Goal: Task Accomplishment & Management: Manage account settings

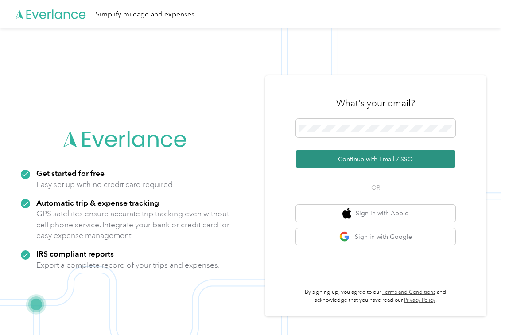
click at [320, 155] on button "Continue with Email / SSO" at bounding box center [376, 159] width 160 height 19
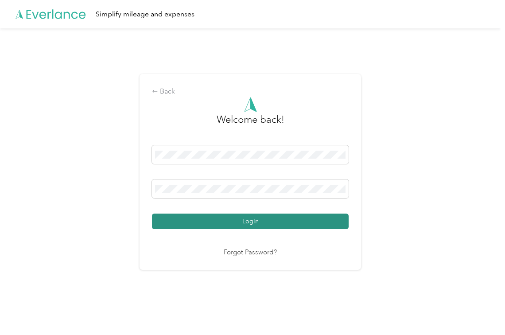
click at [185, 219] on button "Login" at bounding box center [250, 222] width 197 height 16
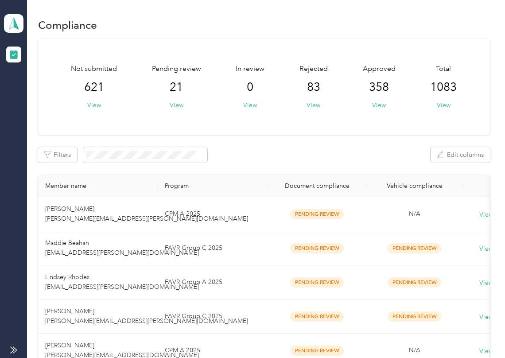
click at [282, 181] on th "Document compliance" at bounding box center [318, 186] width 98 height 22
click at [247, 150] on div "Filters Edit columns" at bounding box center [264, 155] width 452 height 16
click at [174, 103] on button "View" at bounding box center [177, 105] width 14 height 9
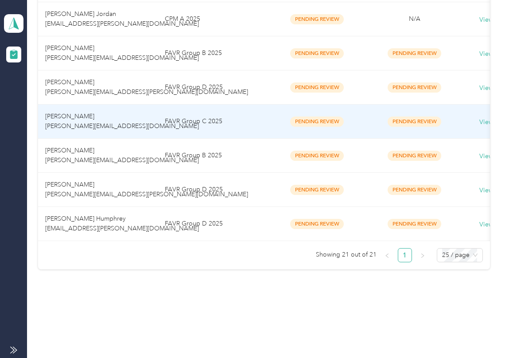
scroll to position [688, 0]
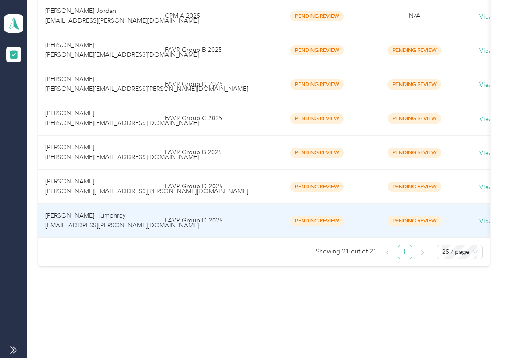
click at [117, 204] on td "[PERSON_NAME] Humphrey [EMAIL_ADDRESS][PERSON_NAME][DOMAIN_NAME]" at bounding box center [98, 221] width 120 height 34
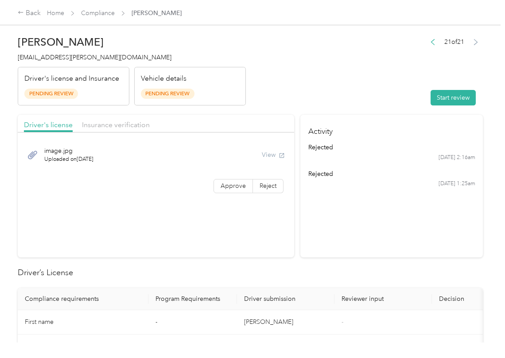
click at [439, 98] on button "Start review" at bounding box center [453, 98] width 45 height 16
drag, startPoint x: 251, startPoint y: 182, endPoint x: 245, endPoint y: 184, distance: 6.8
click at [253, 183] on label "Reject" at bounding box center [268, 186] width 31 height 14
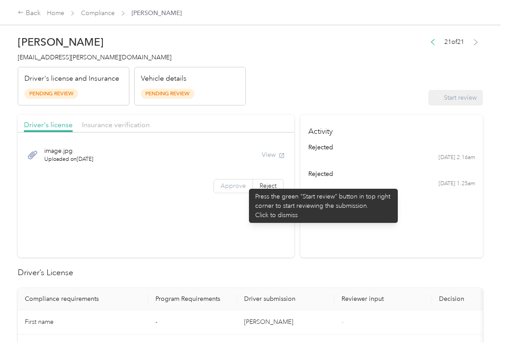
click at [231, 187] on span "Approve" at bounding box center [233, 186] width 25 height 8
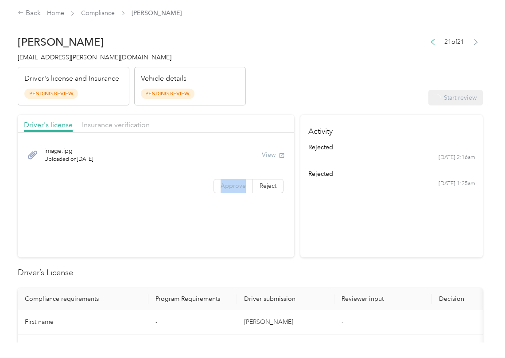
click at [231, 187] on span "Approve" at bounding box center [233, 186] width 25 height 8
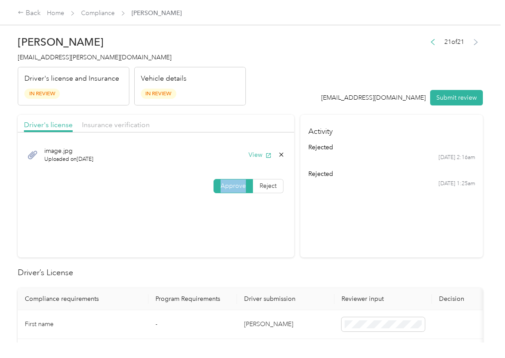
click at [226, 188] on span "Approve" at bounding box center [233, 186] width 25 height 8
click at [252, 153] on button "View" at bounding box center [260, 154] width 23 height 9
click at [265, 120] on div "Driver's license Insurance verification" at bounding box center [156, 124] width 277 height 18
click at [123, 125] on span "Insurance verification" at bounding box center [116, 125] width 68 height 8
click at [126, 122] on span "Insurance verification" at bounding box center [116, 125] width 68 height 8
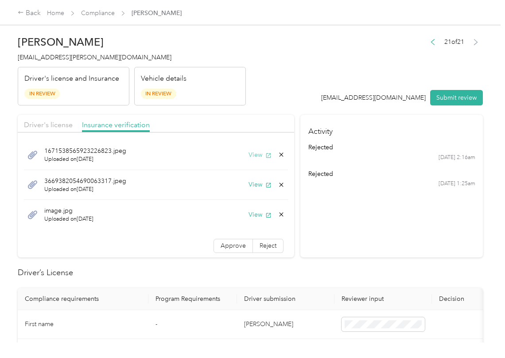
click at [250, 155] on button "View" at bounding box center [260, 154] width 23 height 9
click at [249, 184] on button "View" at bounding box center [260, 184] width 23 height 9
click at [249, 215] on button "View" at bounding box center [260, 214] width 23 height 9
click at [221, 248] on span "Approve" at bounding box center [233, 246] width 25 height 8
drag, startPoint x: 4, startPoint y: 307, endPoint x: 341, endPoint y: 232, distance: 346.1
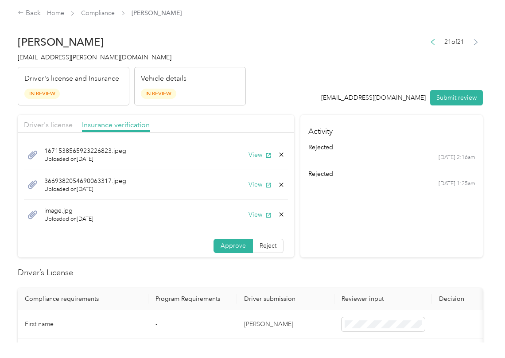
click at [358, 229] on section "Activity rejected [DATE] 2:16am rejected [DATE] 1:25am" at bounding box center [392, 186] width 183 height 143
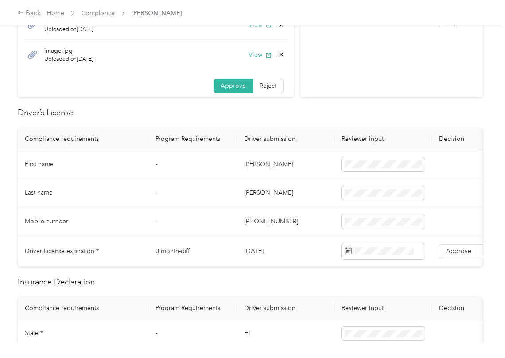
scroll to position [177, 0]
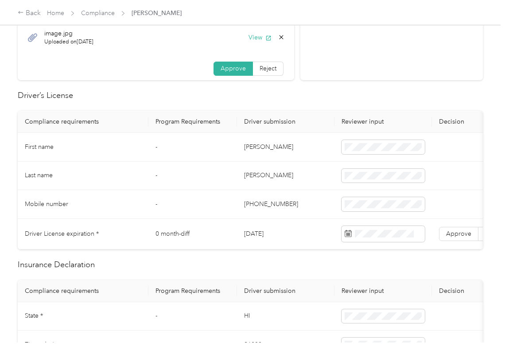
drag, startPoint x: 206, startPoint y: 262, endPoint x: 251, endPoint y: 261, distance: 44.8
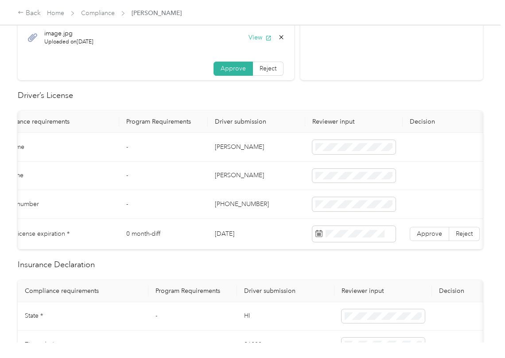
scroll to position [0, 34]
click at [240, 234] on td "[DATE]" at bounding box center [253, 234] width 98 height 31
copy td "[DATE]"
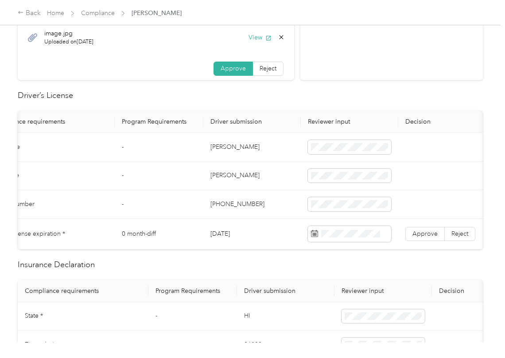
click at [419, 231] on span "Approve" at bounding box center [425, 234] width 25 height 8
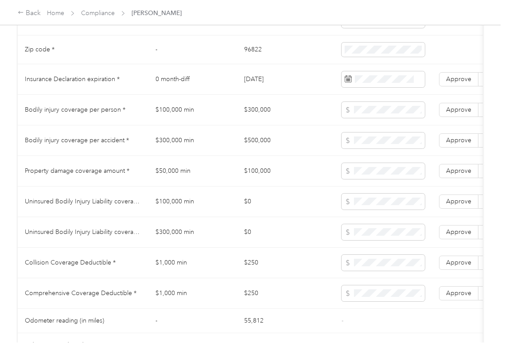
scroll to position [355, 0]
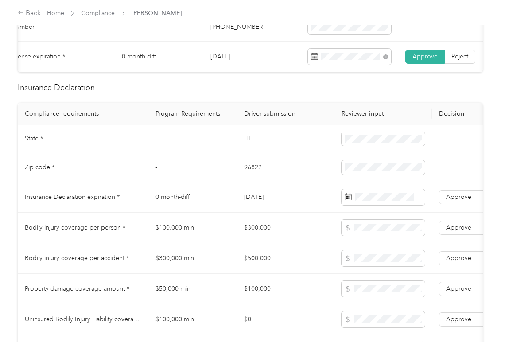
click at [252, 150] on td "HI" at bounding box center [286, 139] width 98 height 29
copy td "HI"
click at [257, 176] on td "96822" at bounding box center [286, 167] width 98 height 29
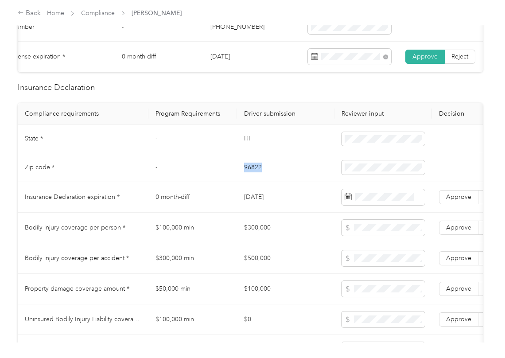
click at [257, 176] on td "96822" at bounding box center [286, 167] width 98 height 29
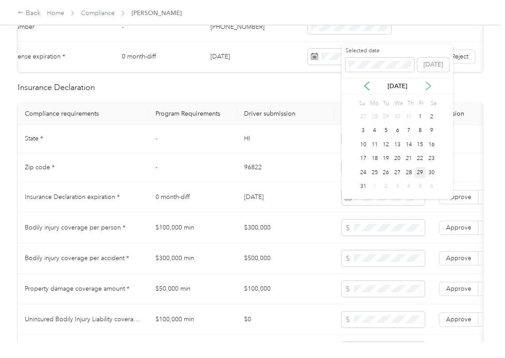
click at [425, 85] on icon at bounding box center [428, 86] width 9 height 9
click at [379, 148] on div "15" at bounding box center [375, 144] width 12 height 11
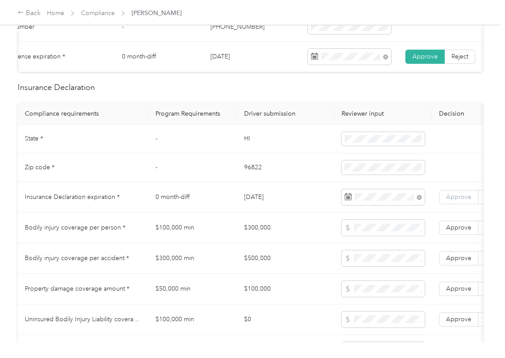
click at [448, 201] on span "Approve" at bounding box center [458, 197] width 25 height 8
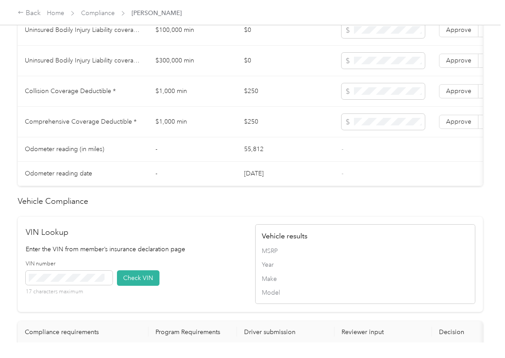
scroll to position [887, 0]
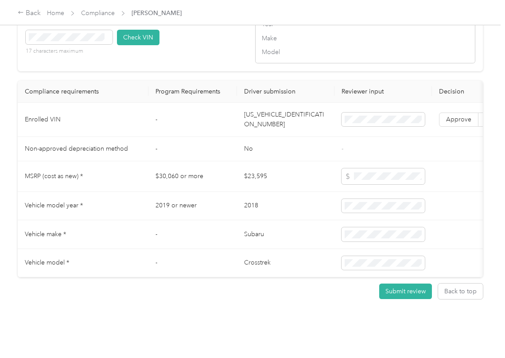
click at [268, 137] on td "[US_VEHICLE_IDENTIFICATION_NUMBER]" at bounding box center [286, 120] width 98 height 34
copy td "[US_VEHICLE_IDENTIFICATION_NUMBER]"
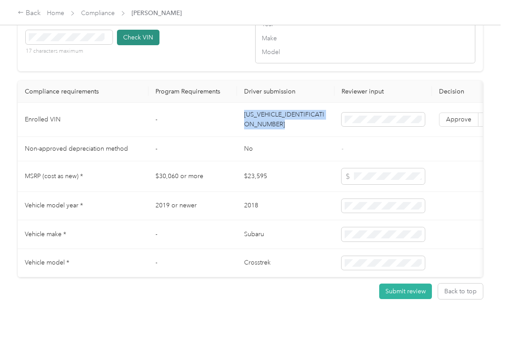
click at [199, 62] on div "VIN number 17 characters maximum Check VIN" at bounding box center [136, 41] width 220 height 42
click at [141, 45] on button "Check VIN" at bounding box center [138, 38] width 43 height 16
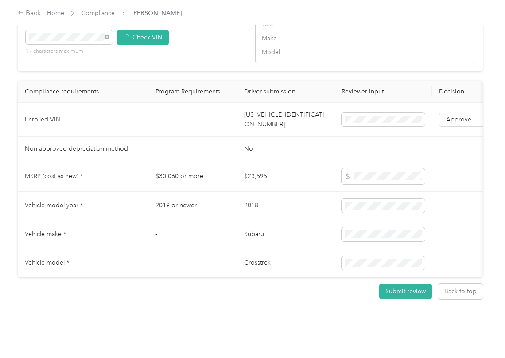
click at [450, 123] on span "Approve" at bounding box center [458, 120] width 25 height 8
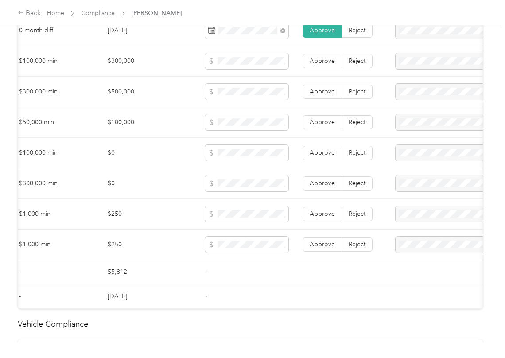
scroll to position [415, 0]
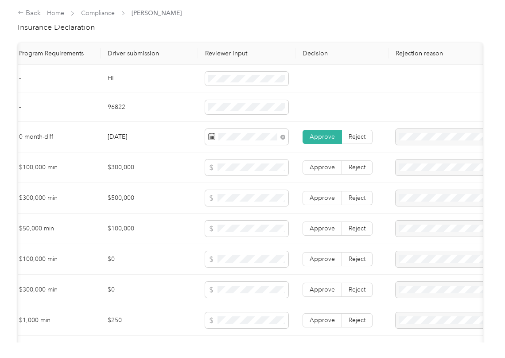
click at [114, 171] on td "$300,000" at bounding box center [150, 168] width 98 height 31
copy td "$300,000"
click at [253, 173] on span at bounding box center [246, 168] width 83 height 16
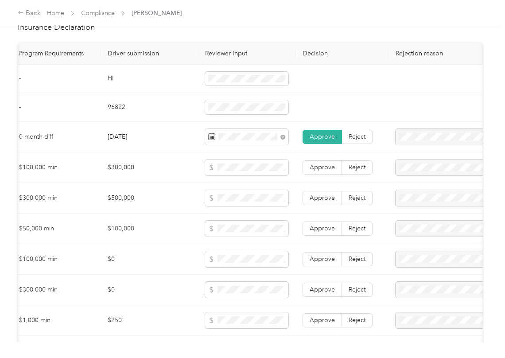
click at [124, 214] on td "$500,000" at bounding box center [150, 198] width 98 height 31
copy td "$500,000"
click at [121, 236] on td "$100,000" at bounding box center [150, 229] width 98 height 31
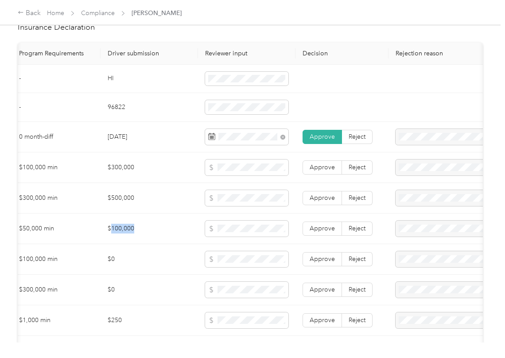
click at [121, 236] on td "$100,000" at bounding box center [150, 229] width 98 height 31
copy td "$100,000"
click at [313, 232] on label "Approve" at bounding box center [322, 229] width 39 height 14
click at [315, 202] on span "Approve" at bounding box center [322, 198] width 25 height 8
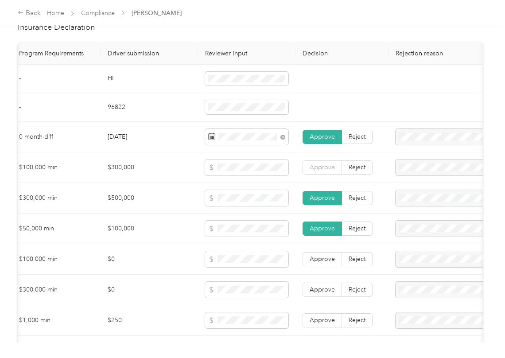
click at [317, 175] on label "Approve" at bounding box center [322, 168] width 39 height 14
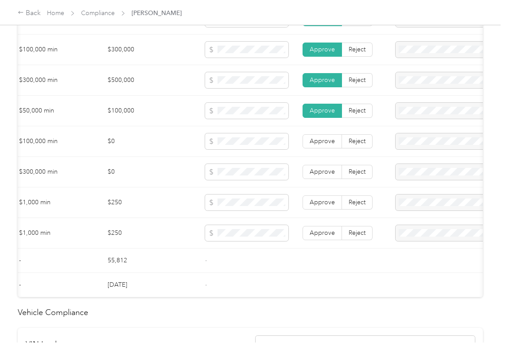
drag, startPoint x: 188, startPoint y: 204, endPoint x: 176, endPoint y: 226, distance: 24.6
click at [188, 204] on td "$250" at bounding box center [150, 203] width 98 height 31
click at [115, 218] on td "$250" at bounding box center [150, 203] width 98 height 31
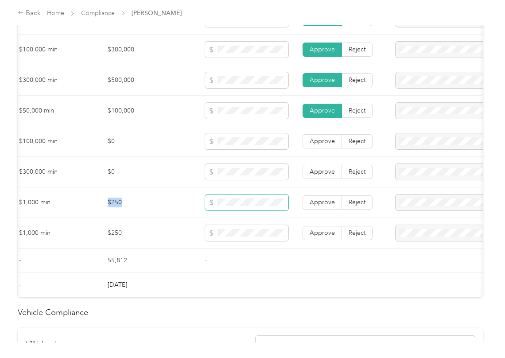
copy td "$250"
click at [232, 211] on span at bounding box center [246, 203] width 83 height 16
drag, startPoint x: 233, startPoint y: 220, endPoint x: 236, endPoint y: 231, distance: 11.0
click at [233, 211] on span at bounding box center [246, 203] width 83 height 16
click at [232, 241] on span at bounding box center [246, 233] width 83 height 16
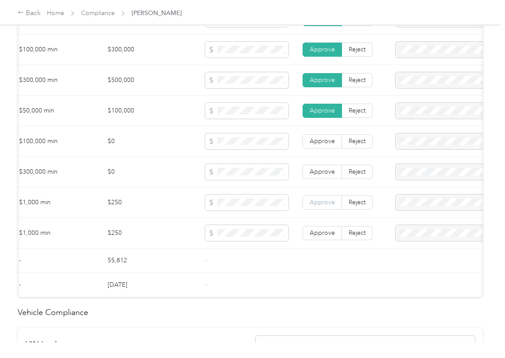
click at [318, 237] on span "Approve" at bounding box center [322, 233] width 25 height 8
click at [320, 206] on span "Approve" at bounding box center [322, 203] width 25 height 8
click at [168, 218] on td "$250" at bounding box center [150, 203] width 98 height 31
drag, startPoint x: 185, startPoint y: 157, endPoint x: 179, endPoint y: 156, distance: 6.2
click at [185, 157] on td "$0" at bounding box center [150, 141] width 98 height 31
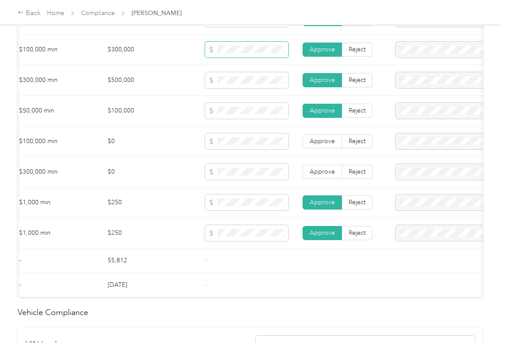
click at [231, 58] on span at bounding box center [246, 50] width 83 height 16
click at [313, 175] on td "Approve Reject" at bounding box center [342, 172] width 93 height 31
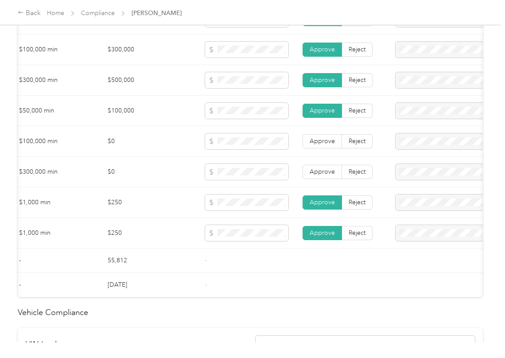
click at [320, 142] on td "Approve Reject" at bounding box center [342, 141] width 93 height 31
click at [323, 145] on span "Approve" at bounding box center [322, 141] width 25 height 8
click at [322, 176] on label "Approve" at bounding box center [322, 172] width 39 height 14
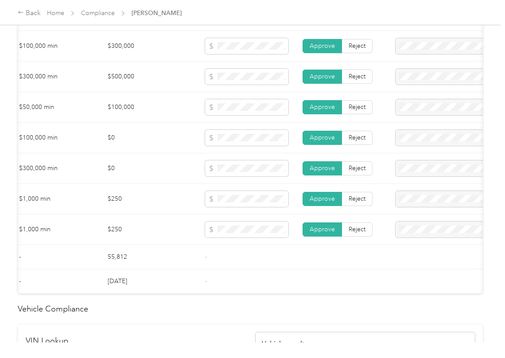
scroll to position [510, 0]
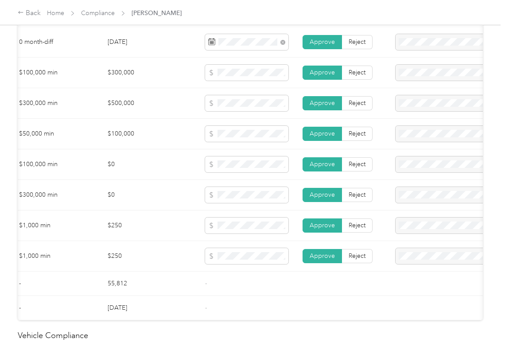
drag, startPoint x: 114, startPoint y: 208, endPoint x: 217, endPoint y: 97, distance: 151.9
click at [114, 208] on td "$0" at bounding box center [150, 195] width 98 height 31
drag, startPoint x: 235, startPoint y: 105, endPoint x: 226, endPoint y: 134, distance: 30.6
click at [235, 105] on td at bounding box center [247, 103] width 98 height 31
click at [226, 137] on span at bounding box center [246, 134] width 83 height 16
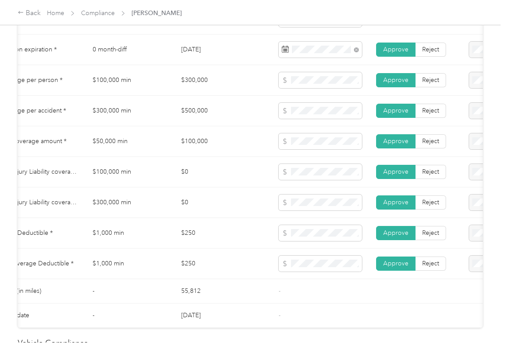
scroll to position [451, 0]
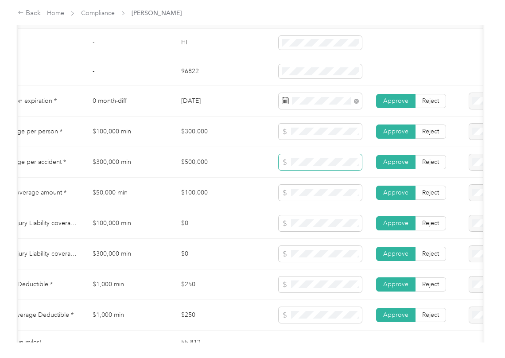
click at [288, 189] on tbody "State * - [US_STATE] Zip code * - 96822 Insurance Declaration expiration * 0 mo…" at bounding box center [267, 204] width 625 height 351
click at [285, 201] on span at bounding box center [320, 193] width 83 height 16
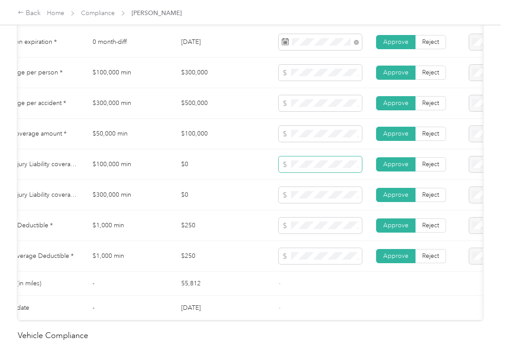
click at [293, 172] on span at bounding box center [320, 165] width 83 height 16
drag, startPoint x: 316, startPoint y: 169, endPoint x: 243, endPoint y: 217, distance: 86.9
click at [243, 211] on tr "Uninsured Bodily Injury Liability coverage per accident * $300,000 min $0 Appro…" at bounding box center [267, 195] width 625 height 31
click at [300, 261] on span at bounding box center [320, 256] width 83 height 16
click at [201, 241] on td "$250" at bounding box center [223, 226] width 98 height 31
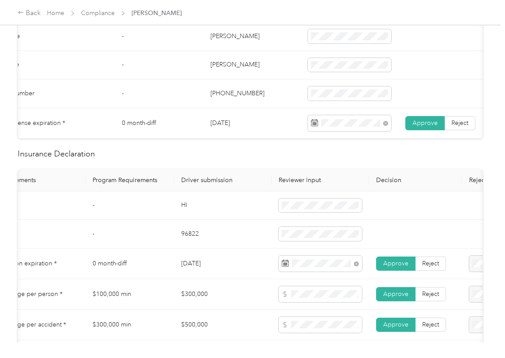
scroll to position [355, 0]
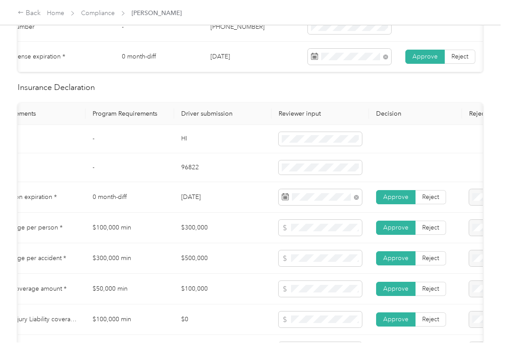
click at [187, 176] on td "96822" at bounding box center [223, 167] width 98 height 29
click at [186, 176] on td "96822" at bounding box center [223, 167] width 98 height 29
copy td "96822"
click at [220, 199] on td "[DATE]" at bounding box center [223, 197] width 98 height 31
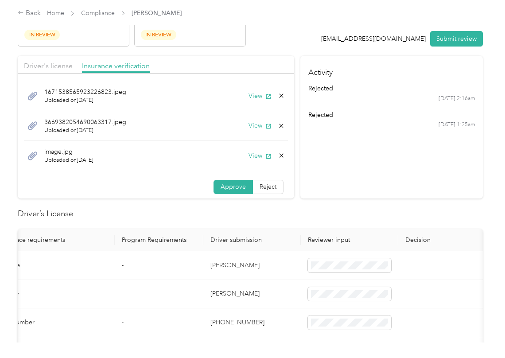
scroll to position [0, 0]
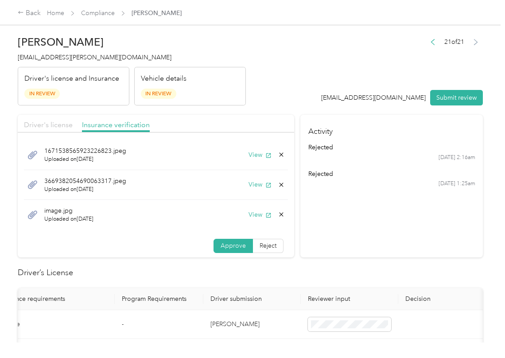
click at [57, 121] on span "Driver's license" at bounding box center [48, 125] width 49 height 8
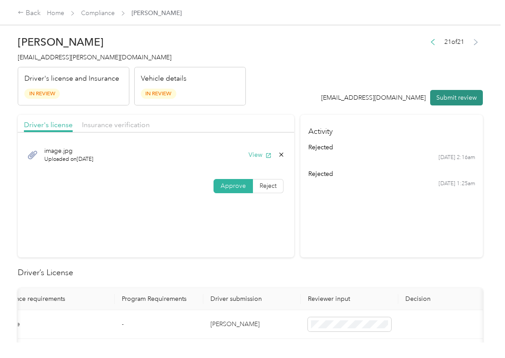
click at [442, 98] on button "Submit review" at bounding box center [457, 98] width 53 height 16
click at [70, 59] on span "[EMAIL_ADDRESS][PERSON_NAME][DOMAIN_NAME]" at bounding box center [95, 58] width 154 height 8
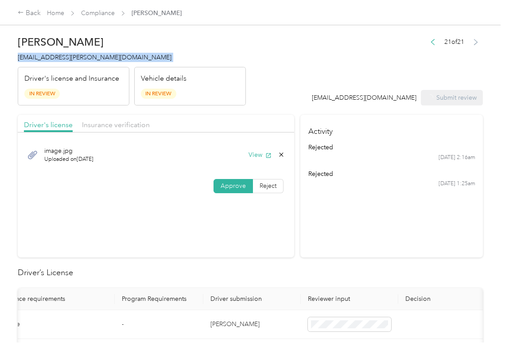
click at [70, 59] on span "[EMAIL_ADDRESS][PERSON_NAME][DOMAIN_NAME]" at bounding box center [95, 58] width 154 height 8
copy span "[EMAIL_ADDRESS][PERSON_NAME][DOMAIN_NAME]"
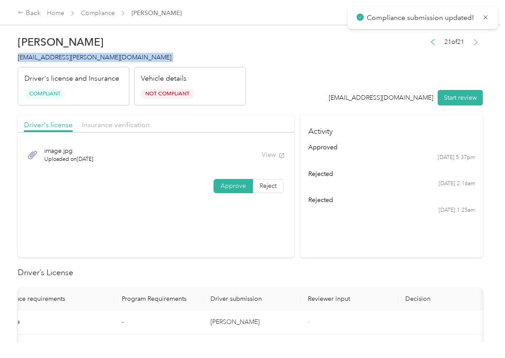
click at [262, 199] on div "image.jpg Uploaded on [DATE] View Approve Reject" at bounding box center [156, 168] width 277 height 63
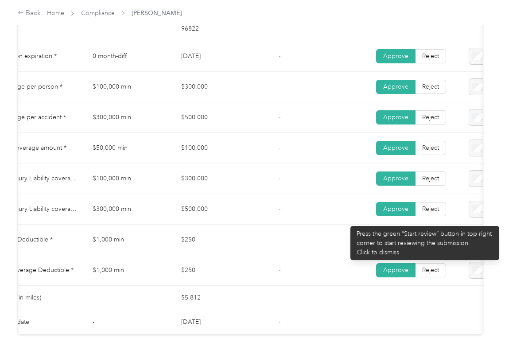
scroll to position [470, 0]
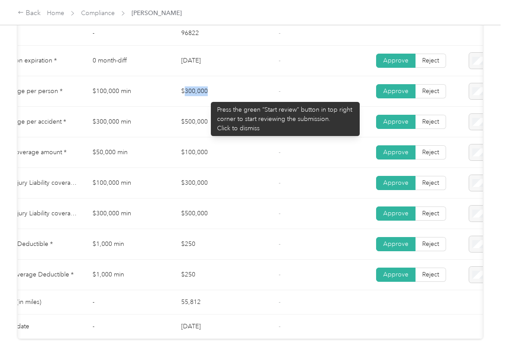
click at [233, 98] on td "$300,000" at bounding box center [223, 91] width 98 height 31
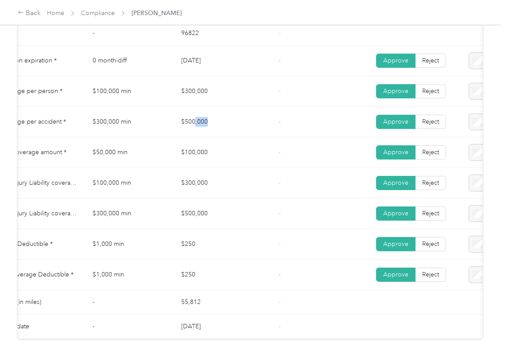
drag, startPoint x: 202, startPoint y: 126, endPoint x: 210, endPoint y: 143, distance: 18.5
click at [219, 129] on td "$500,000" at bounding box center [223, 122] width 98 height 31
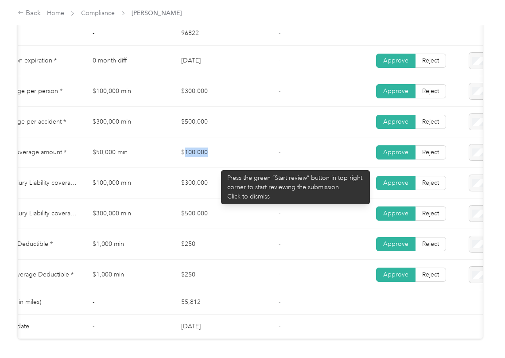
drag, startPoint x: 217, startPoint y: 166, endPoint x: 178, endPoint y: 181, distance: 41.4
click at [244, 167] on td "$100,000" at bounding box center [223, 152] width 98 height 31
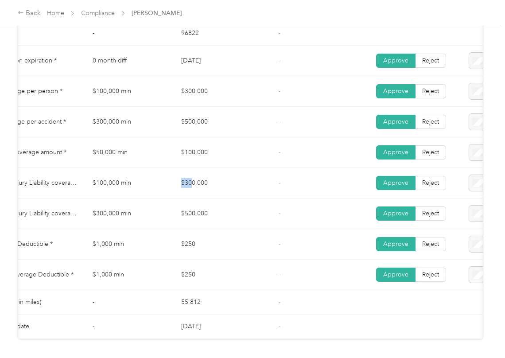
drag, startPoint x: 177, startPoint y: 181, endPoint x: 208, endPoint y: 183, distance: 30.2
click at [208, 183] on td "$300,000" at bounding box center [223, 183] width 98 height 31
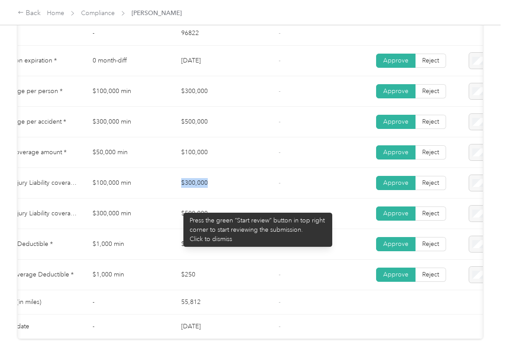
click at [236, 222] on td "$500,000" at bounding box center [223, 214] width 98 height 31
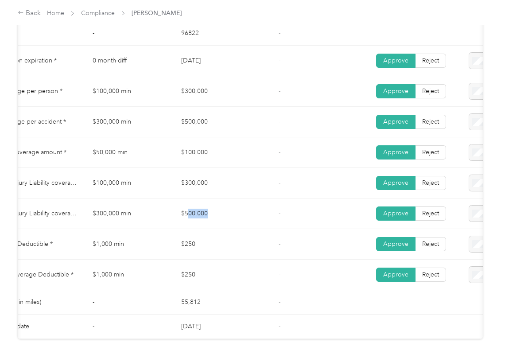
click at [239, 226] on td "$500,000" at bounding box center [223, 214] width 98 height 31
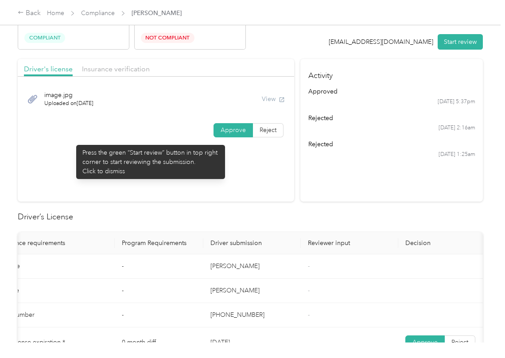
scroll to position [0, 0]
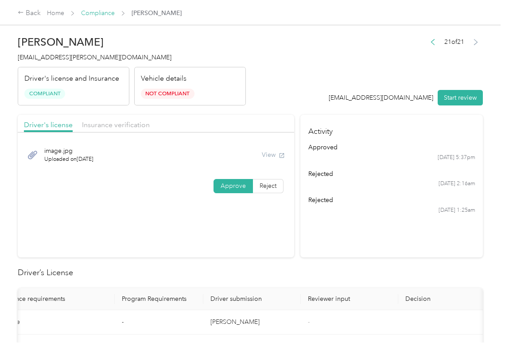
click at [98, 15] on link "Compliance" at bounding box center [98, 13] width 34 height 8
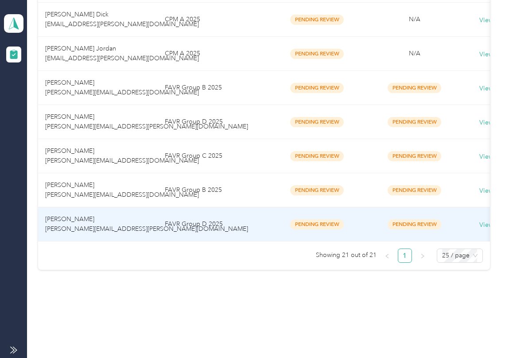
scroll to position [688, 0]
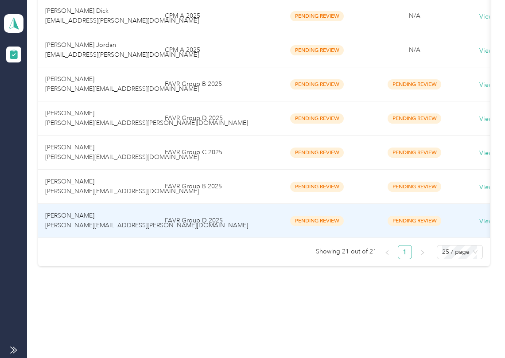
click at [90, 208] on td "[PERSON_NAME] [PERSON_NAME][EMAIL_ADDRESS][PERSON_NAME][DOMAIN_NAME]" at bounding box center [98, 221] width 120 height 34
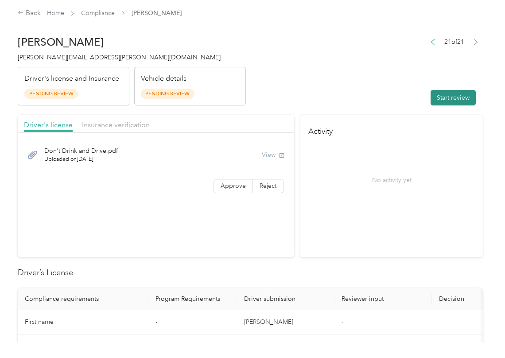
click at [446, 96] on button "Start review" at bounding box center [453, 98] width 45 height 16
click at [235, 184] on span "Approve" at bounding box center [233, 186] width 25 height 8
click at [230, 185] on span "Approve" at bounding box center [233, 186] width 25 height 8
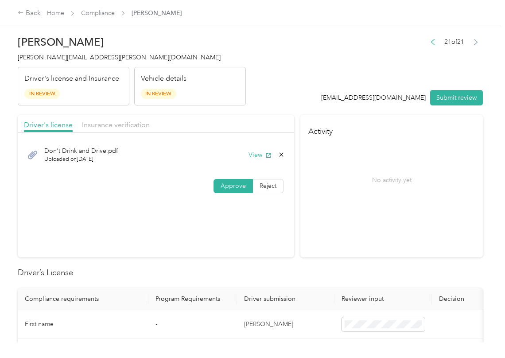
click at [226, 190] on span "Approve" at bounding box center [233, 186] width 25 height 8
click at [261, 154] on button "View" at bounding box center [260, 154] width 23 height 9
click at [261, 116] on div "Driver's license Insurance verification" at bounding box center [156, 124] width 277 height 18
click at [121, 126] on span "Insurance verification" at bounding box center [116, 125] width 68 height 8
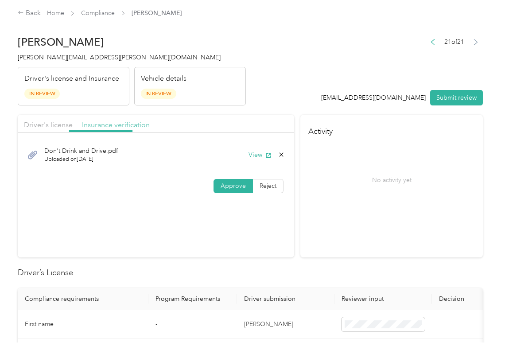
click at [121, 126] on span "Insurance verification" at bounding box center [116, 125] width 68 height 8
click at [120, 127] on span "Insurance verification" at bounding box center [116, 125] width 68 height 8
click at [262, 149] on div "[PERSON_NAME] - Car insurance Declaration Page.pdf Uploaded on [DATE] View" at bounding box center [156, 155] width 264 height 30
click at [256, 154] on button "View" at bounding box center [260, 154] width 23 height 9
drag, startPoint x: 230, startPoint y: 184, endPoint x: 198, endPoint y: 227, distance: 53.2
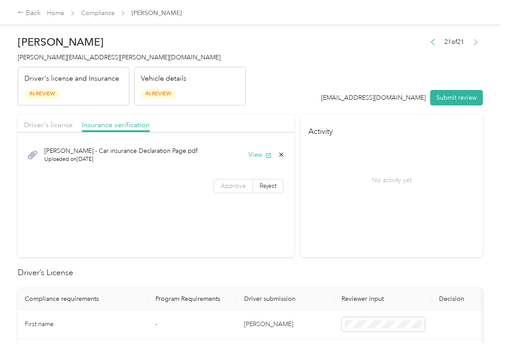
click at [230, 184] on span "Approve" at bounding box center [233, 186] width 25 height 8
click at [200, 240] on section "Driver's license Insurance verification [PERSON_NAME] - Car insurance Declarati…" at bounding box center [156, 186] width 277 height 143
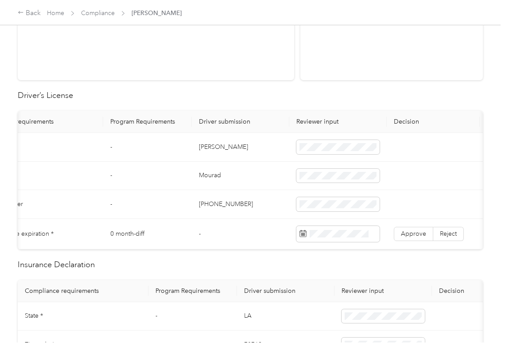
scroll to position [0, 61]
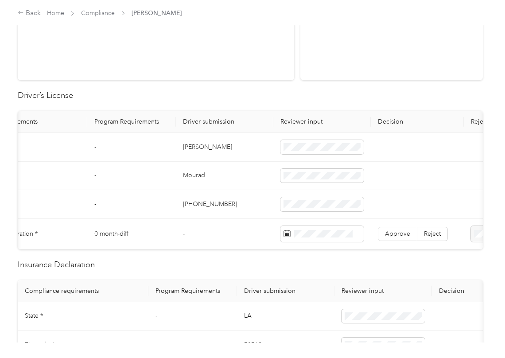
click at [196, 147] on td "[PERSON_NAME]" at bounding box center [225, 147] width 98 height 29
click at [194, 147] on td "[PERSON_NAME]" at bounding box center [225, 147] width 98 height 29
copy td "[PERSON_NAME]"
click at [97, 153] on td "-" at bounding box center [131, 147] width 89 height 29
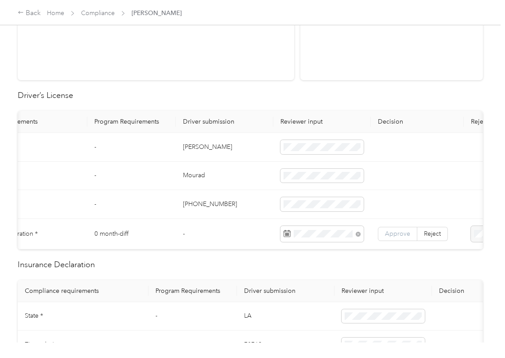
click at [396, 232] on span "Approve" at bounding box center [397, 234] width 25 height 8
click at [203, 215] on td "[PHONE_NUMBER]" at bounding box center [225, 204] width 98 height 29
click at [179, 196] on td "[PHONE_NUMBER]" at bounding box center [225, 204] width 98 height 29
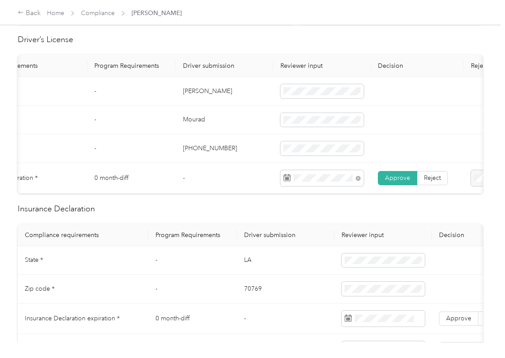
scroll to position [295, 0]
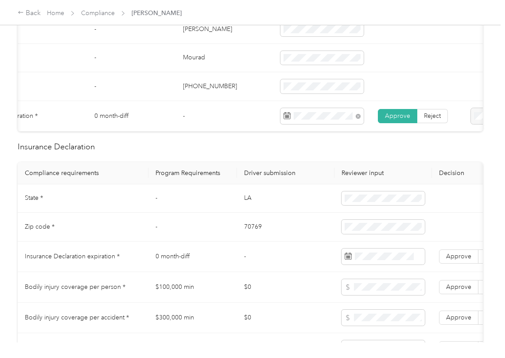
click at [238, 208] on td "LA" at bounding box center [286, 198] width 98 height 29
click at [378, 206] on span at bounding box center [383, 199] width 83 height 14
click at [254, 238] on td "70769" at bounding box center [286, 227] width 98 height 29
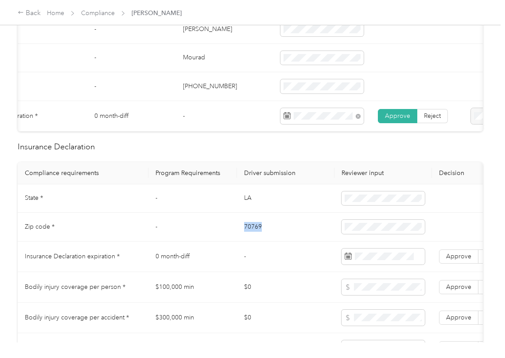
click at [254, 238] on td "70769" at bounding box center [286, 227] width 98 height 29
click at [248, 262] on td "-" at bounding box center [286, 257] width 98 height 31
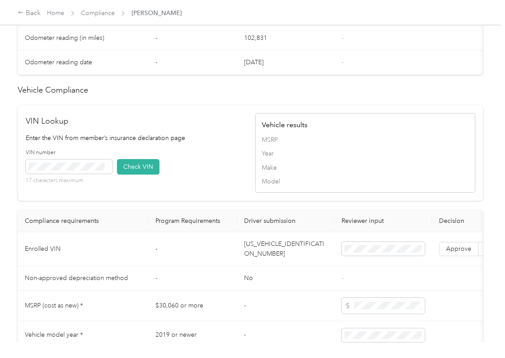
scroll to position [827, 0]
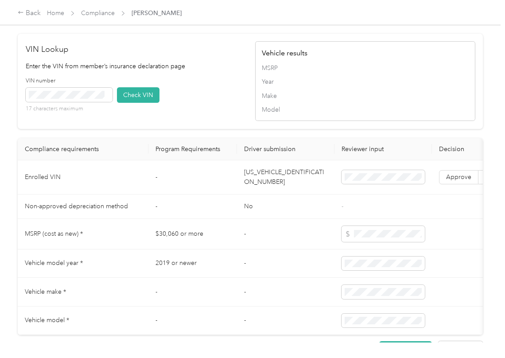
click at [268, 195] on td "[US_VEHICLE_IDENTIFICATION_NUMBER]" at bounding box center [286, 178] width 98 height 34
click at [210, 107] on div "VIN number 17 characters maximum Check VIN" at bounding box center [136, 98] width 220 height 42
click at [141, 103] on button "Check VIN" at bounding box center [138, 95] width 43 height 16
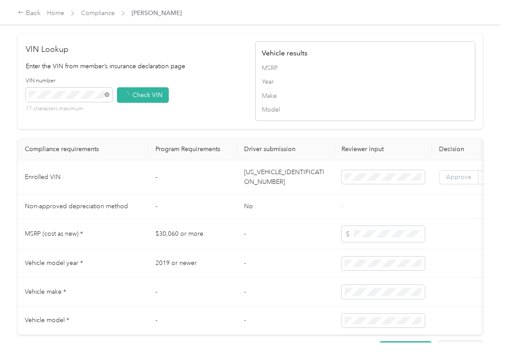
click at [451, 181] on span "Approve" at bounding box center [458, 177] width 25 height 8
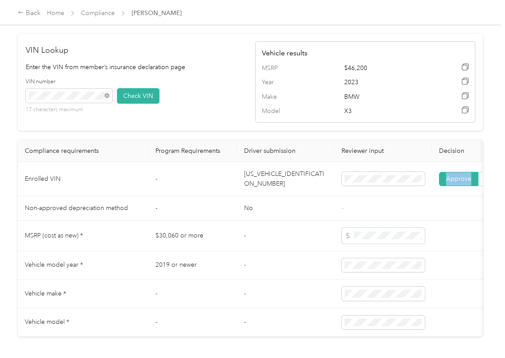
click at [451, 186] on label "Approve" at bounding box center [458, 179] width 39 height 14
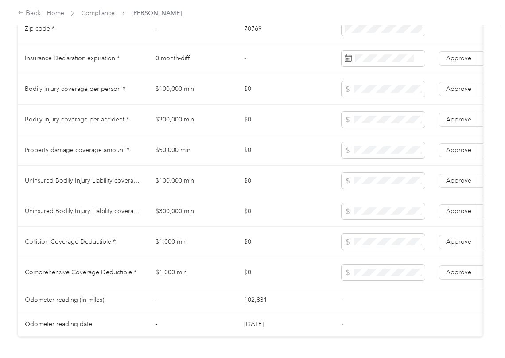
scroll to position [473, 0]
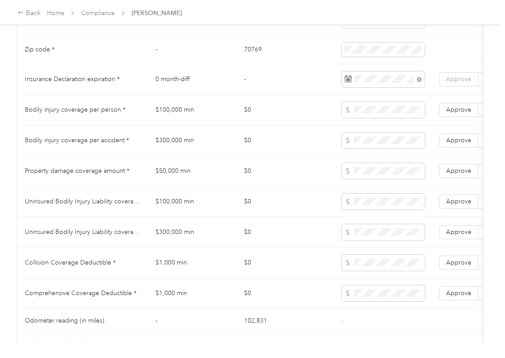
click at [469, 82] on label "Approve" at bounding box center [458, 79] width 39 height 14
click at [455, 83] on span "Approve" at bounding box center [458, 79] width 25 height 8
click at [257, 125] on td "$0" at bounding box center [286, 110] width 98 height 31
click at [182, 125] on td "$100,000 min" at bounding box center [193, 110] width 89 height 31
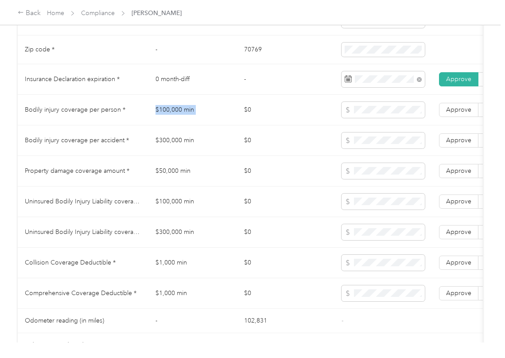
click at [182, 125] on td "$100,000 min" at bounding box center [193, 110] width 89 height 31
click at [181, 154] on td "$300,000 min" at bounding box center [193, 140] width 89 height 31
click at [445, 146] on label "Approve" at bounding box center [458, 140] width 39 height 14
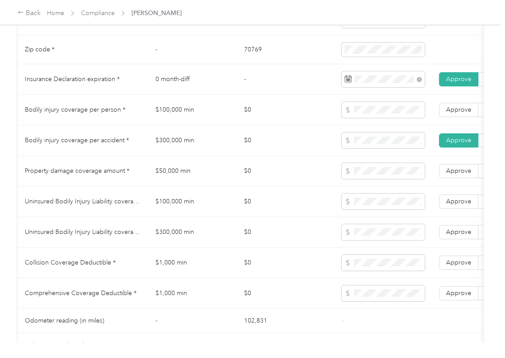
drag, startPoint x: 458, startPoint y: 116, endPoint x: 463, endPoint y: 141, distance: 25.3
click at [458, 114] on span "Approve" at bounding box center [458, 110] width 25 height 8
click at [455, 175] on span "Approve" at bounding box center [458, 171] width 25 height 8
drag, startPoint x: 227, startPoint y: 206, endPoint x: 2, endPoint y: 187, distance: 226.0
click at [227, 206] on td "$100,000 min" at bounding box center [193, 202] width 89 height 31
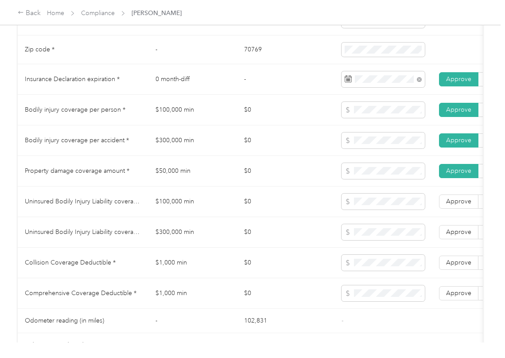
click at [247, 185] on td "$0" at bounding box center [286, 171] width 98 height 31
click at [164, 216] on td "$100,000 min" at bounding box center [193, 202] width 89 height 31
click at [180, 243] on td "$300,000 min" at bounding box center [193, 232] width 89 height 31
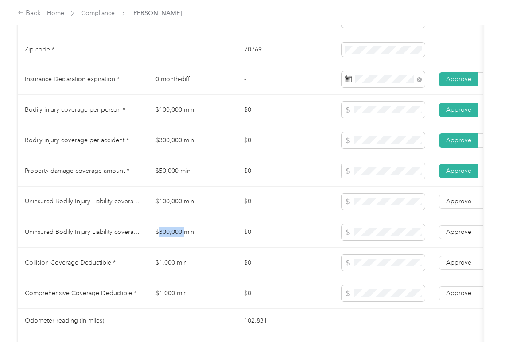
click at [180, 243] on td "$300,000 min" at bounding box center [193, 232] width 89 height 31
click at [453, 236] on span "Approve" at bounding box center [458, 232] width 25 height 8
click at [455, 205] on span "Approve" at bounding box center [458, 202] width 25 height 8
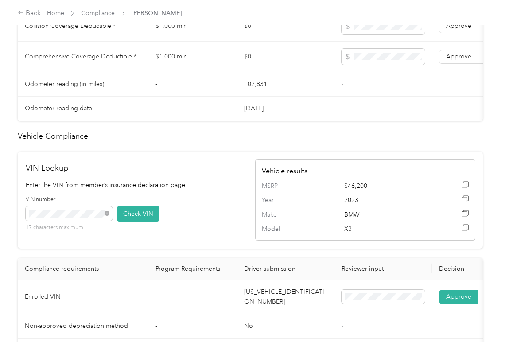
scroll to position [650, 0]
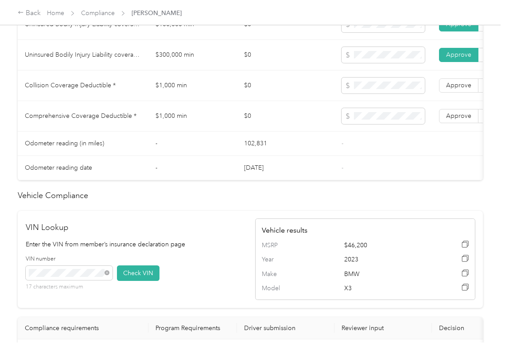
drag, startPoint x: 458, startPoint y: 129, endPoint x: 463, endPoint y: 112, distance: 17.1
click at [458, 120] on span "Approve" at bounding box center [458, 116] width 25 height 8
click at [463, 101] on td "Approve Reject" at bounding box center [478, 85] width 93 height 31
click at [456, 93] on label "Approve" at bounding box center [458, 85] width 39 height 14
click at [208, 156] on td "-" at bounding box center [193, 144] width 89 height 24
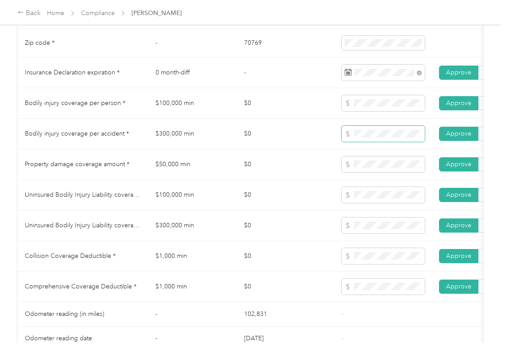
scroll to position [473, 0]
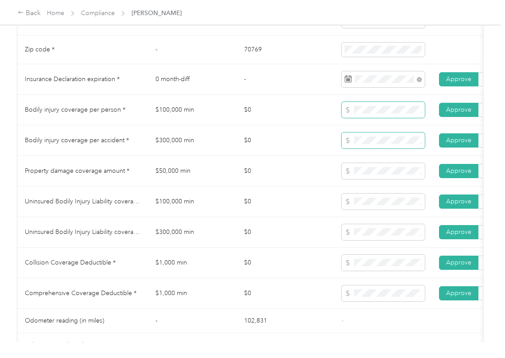
click at [344, 118] on span at bounding box center [383, 110] width 83 height 16
click at [375, 268] on span at bounding box center [383, 263] width 83 height 16
click at [370, 296] on span at bounding box center [383, 294] width 83 height 16
click at [279, 278] on td "$0" at bounding box center [286, 263] width 98 height 31
click at [266, 187] on td "$0" at bounding box center [286, 171] width 98 height 31
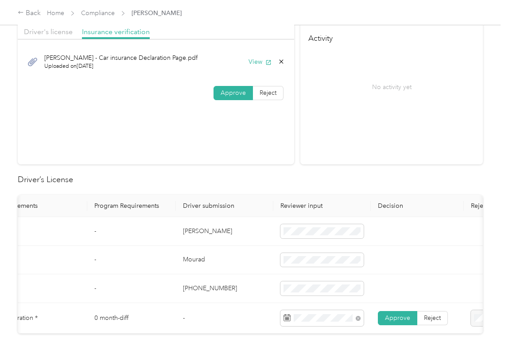
scroll to position [0, 0]
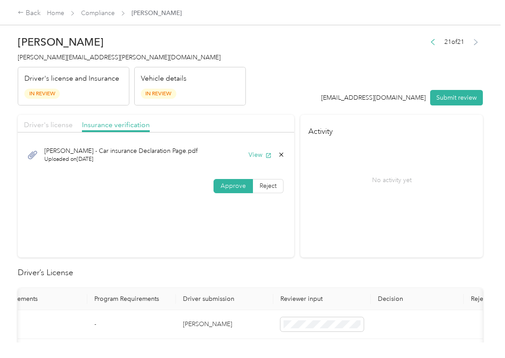
click at [52, 128] on span "Driver's license" at bounding box center [48, 125] width 49 height 8
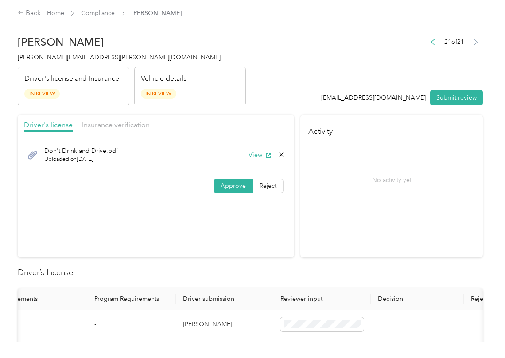
click at [453, 98] on button "Submit review" at bounding box center [457, 98] width 53 height 16
click at [73, 59] on span "[PERSON_NAME][EMAIL_ADDRESS][PERSON_NAME][DOMAIN_NAME]" at bounding box center [119, 58] width 203 height 8
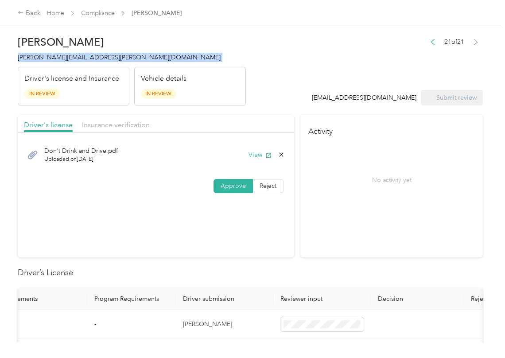
click at [73, 59] on span "[PERSON_NAME][EMAIL_ADDRESS][PERSON_NAME][DOMAIN_NAME]" at bounding box center [119, 58] width 203 height 8
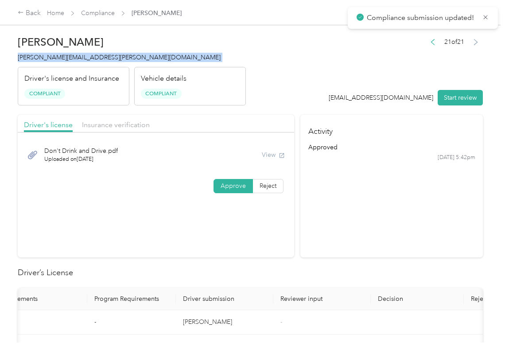
click at [407, 234] on section "Activity approved [DATE] 5:42pm" at bounding box center [392, 186] width 183 height 143
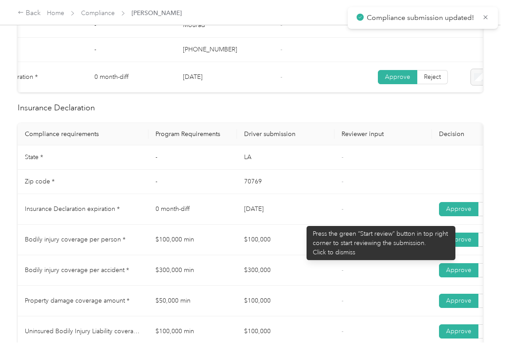
scroll to position [473, 0]
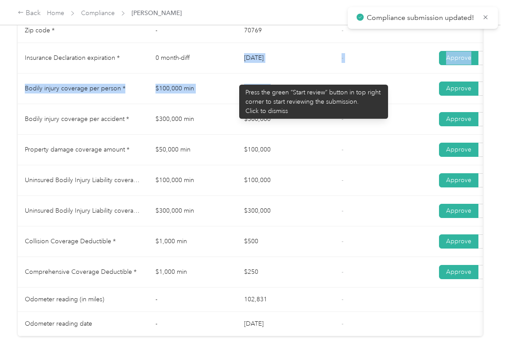
click at [304, 97] on tbody "State * - [US_STATE] - Zip code * - 70769 - Insurance Declaration expiration * …" at bounding box center [330, 165] width 625 height 342
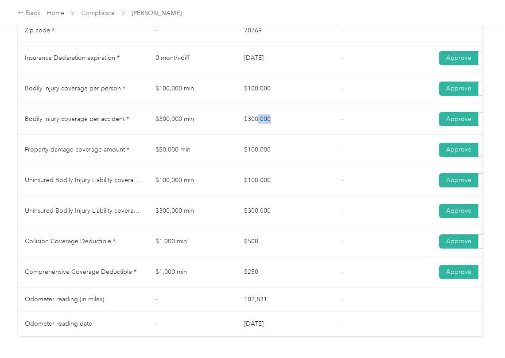
drag, startPoint x: 264, startPoint y: 124, endPoint x: 314, endPoint y: 132, distance: 50.7
click at [314, 132] on td "$300,000" at bounding box center [286, 119] width 98 height 31
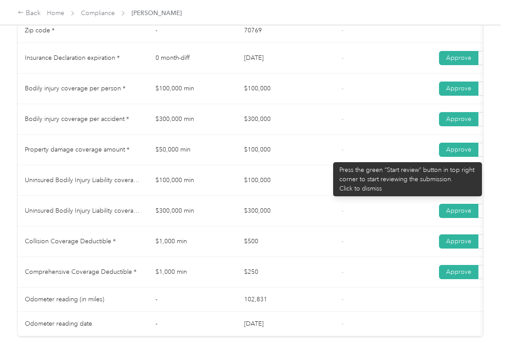
click at [329, 158] on td "$100,000" at bounding box center [286, 150] width 98 height 31
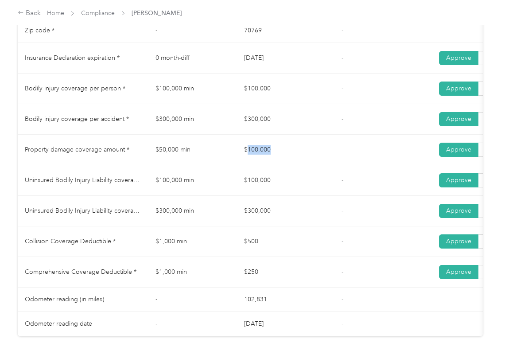
drag, startPoint x: 270, startPoint y: 161, endPoint x: 230, endPoint y: 184, distance: 46.1
click at [284, 161] on td "$100,000" at bounding box center [286, 150] width 98 height 31
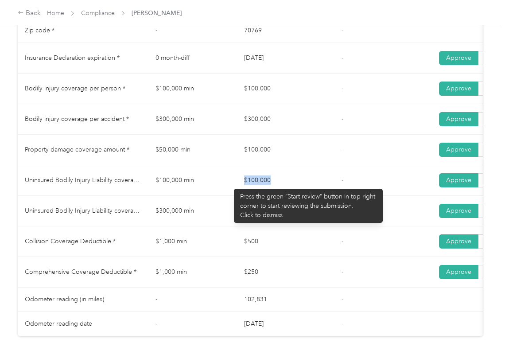
click at [302, 191] on tr "Uninsured Bodily Injury Liability coverage per person * $100,000 min $100,000 -…" at bounding box center [330, 180] width 625 height 31
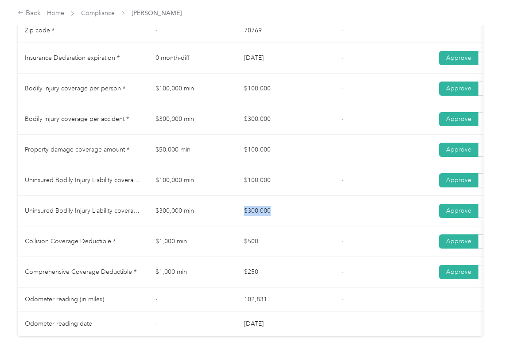
click at [297, 219] on tr "Uninsured Bodily Injury Liability coverage per accident * $300,000 min $300,000…" at bounding box center [330, 211] width 625 height 31
click at [100, 11] on link "Compliance" at bounding box center [98, 13] width 34 height 8
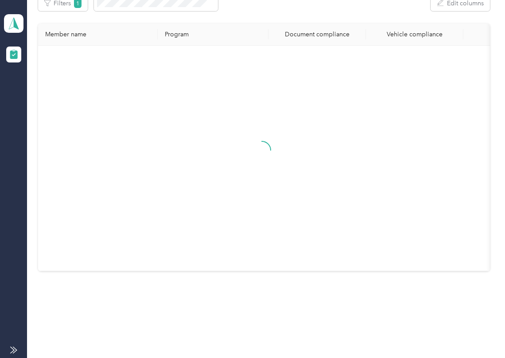
scroll to position [150, 0]
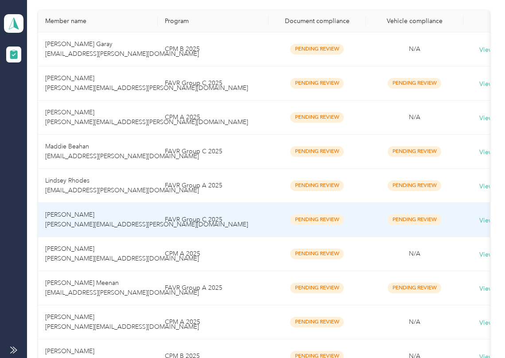
click at [131, 240] on td "[PERSON_NAME] [PERSON_NAME][EMAIL_ADDRESS][DOMAIN_NAME]" at bounding box center [98, 254] width 120 height 34
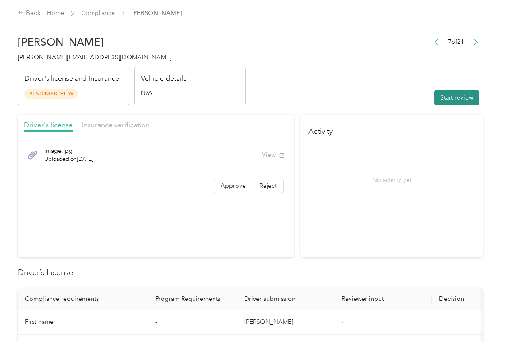
click at [460, 103] on button "Start review" at bounding box center [457, 98] width 45 height 16
drag, startPoint x: 332, startPoint y: 84, endPoint x: 302, endPoint y: 125, distance: 50.6
click at [329, 91] on header "[PERSON_NAME] [PERSON_NAME][EMAIL_ADDRESS][DOMAIN_NAME] Driver's license and In…" at bounding box center [251, 68] width 466 height 74
click at [226, 184] on span "Approve" at bounding box center [233, 186] width 25 height 8
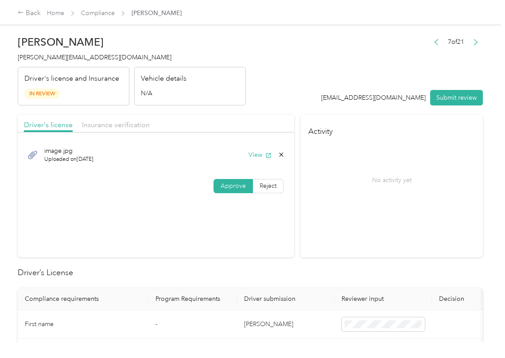
click at [226, 184] on span "Approve" at bounding box center [233, 186] width 25 height 8
click at [266, 152] on span "button" at bounding box center [269, 155] width 6 height 8
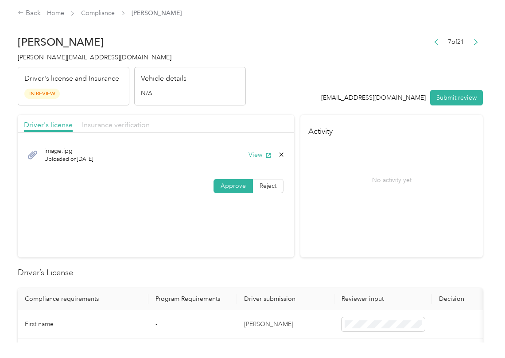
click at [123, 122] on span "Insurance verification" at bounding box center [116, 125] width 68 height 8
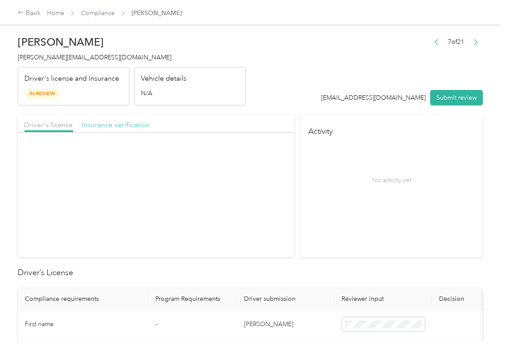
click at [121, 122] on span "Insurance verification" at bounding box center [116, 125] width 68 height 8
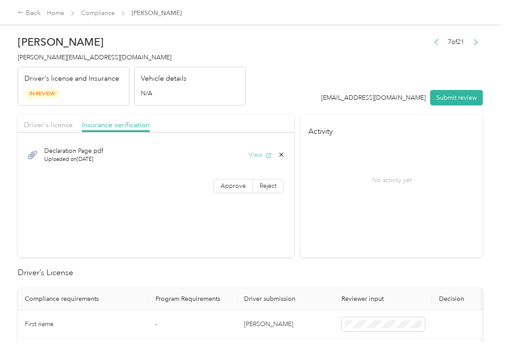
click at [260, 153] on button "View" at bounding box center [260, 154] width 23 height 9
drag, startPoint x: 231, startPoint y: 184, endPoint x: 59, endPoint y: 294, distance: 204.2
click at [231, 184] on span "Approve" at bounding box center [233, 186] width 25 height 8
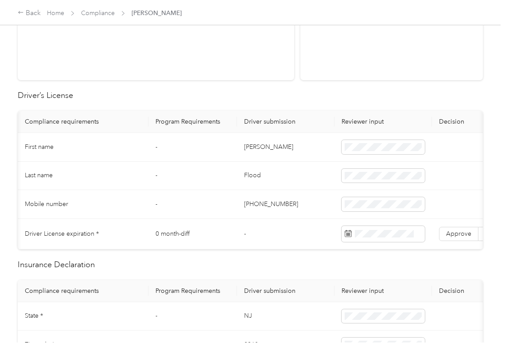
scroll to position [0, 75]
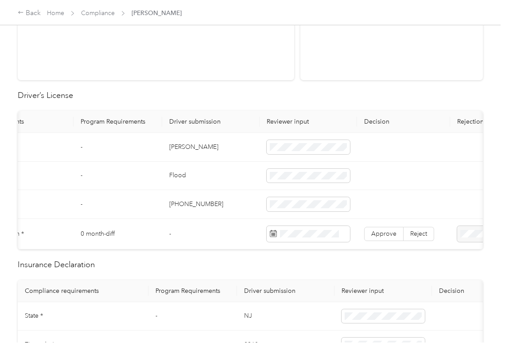
click at [190, 147] on td "[PERSON_NAME]" at bounding box center [211, 147] width 98 height 29
click at [174, 167] on td "Flood" at bounding box center [211, 176] width 98 height 29
click at [395, 240] on label "Approve" at bounding box center [383, 234] width 39 height 14
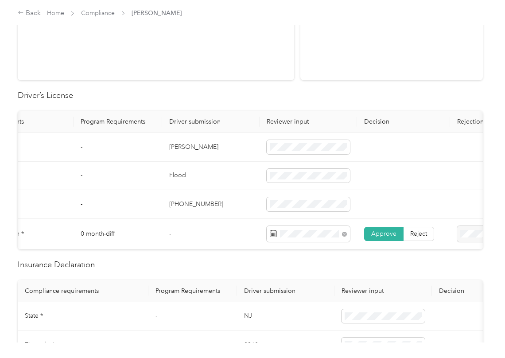
click at [216, 206] on td "[PHONE_NUMBER]" at bounding box center [211, 204] width 98 height 29
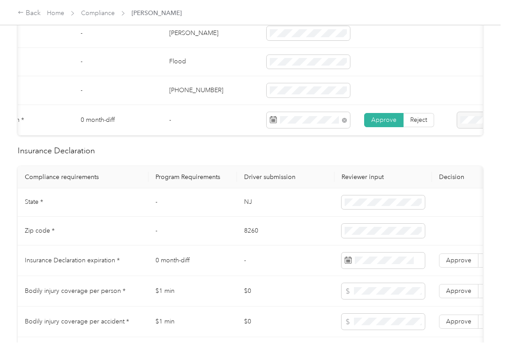
scroll to position [295, 0]
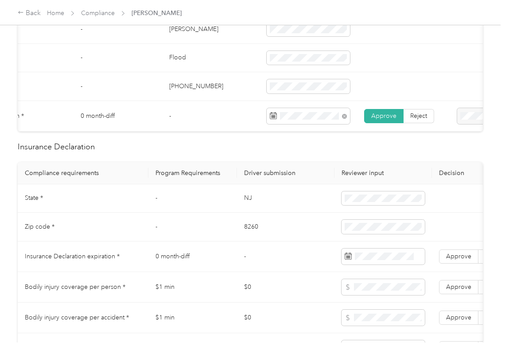
click at [251, 208] on td "NJ" at bounding box center [286, 198] width 98 height 29
click at [382, 206] on span at bounding box center [383, 199] width 83 height 14
click at [202, 203] on td "-" at bounding box center [193, 198] width 89 height 29
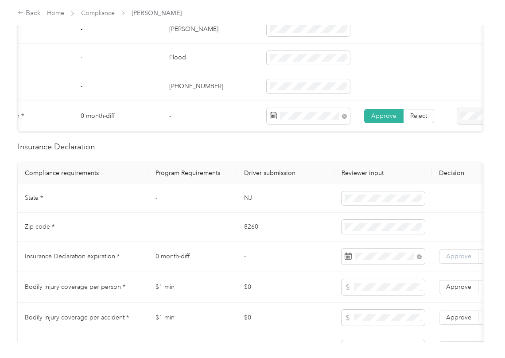
click at [456, 260] on label "Approve" at bounding box center [458, 257] width 39 height 14
click at [235, 265] on td "0 month-diff" at bounding box center [193, 257] width 89 height 31
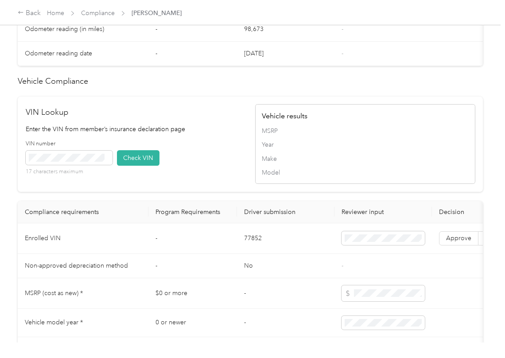
scroll to position [709, 0]
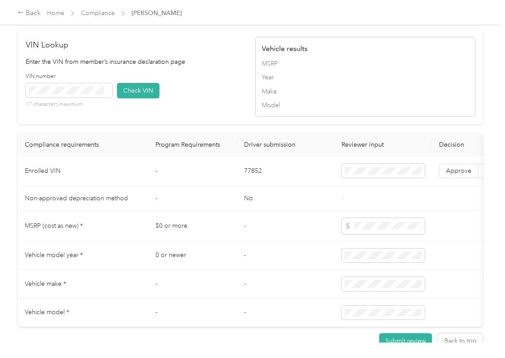
click at [248, 187] on td "77852" at bounding box center [286, 171] width 98 height 31
drag, startPoint x: 210, startPoint y: 101, endPoint x: 94, endPoint y: 103, distance: 115.3
click at [210, 100] on div "VIN number 17 characters maximum Check VIN" at bounding box center [136, 94] width 220 height 42
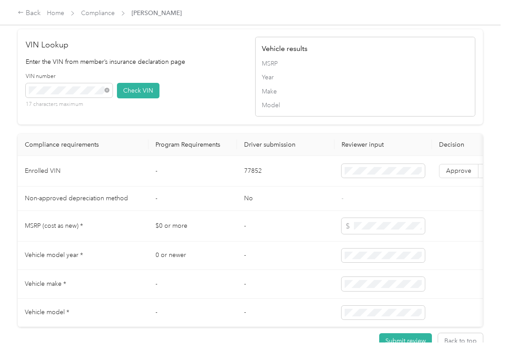
click at [142, 98] on button "Check VIN" at bounding box center [138, 91] width 43 height 16
drag, startPoint x: 461, startPoint y: 193, endPoint x: 330, endPoint y: 208, distance: 132.0
click at [460, 175] on span "Approve" at bounding box center [458, 171] width 25 height 8
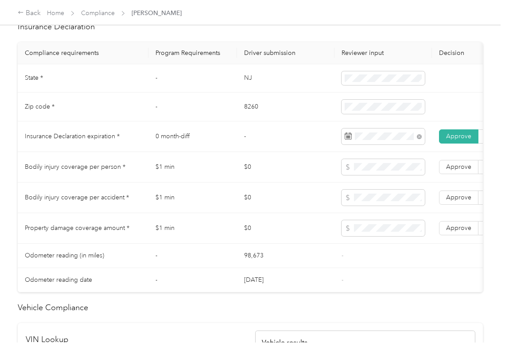
scroll to position [414, 0]
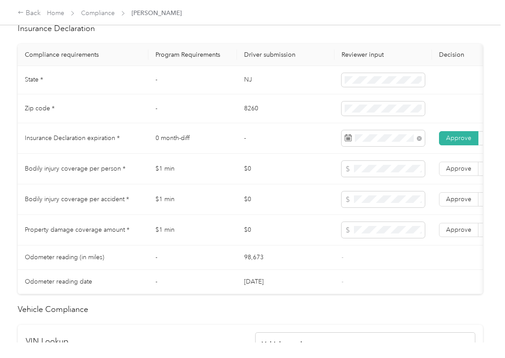
drag, startPoint x: 387, startPoint y: 192, endPoint x: 386, endPoint y: 184, distance: 7.7
click at [387, 184] on td at bounding box center [384, 169] width 98 height 31
drag, startPoint x: 454, startPoint y: 211, endPoint x: 463, endPoint y: 238, distance: 27.6
click at [456, 203] on span "Approve" at bounding box center [458, 200] width 25 height 8
click at [456, 234] on span "Approve" at bounding box center [458, 230] width 25 height 8
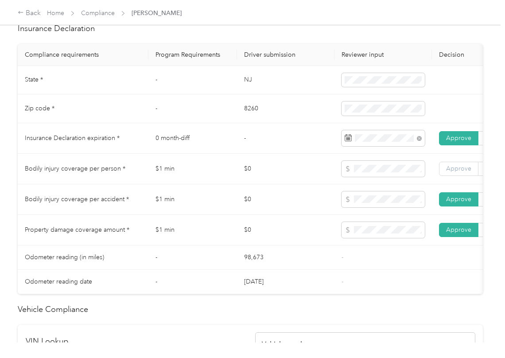
click at [461, 172] on span "Approve" at bounding box center [458, 169] width 25 height 8
click at [172, 196] on td "$1 min" at bounding box center [193, 199] width 89 height 31
click at [266, 203] on td "$0" at bounding box center [286, 199] width 98 height 31
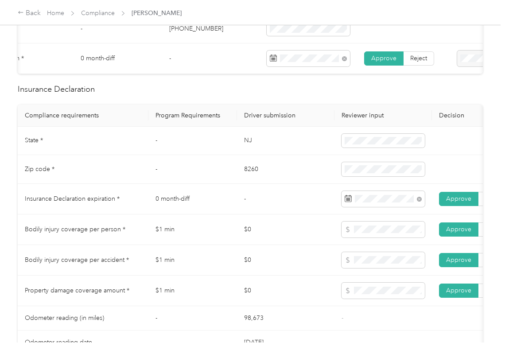
scroll to position [0, 0]
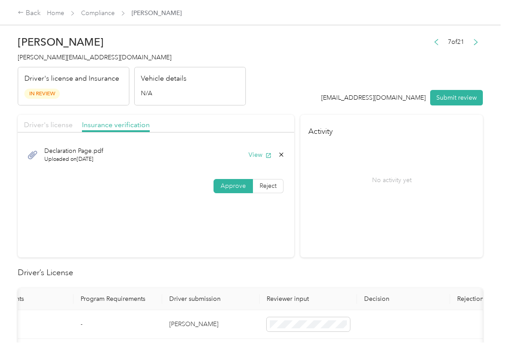
click at [55, 128] on span "Driver's license" at bounding box center [48, 125] width 49 height 8
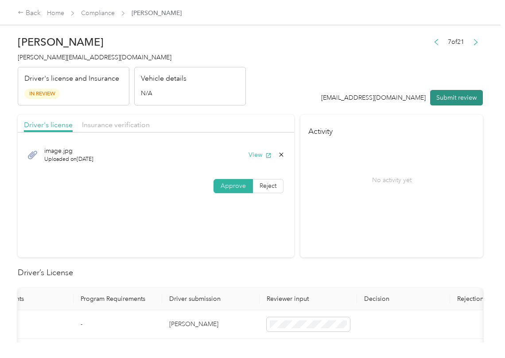
click at [453, 96] on button "Submit review" at bounding box center [457, 98] width 53 height 16
click at [93, 64] on div "[PERSON_NAME] [PERSON_NAME][EMAIL_ADDRESS][DOMAIN_NAME] Driver's license and In…" at bounding box center [132, 68] width 228 height 74
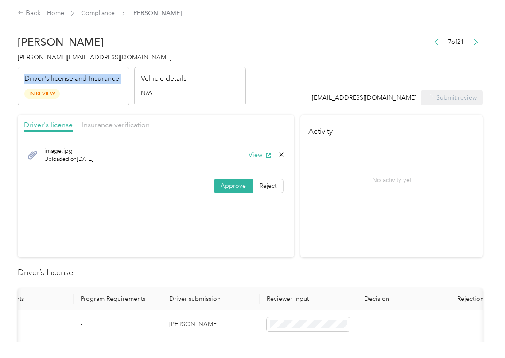
click at [93, 64] on div "[PERSON_NAME] [PERSON_NAME][EMAIL_ADDRESS][DOMAIN_NAME] Driver's license and In…" at bounding box center [132, 68] width 228 height 74
click at [89, 60] on span "[PERSON_NAME][EMAIL_ADDRESS][DOMAIN_NAME]" at bounding box center [95, 58] width 154 height 8
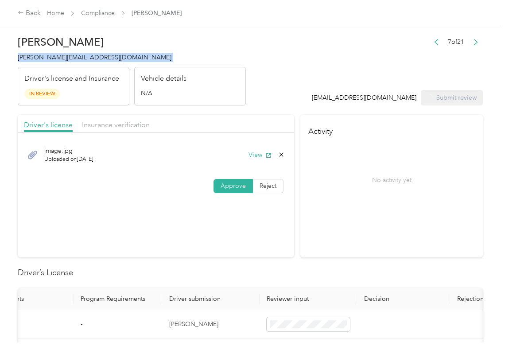
click at [89, 60] on span "[PERSON_NAME][EMAIL_ADDRESS][DOMAIN_NAME]" at bounding box center [95, 58] width 154 height 8
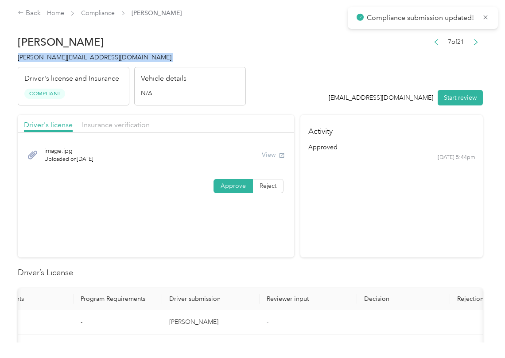
click at [304, 226] on section "Activity approved [DATE] 5:44pm" at bounding box center [392, 186] width 183 height 143
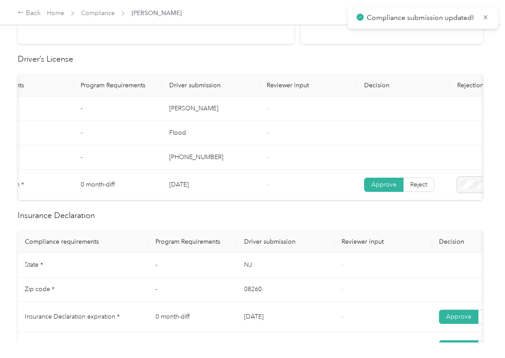
scroll to position [473, 0]
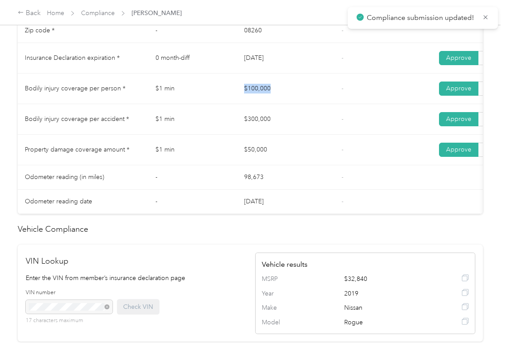
drag, startPoint x: 235, startPoint y: 98, endPoint x: 267, endPoint y: 103, distance: 32.3
click at [279, 94] on tr "Bodily injury coverage per person * $1 min $100,000 - Approve Reject" at bounding box center [330, 89] width 625 height 31
click at [286, 132] on tr "Bodily injury coverage per accident * $1 min $300,000 - Approve Reject" at bounding box center [330, 119] width 625 height 31
drag, startPoint x: 255, startPoint y: 155, endPoint x: 330, endPoint y: 168, distance: 76.5
click at [319, 165] on td "$50,000" at bounding box center [286, 150] width 98 height 31
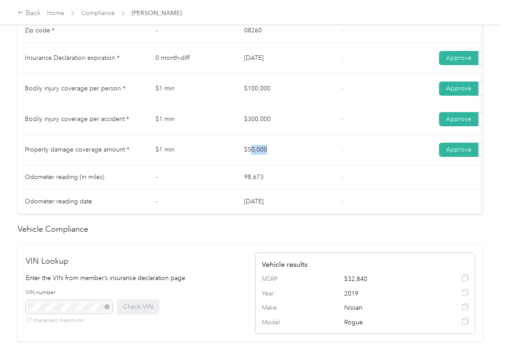
click at [331, 165] on td "$50,000" at bounding box center [286, 150] width 98 height 31
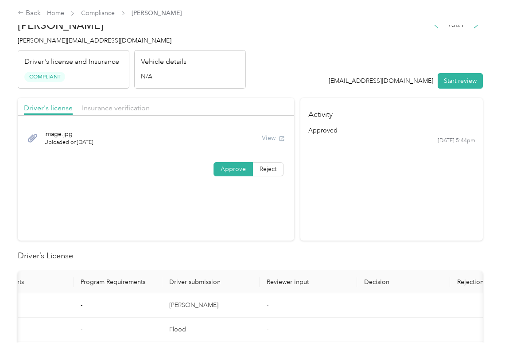
scroll to position [0, 0]
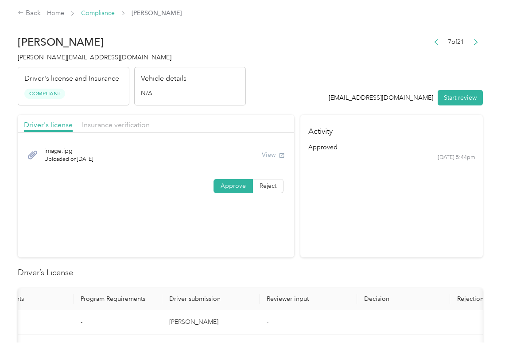
click at [91, 14] on link "Compliance" at bounding box center [98, 13] width 34 height 8
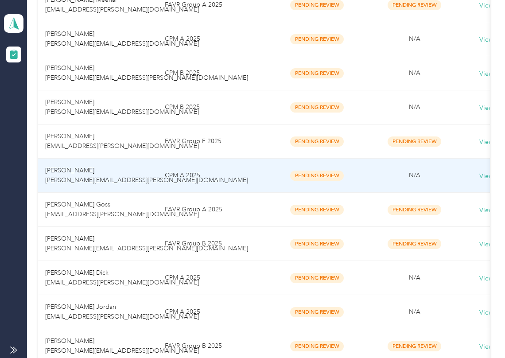
scroll to position [591, 0]
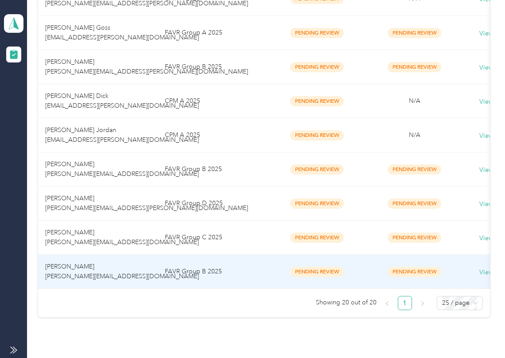
click at [94, 265] on td "[PERSON_NAME] [PERSON_NAME][EMAIL_ADDRESS][DOMAIN_NAME]" at bounding box center [98, 272] width 120 height 34
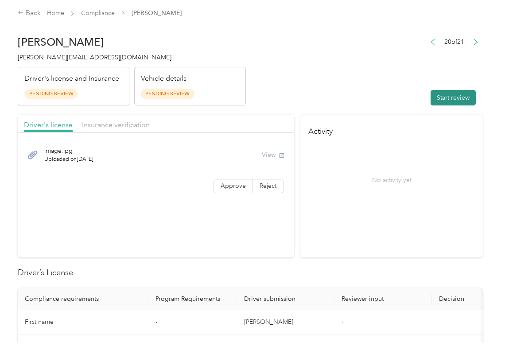
click at [451, 94] on button "Start review" at bounding box center [453, 98] width 45 height 16
click at [392, 80] on header "[PERSON_NAME] [PERSON_NAME][EMAIL_ADDRESS][DOMAIN_NAME] Driver's license and In…" at bounding box center [251, 68] width 466 height 74
click at [229, 184] on span "Approve" at bounding box center [233, 186] width 25 height 8
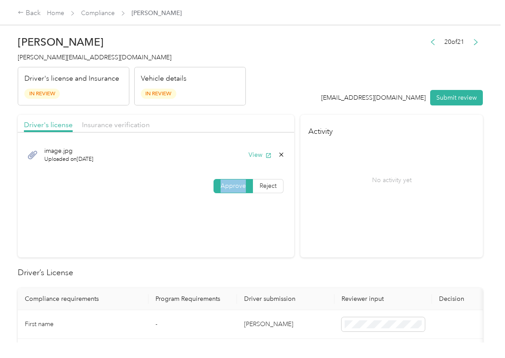
click at [229, 184] on span "Approve" at bounding box center [233, 186] width 25 height 8
click at [259, 157] on button "View" at bounding box center [260, 154] width 23 height 9
click at [270, 99] on header "[PERSON_NAME] [PERSON_NAME][EMAIL_ADDRESS][DOMAIN_NAME] Driver's license and In…" at bounding box center [251, 68] width 466 height 74
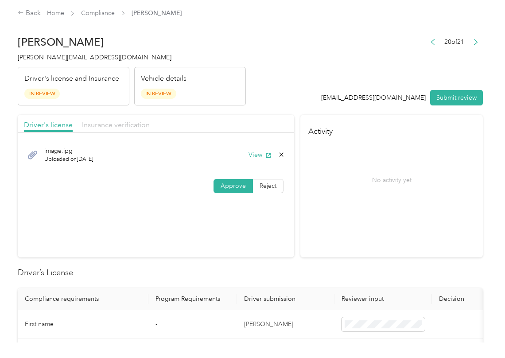
click at [92, 125] on span "Insurance verification" at bounding box center [116, 125] width 68 height 8
click at [125, 126] on span "Insurance verification" at bounding box center [116, 125] width 68 height 8
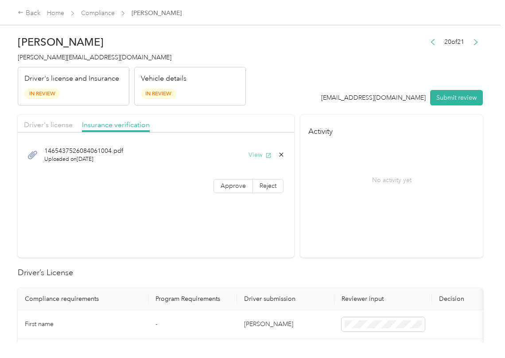
click at [263, 151] on button "View" at bounding box center [260, 154] width 23 height 9
click at [226, 189] on span "Approve" at bounding box center [233, 186] width 25 height 8
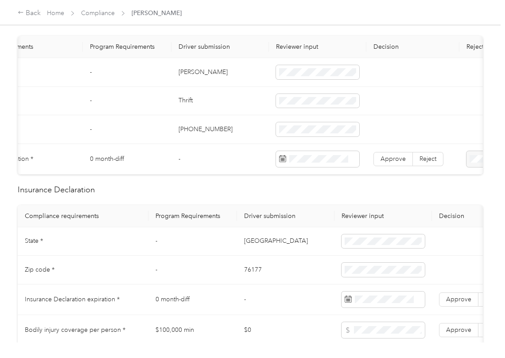
scroll to position [236, 0]
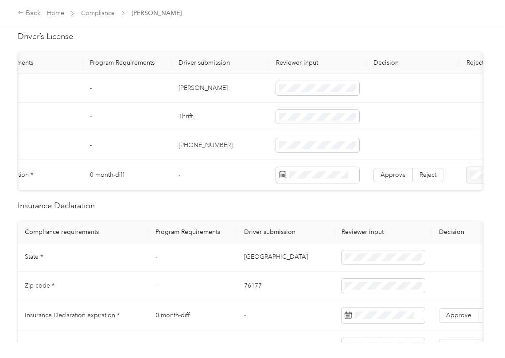
click at [188, 86] on td "[PERSON_NAME]" at bounding box center [221, 88] width 98 height 29
click at [390, 172] on span "Approve" at bounding box center [393, 175] width 25 height 8
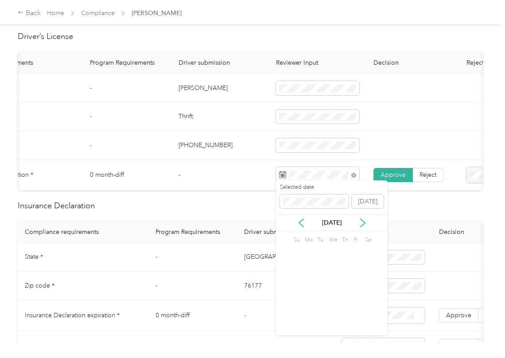
click at [215, 176] on td "-" at bounding box center [221, 175] width 98 height 31
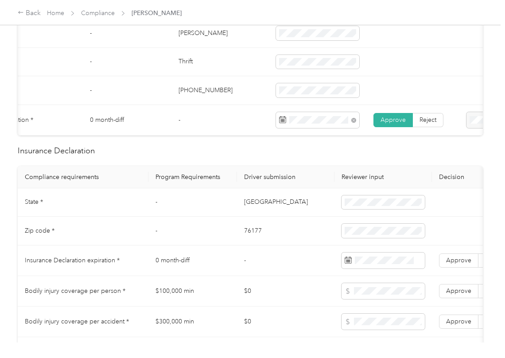
scroll to position [355, 0]
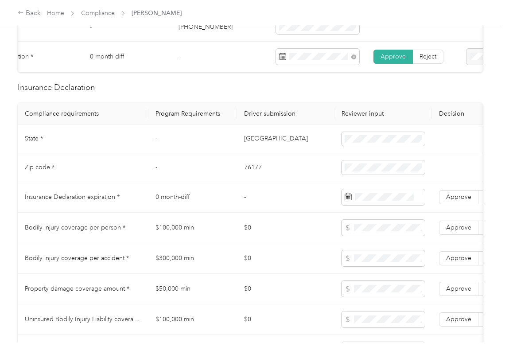
click at [241, 145] on td "[GEOGRAPHIC_DATA]" at bounding box center [286, 139] width 98 height 29
click at [247, 180] on td "76177" at bounding box center [286, 167] width 98 height 29
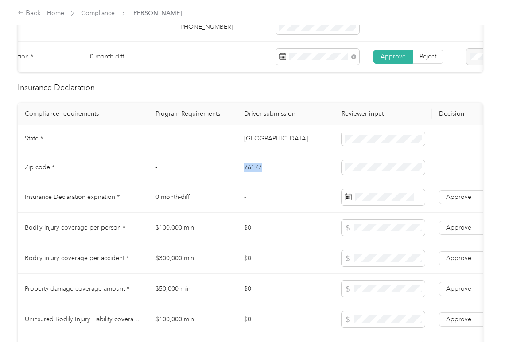
click at [247, 180] on td "76177" at bounding box center [286, 167] width 98 height 29
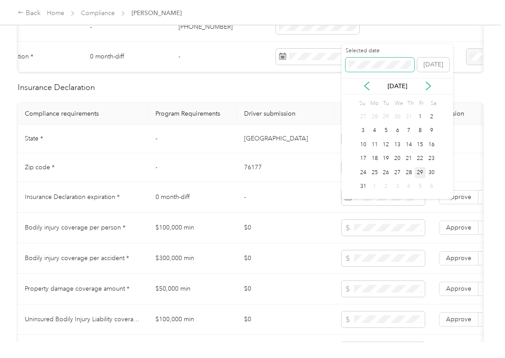
click at [369, 59] on span at bounding box center [380, 65] width 69 height 14
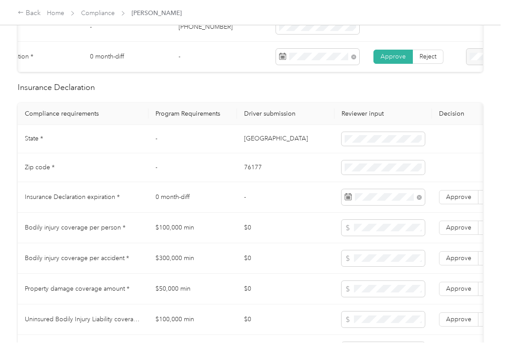
click at [161, 227] on td "$100,000 min" at bounding box center [193, 228] width 89 height 31
click at [443, 204] on label "Approve" at bounding box center [458, 197] width 39 height 14
click at [233, 208] on td "0 month-diff" at bounding box center [193, 197] width 89 height 31
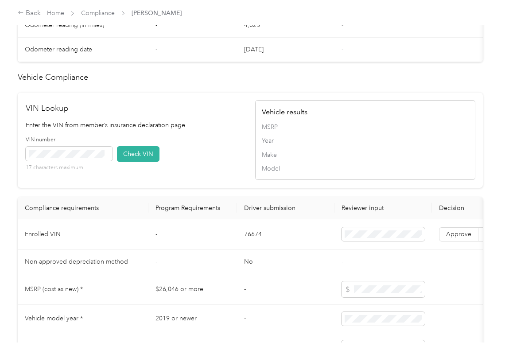
click at [263, 250] on td "76674" at bounding box center [286, 234] width 98 height 31
click at [212, 168] on div "VIN number 17 characters maximum Check VIN" at bounding box center [136, 157] width 220 height 42
click at [133, 162] on button "Check VIN" at bounding box center [138, 154] width 43 height 16
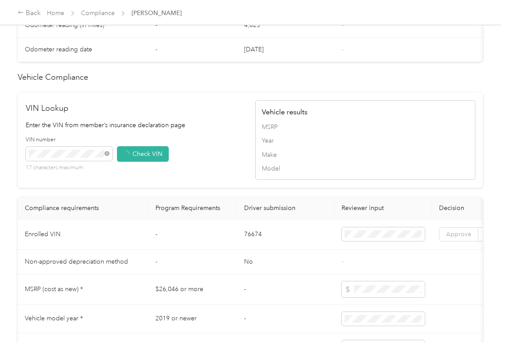
click at [457, 238] on span "Approve" at bounding box center [458, 235] width 25 height 8
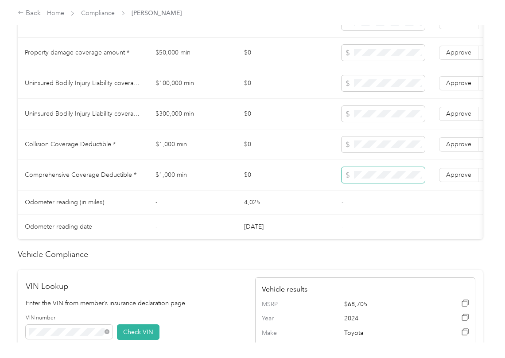
scroll to position [532, 0]
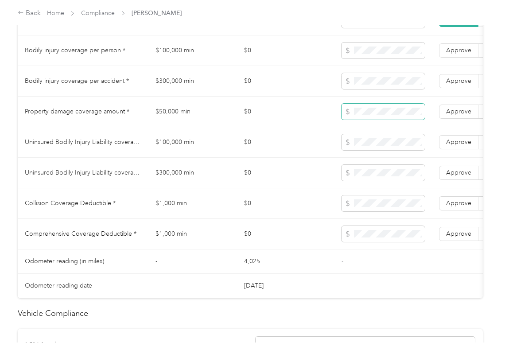
click at [332, 127] on tr "Property damage coverage amount * $50,000 min $0 Approve Reject" at bounding box center [330, 112] width 625 height 31
click at [384, 211] on span at bounding box center [383, 204] width 83 height 16
click at [380, 210] on span at bounding box center [383, 204] width 83 height 16
click at [440, 241] on label "Approve" at bounding box center [458, 234] width 39 height 14
click at [453, 211] on label "Approve" at bounding box center [458, 203] width 39 height 14
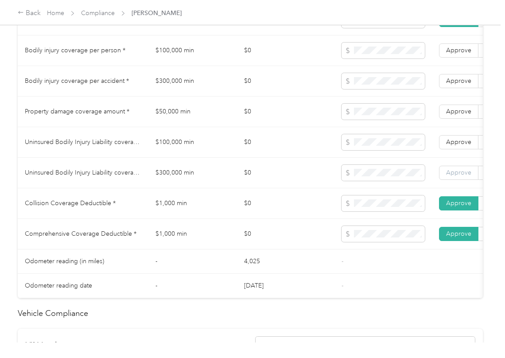
click at [454, 180] on label "Approve" at bounding box center [458, 173] width 39 height 14
drag, startPoint x: 454, startPoint y: 161, endPoint x: 454, endPoint y: 156, distance: 5.3
click at [454, 158] on td "Approve Reject" at bounding box center [478, 142] width 93 height 31
click at [454, 146] on span "Approve" at bounding box center [458, 142] width 25 height 8
click at [458, 115] on span "Approve" at bounding box center [458, 112] width 25 height 8
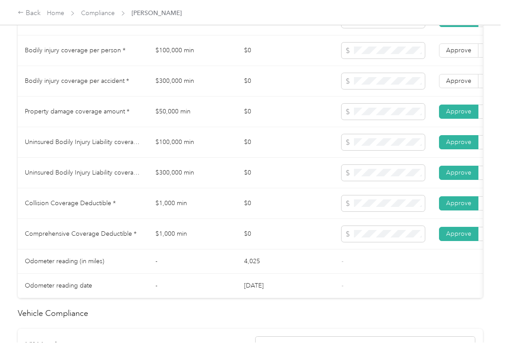
click at [458, 85] on span "Approve" at bounding box center [458, 81] width 25 height 8
click at [457, 54] on span "Approve" at bounding box center [458, 51] width 25 height 8
click at [353, 59] on span at bounding box center [383, 51] width 83 height 16
click at [353, 84] on span at bounding box center [383, 81] width 83 height 16
click at [339, 127] on td at bounding box center [384, 112] width 98 height 31
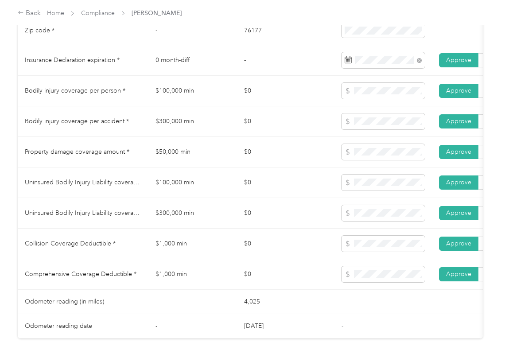
click at [282, 168] on td "$0" at bounding box center [286, 152] width 98 height 31
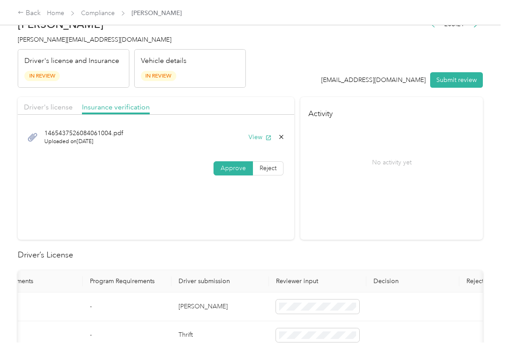
scroll to position [0, 0]
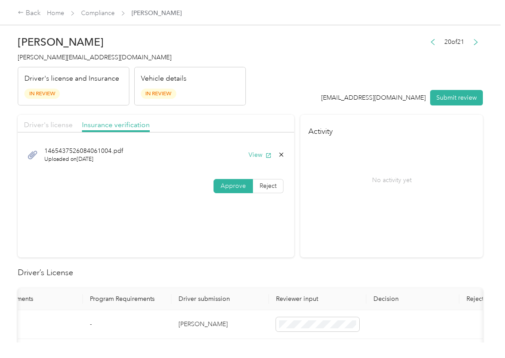
click at [59, 123] on span "Driver's license" at bounding box center [48, 125] width 49 height 8
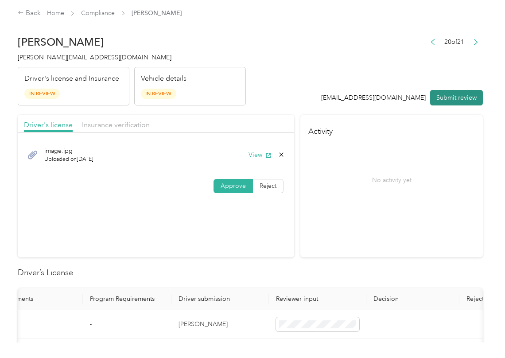
click at [439, 98] on button "Submit review" at bounding box center [457, 98] width 53 height 16
click at [59, 54] on span "[PERSON_NAME][EMAIL_ADDRESS][DOMAIN_NAME]" at bounding box center [95, 58] width 154 height 8
click at [59, 55] on span "[PERSON_NAME][EMAIL_ADDRESS][DOMAIN_NAME]" at bounding box center [95, 58] width 154 height 8
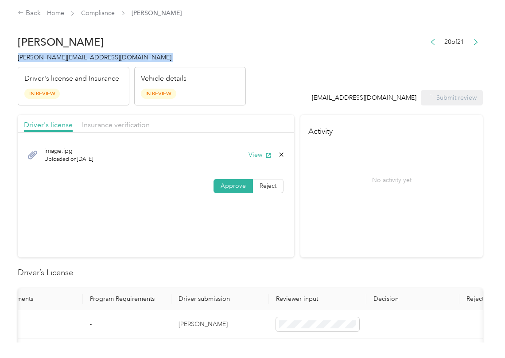
click at [59, 55] on span "[PERSON_NAME][EMAIL_ADDRESS][DOMAIN_NAME]" at bounding box center [95, 58] width 154 height 8
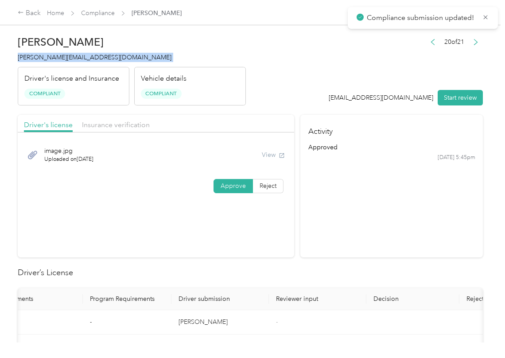
click at [323, 238] on section "Activity approved [DATE] 5:45pm" at bounding box center [392, 186] width 183 height 143
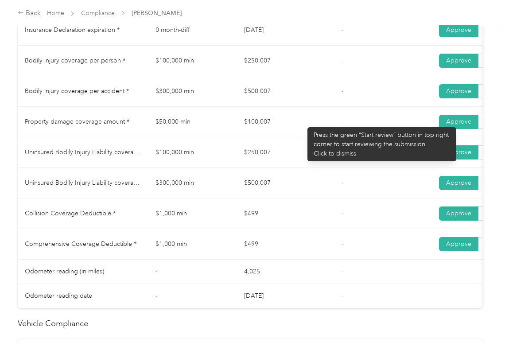
scroll to position [473, 0]
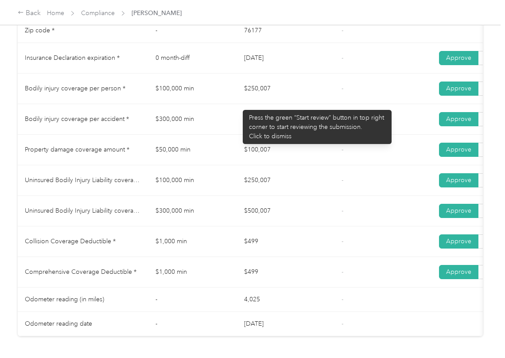
click at [249, 103] on tr "Bodily injury coverage per person * $100,000 min $250,007 - Approve Reject" at bounding box center [330, 89] width 625 height 31
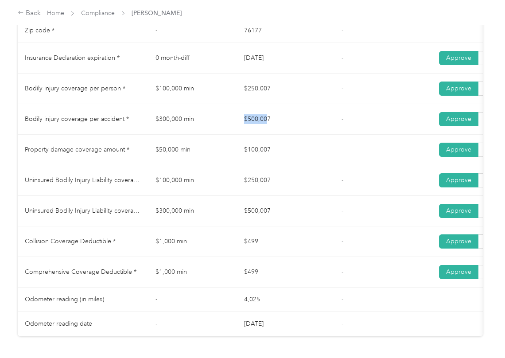
drag, startPoint x: 266, startPoint y: 129, endPoint x: 307, endPoint y: 139, distance: 42.4
click at [327, 132] on tr "Bodily injury coverage per accident * $300,000 min $500,007 - Approve Reject" at bounding box center [330, 119] width 625 height 31
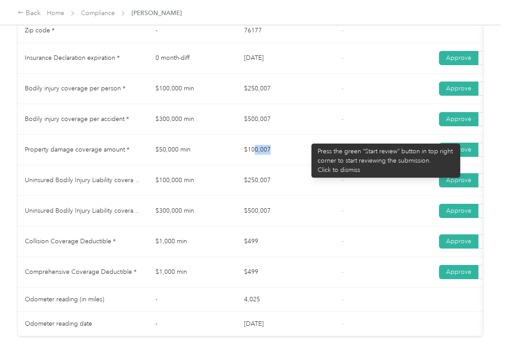
click at [316, 156] on td "$100,007" at bounding box center [286, 150] width 98 height 31
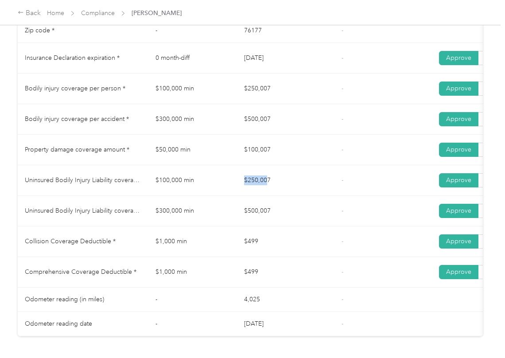
drag, startPoint x: 266, startPoint y: 190, endPoint x: 262, endPoint y: 204, distance: 15.2
click at [294, 192] on td "$250,007" at bounding box center [286, 180] width 98 height 31
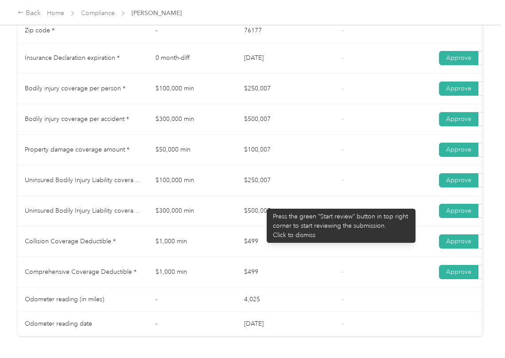
drag, startPoint x: 227, startPoint y: 217, endPoint x: 279, endPoint y: 230, distance: 53.4
click at [309, 222] on tr "Uninsured Bodily Injury Liability coverage per accident * $300,000 min $500,007…" at bounding box center [330, 211] width 625 height 31
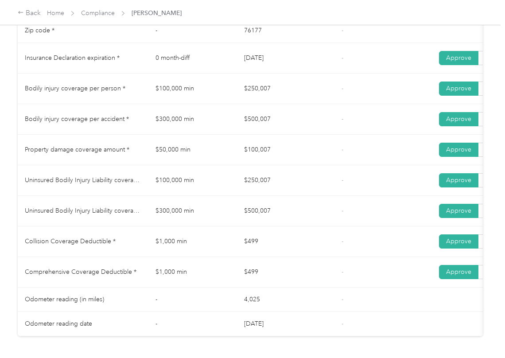
drag, startPoint x: 248, startPoint y: 240, endPoint x: 298, endPoint y: 246, distance: 50.4
click at [290, 244] on td "$499" at bounding box center [286, 242] width 98 height 31
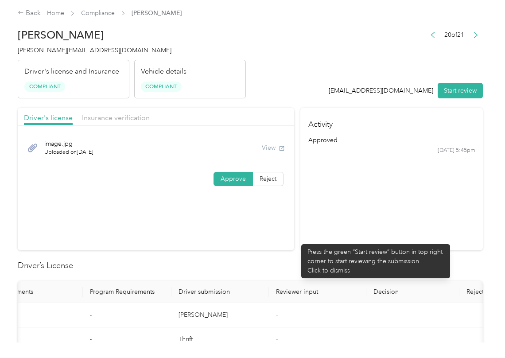
scroll to position [0, 0]
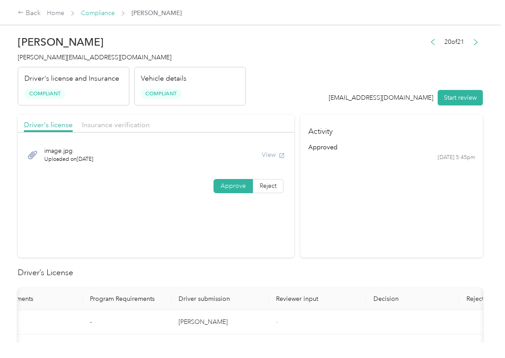
click at [103, 11] on link "Compliance" at bounding box center [98, 13] width 34 height 8
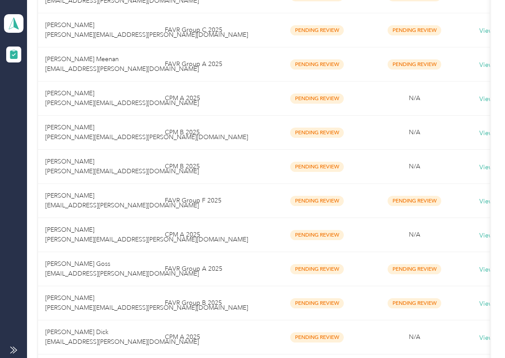
scroll to position [654, 0]
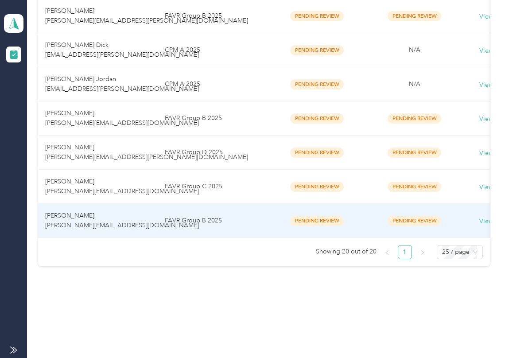
click at [92, 216] on span "[PERSON_NAME] [PERSON_NAME][EMAIL_ADDRESS][DOMAIN_NAME]" at bounding box center [122, 220] width 154 height 17
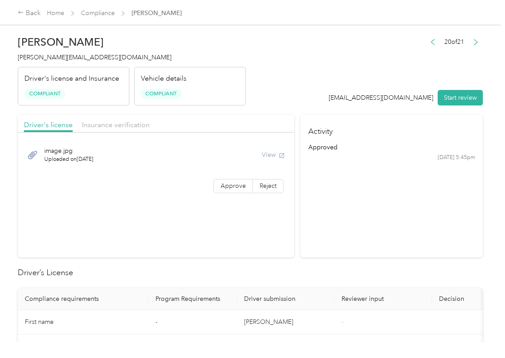
click at [100, 8] on span "Compliance" at bounding box center [98, 12] width 34 height 9
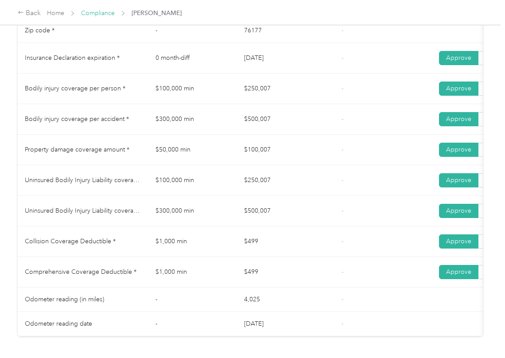
click at [88, 10] on link "Compliance" at bounding box center [98, 13] width 34 height 8
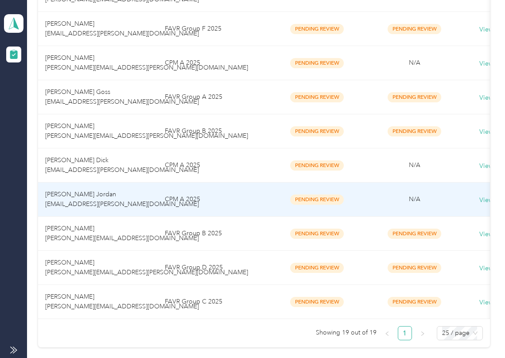
scroll to position [532, 0]
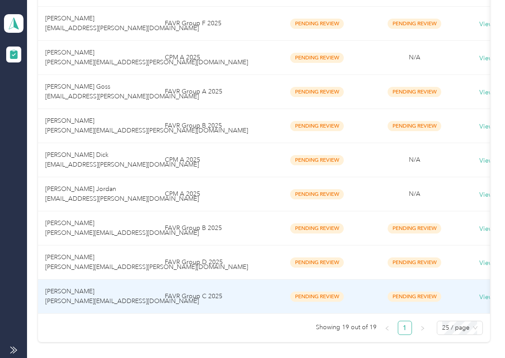
click at [68, 292] on span "[PERSON_NAME] [PERSON_NAME][EMAIL_ADDRESS][DOMAIN_NAME]" at bounding box center [122, 296] width 154 height 17
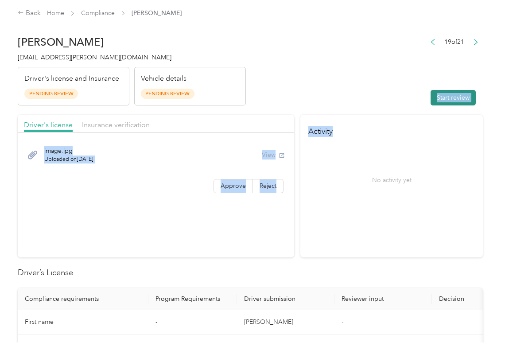
click at [447, 102] on button "Start review" at bounding box center [453, 98] width 45 height 16
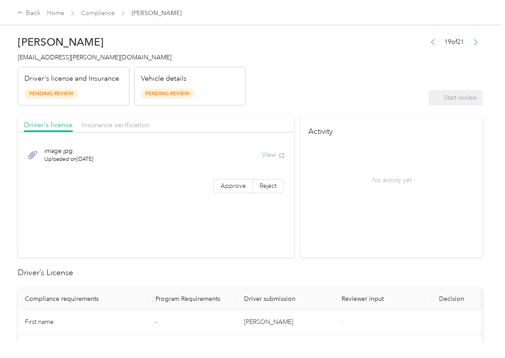
click at [424, 74] on div "19 of 21 Start review" at bounding box center [453, 71] width 59 height 70
drag, startPoint x: 185, startPoint y: 167, endPoint x: 186, endPoint y: 176, distance: 8.9
click at [184, 167] on div "image.jpg Uploaded on [DATE] View" at bounding box center [156, 155] width 264 height 30
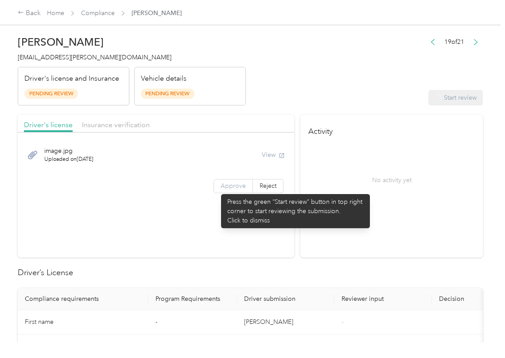
click at [236, 188] on span "Approve" at bounding box center [233, 186] width 25 height 8
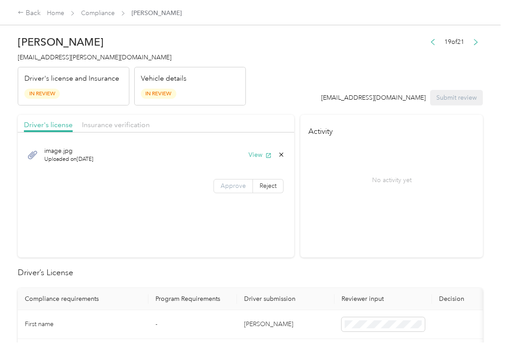
click at [222, 188] on span "Approve" at bounding box center [233, 186] width 25 height 8
click at [222, 187] on span "Approve" at bounding box center [233, 186] width 25 height 8
click at [257, 151] on button "View" at bounding box center [260, 154] width 23 height 9
click at [116, 126] on span "Insurance verification" at bounding box center [116, 125] width 68 height 8
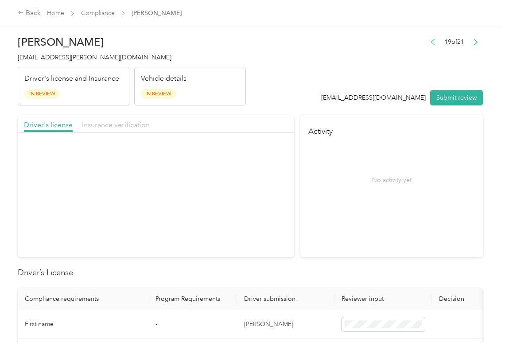
click at [116, 126] on span "Insurance verification" at bounding box center [116, 125] width 68 height 8
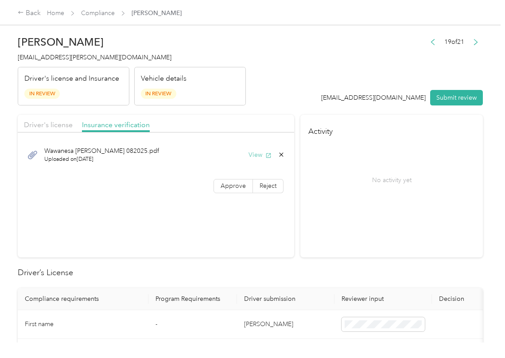
click at [256, 152] on button "View" at bounding box center [260, 154] width 23 height 9
drag, startPoint x: 229, startPoint y: 185, endPoint x: 63, endPoint y: 317, distance: 211.8
click at [229, 185] on span "Approve" at bounding box center [233, 186] width 25 height 8
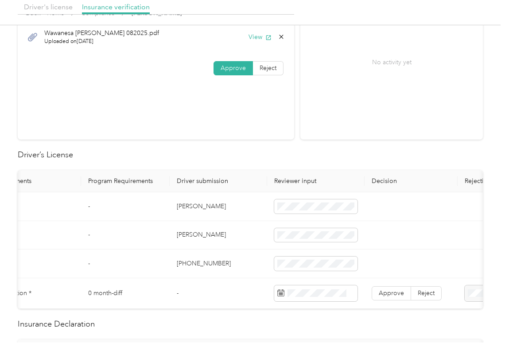
scroll to position [0, 68]
click at [199, 209] on td "[PERSON_NAME]" at bounding box center [218, 206] width 98 height 29
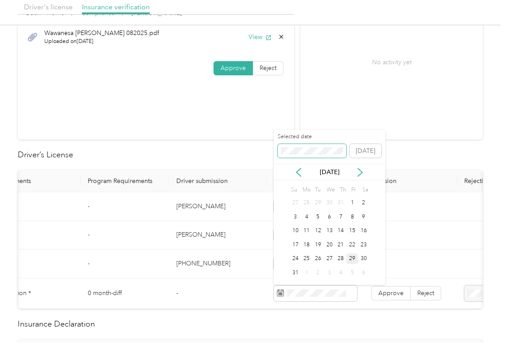
click at [313, 155] on span at bounding box center [312, 151] width 69 height 14
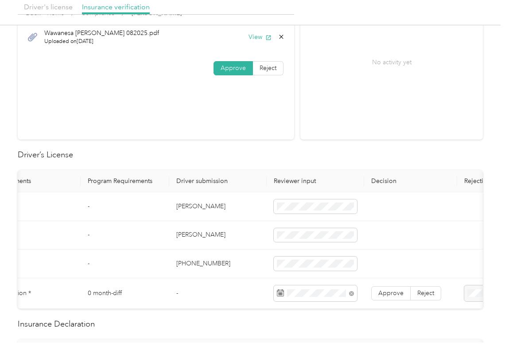
click at [140, 239] on td "-" at bounding box center [125, 235] width 89 height 29
click at [382, 296] on span "Approve" at bounding box center [391, 294] width 25 height 8
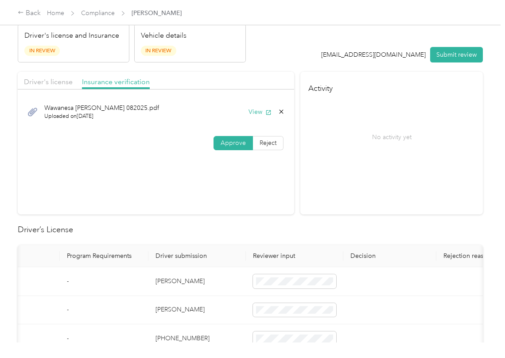
scroll to position [0, 0]
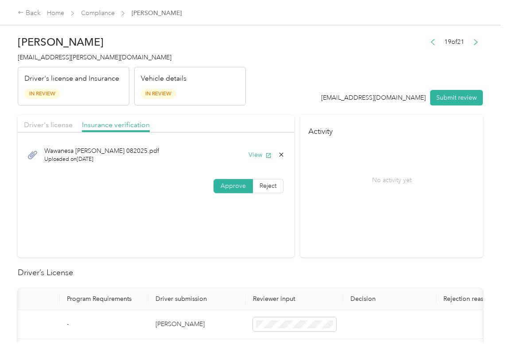
click at [67, 74] on p "Driver's license and Insurance" at bounding box center [71, 79] width 95 height 11
click at [70, 56] on span "[EMAIL_ADDRESS][PERSON_NAME][DOMAIN_NAME]" at bounding box center [95, 58] width 154 height 8
click at [315, 214] on div "No activity yet" at bounding box center [392, 180] width 167 height 74
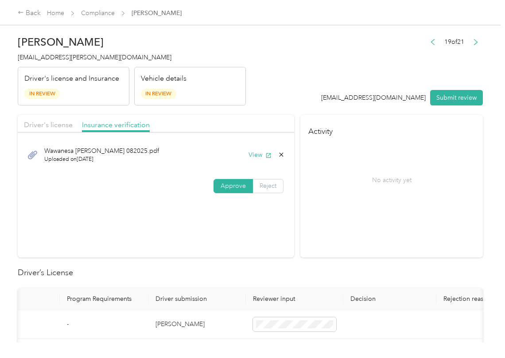
click at [270, 187] on span "Reject" at bounding box center [268, 186] width 17 height 8
click at [166, 212] on div "Uploaded insurance document is blurry or cut off image" at bounding box center [166, 213] width 63 height 28
click at [243, 158] on div "Wawanesa [PERSON_NAME] 082025.pdf Uploaded on [DATE] View" at bounding box center [156, 155] width 264 height 30
click at [259, 157] on button "View" at bounding box center [260, 154] width 23 height 9
drag, startPoint x: 460, startPoint y: 100, endPoint x: 183, endPoint y: 63, distance: 280.0
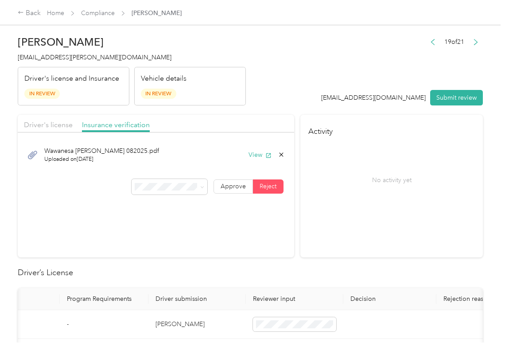
click at [460, 100] on button "Submit review" at bounding box center [457, 98] width 53 height 16
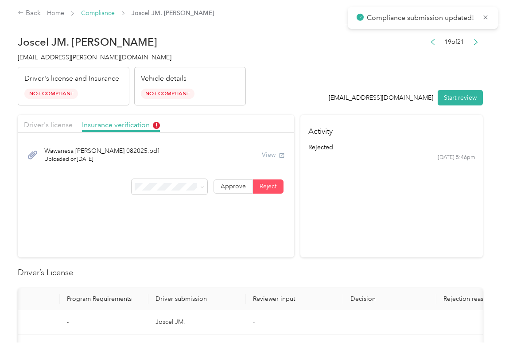
click at [89, 11] on link "Compliance" at bounding box center [98, 13] width 34 height 8
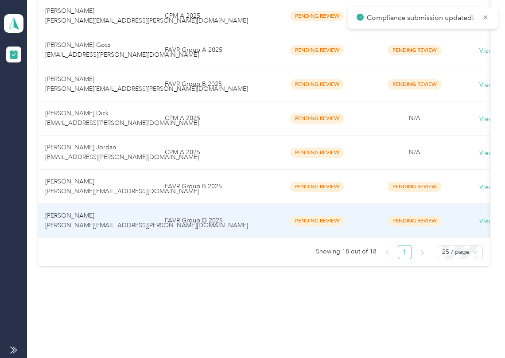
scroll to position [585, 0]
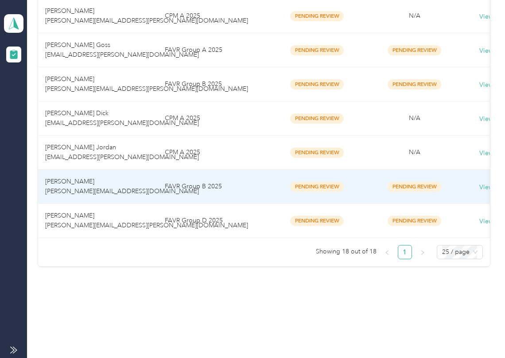
click at [90, 183] on span "[PERSON_NAME] [PERSON_NAME][EMAIL_ADDRESS][DOMAIN_NAME]" at bounding box center [122, 186] width 154 height 17
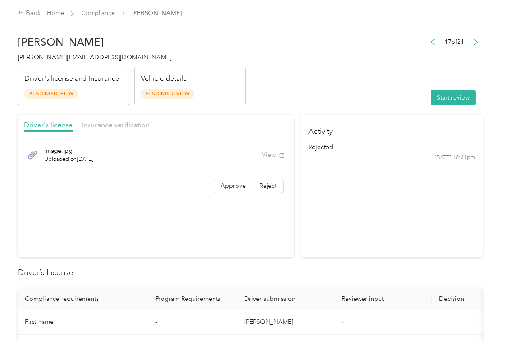
click at [313, 251] on section "Activity rejected [DATE] 10:31pm" at bounding box center [392, 186] width 183 height 143
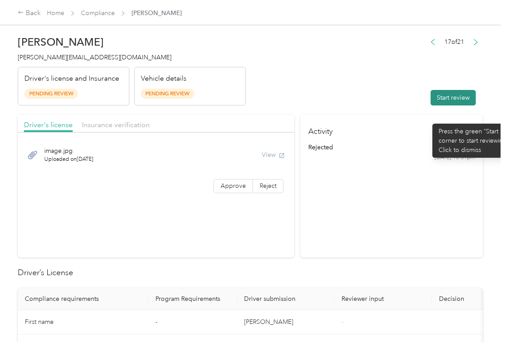
click at [439, 96] on button "Start review" at bounding box center [453, 98] width 45 height 16
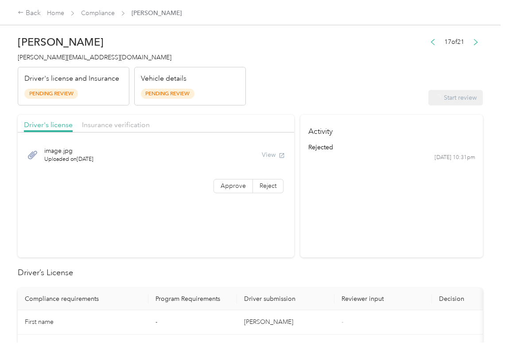
click at [346, 67] on header "[PERSON_NAME] [PERSON_NAME][EMAIL_ADDRESS][DOMAIN_NAME] Driver's license and In…" at bounding box center [251, 68] width 466 height 74
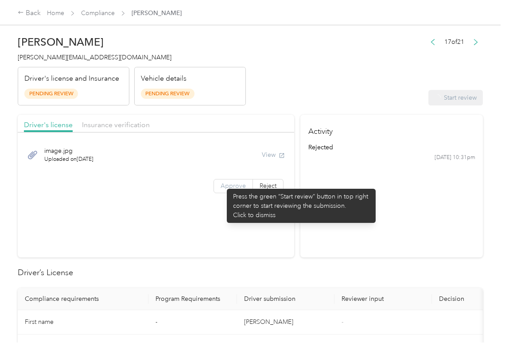
click at [223, 184] on span "Approve" at bounding box center [233, 186] width 25 height 8
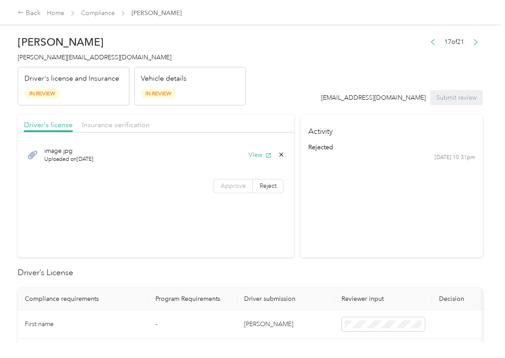
click at [223, 184] on span "Approve" at bounding box center [233, 186] width 25 height 8
click at [255, 152] on button "View" at bounding box center [260, 154] width 23 height 9
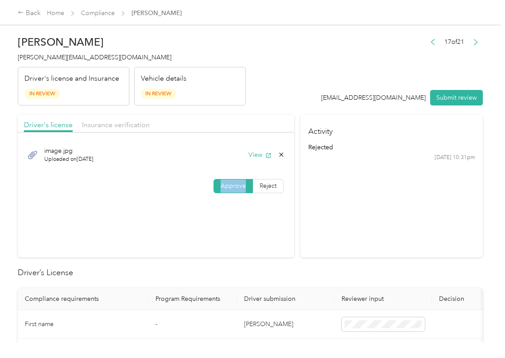
click at [268, 91] on header "[PERSON_NAME] [PERSON_NAME][EMAIL_ADDRESS][DOMAIN_NAME] Driver's license and In…" at bounding box center [251, 68] width 466 height 74
click at [128, 122] on span "Insurance verification" at bounding box center [116, 125] width 68 height 8
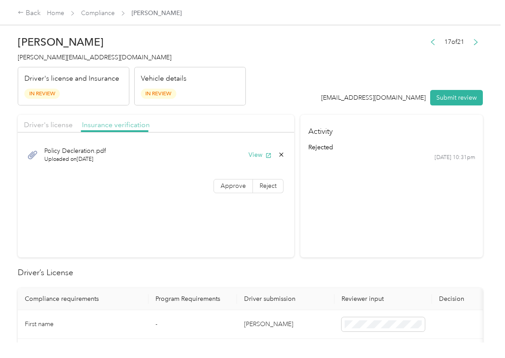
click at [121, 123] on span "Insurance verification" at bounding box center [116, 125] width 68 height 8
click at [257, 155] on button "View" at bounding box center [260, 154] width 23 height 9
click at [229, 187] on span "Approve" at bounding box center [233, 186] width 25 height 8
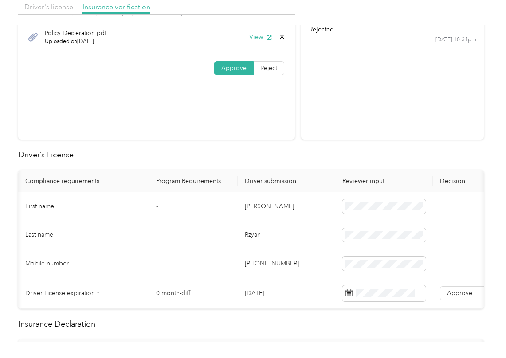
scroll to position [0, 58]
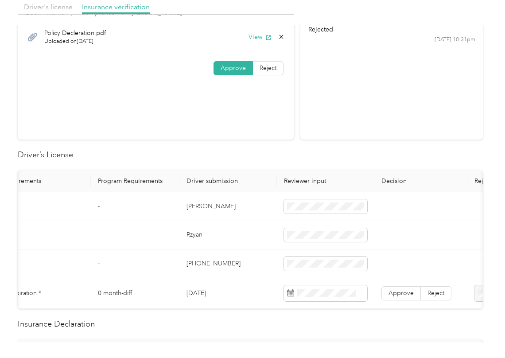
click at [217, 211] on td "[PERSON_NAME]" at bounding box center [229, 206] width 98 height 29
click at [205, 293] on td "[DATE]" at bounding box center [229, 293] width 98 height 31
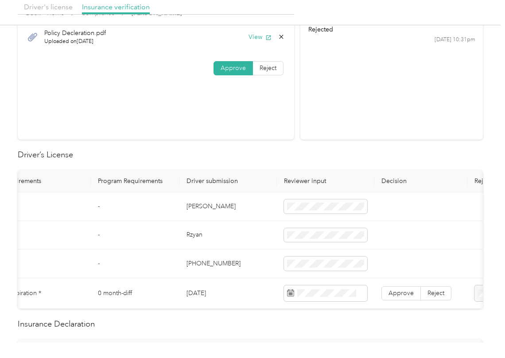
click at [205, 293] on td "[DATE]" at bounding box center [229, 293] width 98 height 31
click at [204, 293] on td "[DATE]" at bounding box center [229, 293] width 98 height 31
click at [405, 290] on span "Approve" at bounding box center [401, 294] width 25 height 8
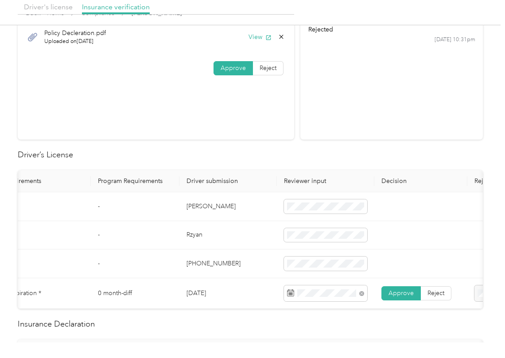
click at [245, 264] on td "[PHONE_NUMBER]" at bounding box center [229, 264] width 98 height 29
click at [214, 153] on h2 "Driver’s License" at bounding box center [251, 155] width 466 height 12
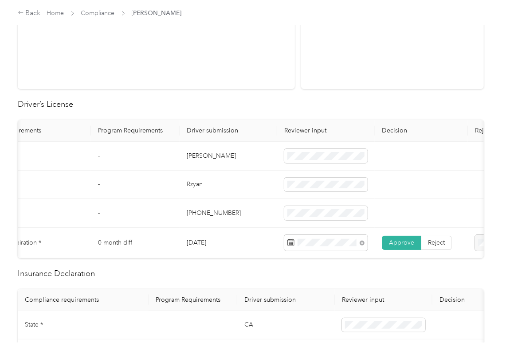
scroll to position [236, 0]
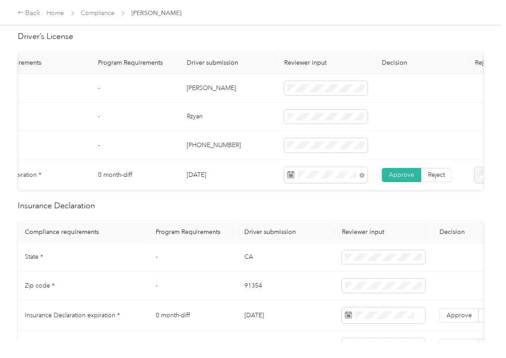
click at [244, 269] on td "CA" at bounding box center [286, 257] width 98 height 29
click at [251, 298] on td "91354" at bounding box center [286, 286] width 98 height 29
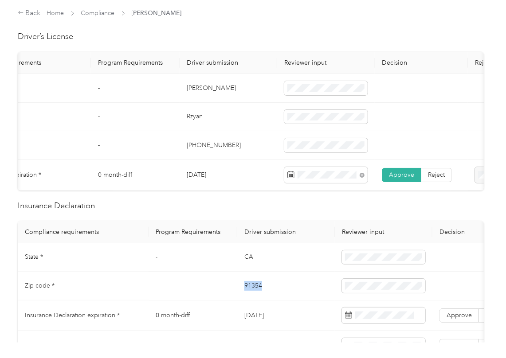
click at [251, 298] on td "91354" at bounding box center [286, 286] width 98 height 29
click at [377, 288] on td at bounding box center [384, 286] width 98 height 29
click at [374, 293] on span at bounding box center [383, 286] width 83 height 14
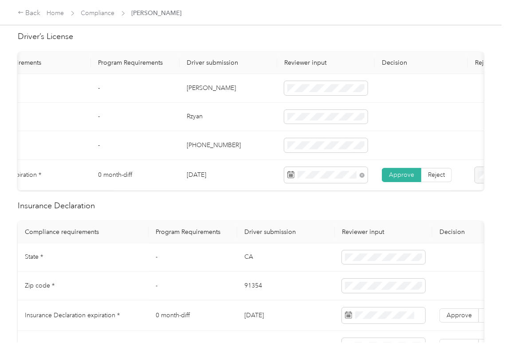
drag, startPoint x: 192, startPoint y: 274, endPoint x: 0, endPoint y: 244, distance: 194.8
click at [187, 272] on td "-" at bounding box center [193, 257] width 89 height 29
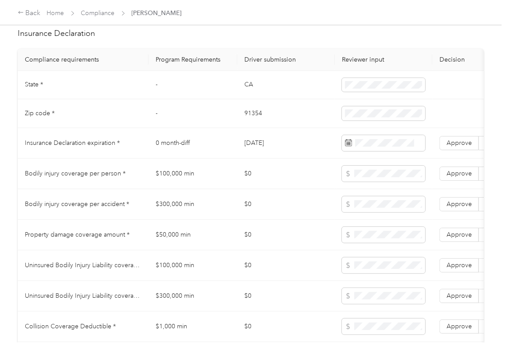
scroll to position [414, 0]
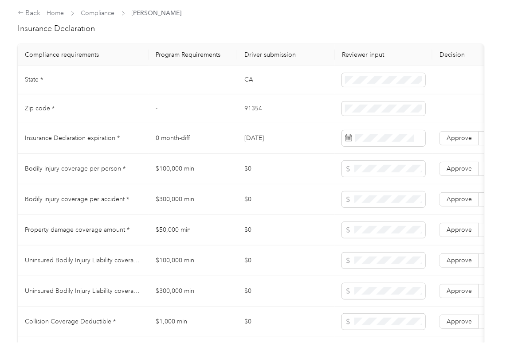
click at [265, 149] on td "[DATE]" at bounding box center [286, 138] width 98 height 31
click at [375, 146] on span at bounding box center [383, 138] width 83 height 16
click at [299, 181] on td "$0" at bounding box center [286, 169] width 98 height 31
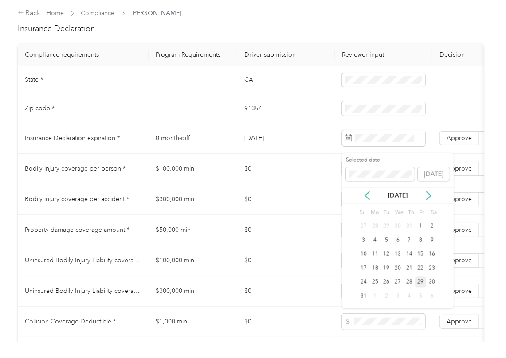
scroll to position [0, 164]
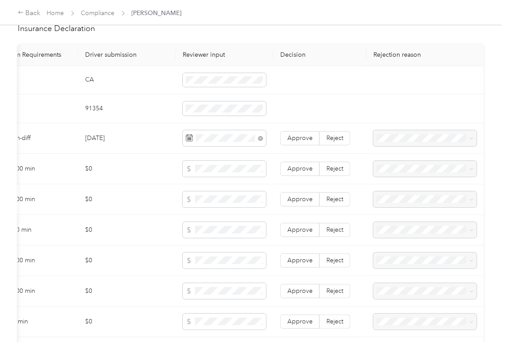
click at [133, 232] on td "$0" at bounding box center [127, 230] width 98 height 31
click at [313, 144] on label "Approve" at bounding box center [299, 138] width 39 height 14
click at [176, 180] on td at bounding box center [225, 169] width 98 height 31
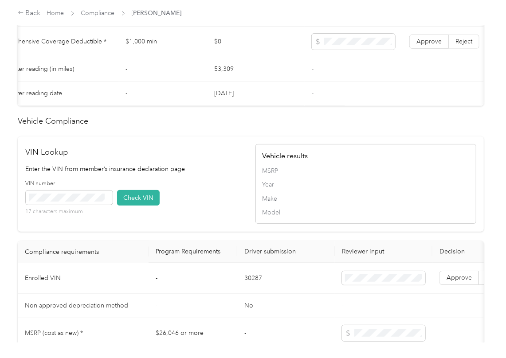
scroll to position [921, 0]
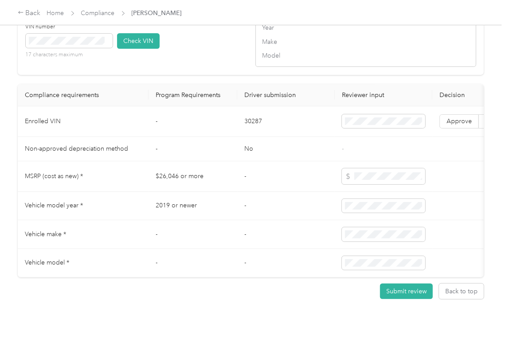
click at [249, 111] on td "30287" at bounding box center [286, 121] width 98 height 31
click at [212, 220] on td "-" at bounding box center [193, 234] width 89 height 29
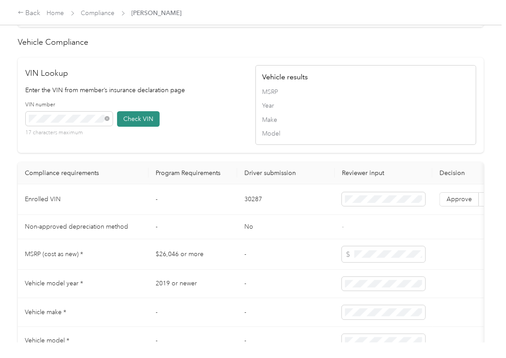
click at [138, 127] on button "Check VIN" at bounding box center [138, 119] width 43 height 16
click at [70, 126] on span at bounding box center [69, 119] width 87 height 14
click at [141, 127] on button "Check VIN" at bounding box center [138, 119] width 43 height 16
click at [203, 139] on div "VIN number 17 characters maximum Check VIN" at bounding box center [136, 122] width 221 height 42
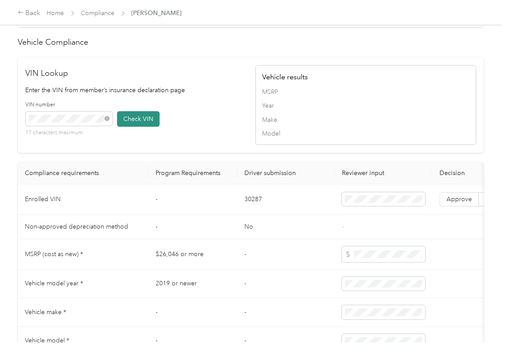
click at [126, 127] on button "Check VIN" at bounding box center [138, 119] width 43 height 16
click at [454, 203] on span "Approve" at bounding box center [458, 200] width 25 height 8
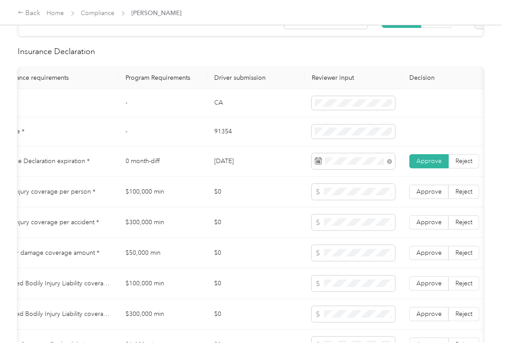
scroll to position [389, 0]
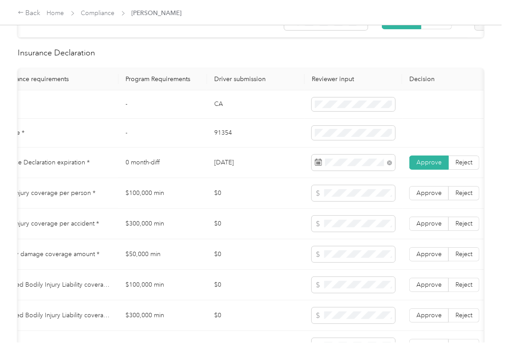
drag, startPoint x: 258, startPoint y: 190, endPoint x: 249, endPoint y: 193, distance: 9.4
click at [258, 190] on td "$0" at bounding box center [256, 193] width 98 height 31
click at [161, 200] on td "$100,000 min" at bounding box center [162, 193] width 89 height 31
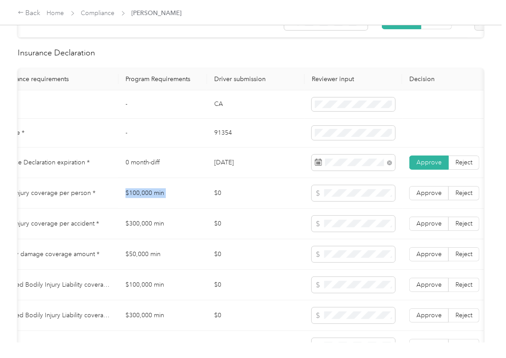
click at [161, 200] on td "$100,000 min" at bounding box center [162, 193] width 89 height 31
click at [137, 233] on td "$300,000 min" at bounding box center [162, 224] width 89 height 31
drag, startPoint x: 435, startPoint y: 231, endPoint x: 432, endPoint y: 208, distance: 23.7
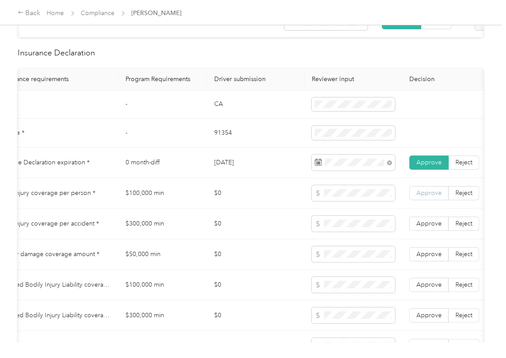
click at [435, 227] on span "Approve" at bounding box center [428, 224] width 25 height 8
drag, startPoint x: 429, startPoint y: 202, endPoint x: 433, endPoint y: 207, distance: 6.0
click at [428, 197] on span "Approve" at bounding box center [428, 193] width 25 height 8
click at [430, 262] on label "Approve" at bounding box center [428, 254] width 39 height 14
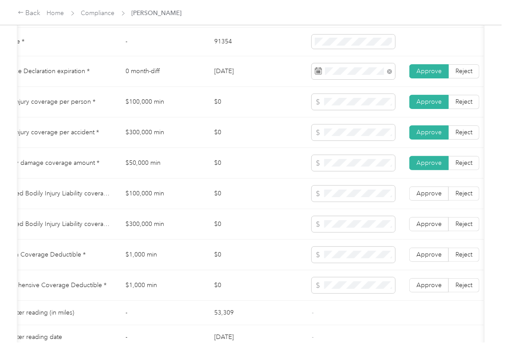
scroll to position [508, 0]
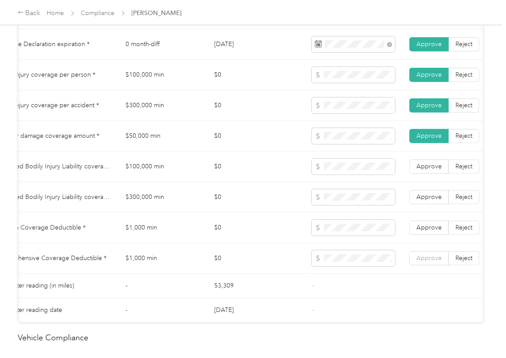
click at [434, 262] on span "Approve" at bounding box center [428, 259] width 25 height 8
click at [436, 231] on span "Approve" at bounding box center [428, 228] width 25 height 8
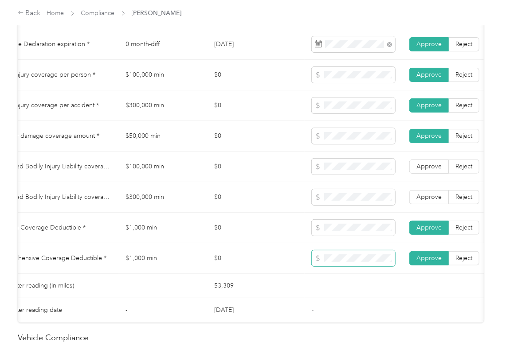
click at [356, 266] on span at bounding box center [353, 259] width 83 height 16
click at [266, 182] on td "$0" at bounding box center [256, 167] width 98 height 31
click at [133, 178] on td "$100,000 min" at bounding box center [162, 167] width 89 height 31
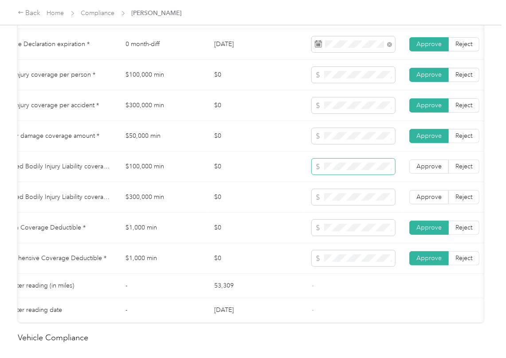
click at [330, 175] on span at bounding box center [353, 167] width 83 height 16
click at [132, 206] on td "$300,000 min" at bounding box center [162, 197] width 89 height 31
click at [133, 206] on td "$300,000 min" at bounding box center [162, 197] width 89 height 31
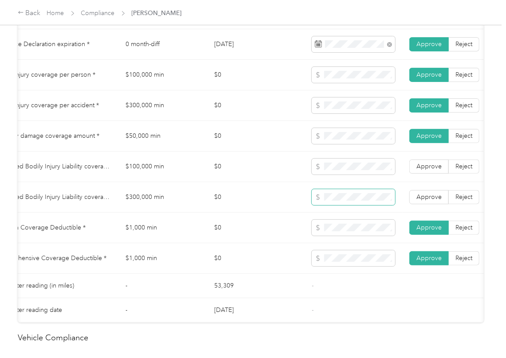
click at [344, 203] on span at bounding box center [353, 197] width 83 height 16
click at [419, 201] on span "Approve" at bounding box center [428, 197] width 25 height 8
click at [427, 174] on label "Approve" at bounding box center [428, 167] width 39 height 14
click at [254, 210] on td "$0" at bounding box center [256, 197] width 98 height 31
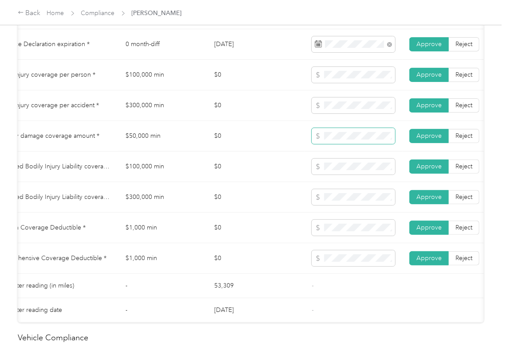
click at [286, 144] on tr "Property damage coverage amount * $50,000 min $0 Approve Reject" at bounding box center [300, 136] width 625 height 31
click at [286, 144] on td "$0" at bounding box center [256, 136] width 98 height 31
click at [298, 171] on tr "Uninsured Bodily Injury Liability coverage per person * $100,000 min $0 Approve…" at bounding box center [300, 167] width 625 height 31
click at [314, 204] on span at bounding box center [353, 197] width 83 height 16
click at [251, 224] on td "$0" at bounding box center [256, 228] width 98 height 31
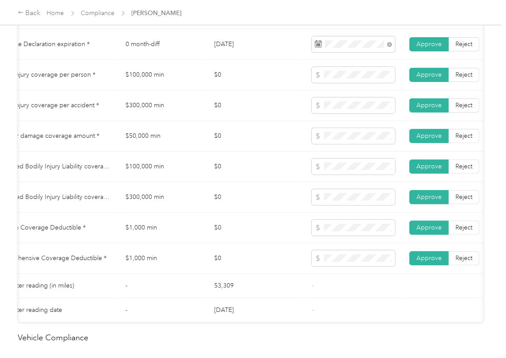
click at [309, 236] on td at bounding box center [354, 228] width 98 height 31
click at [264, 239] on td "$0" at bounding box center [256, 228] width 98 height 31
drag, startPoint x: 236, startPoint y: 215, endPoint x: 196, endPoint y: 224, distance: 41.3
click at [236, 213] on td "$0" at bounding box center [256, 197] width 98 height 31
click at [305, 206] on td at bounding box center [354, 197] width 98 height 31
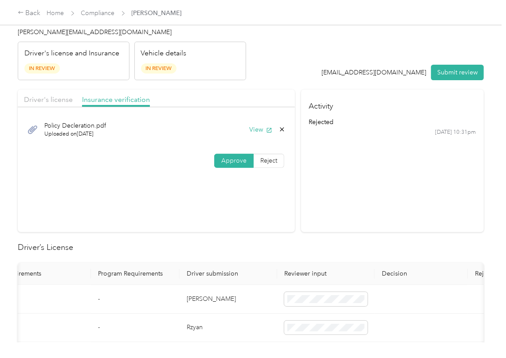
scroll to position [0, 0]
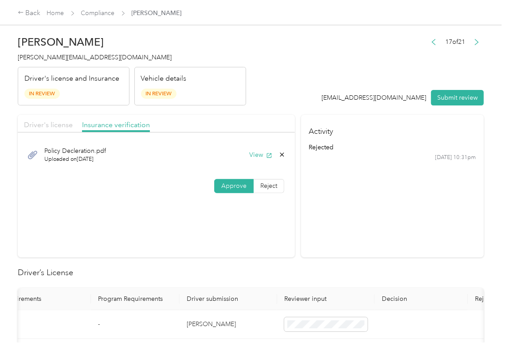
click at [63, 123] on span "Driver's license" at bounding box center [48, 125] width 49 height 8
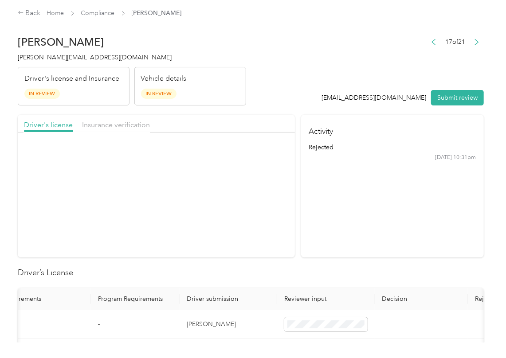
click at [449, 98] on button "Submit review" at bounding box center [457, 98] width 53 height 16
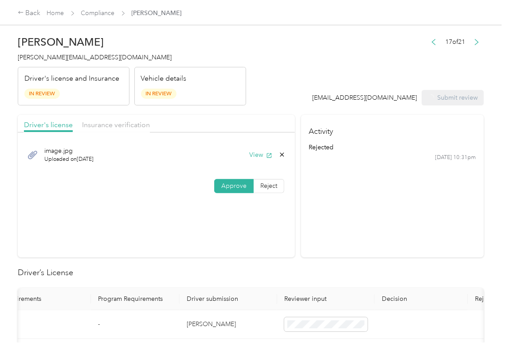
click at [64, 59] on span "[PERSON_NAME][EMAIL_ADDRESS][DOMAIN_NAME]" at bounding box center [95, 58] width 154 height 8
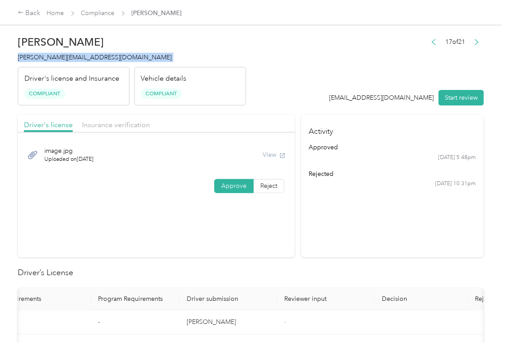
click at [301, 253] on section "Activity approved [DATE] 5:48pm rejected [DATE] 10:31pm" at bounding box center [392, 186] width 183 height 143
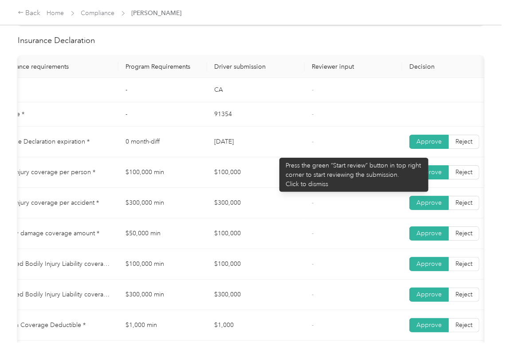
scroll to position [473, 0]
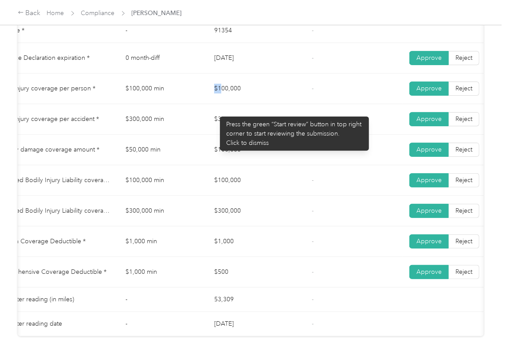
drag, startPoint x: 215, startPoint y: 111, endPoint x: 249, endPoint y: 111, distance: 34.6
click at [249, 104] on td "$100,000" at bounding box center [256, 89] width 98 height 31
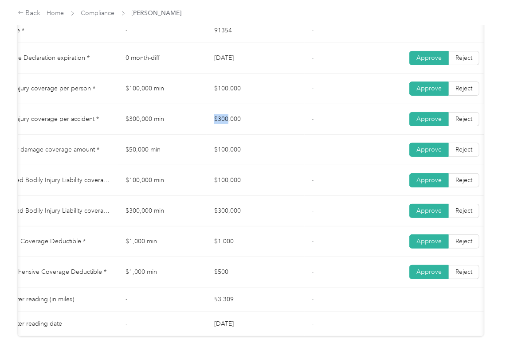
drag, startPoint x: 211, startPoint y: 129, endPoint x: 259, endPoint y: 132, distance: 47.5
click at [258, 132] on td "$300,000" at bounding box center [256, 119] width 98 height 31
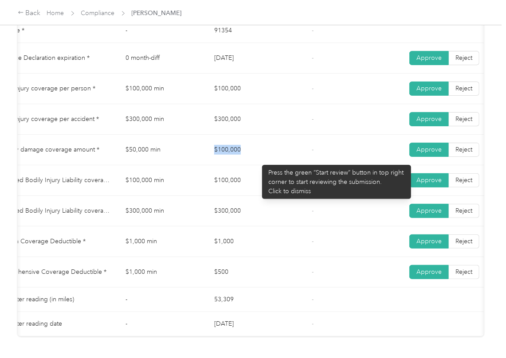
drag, startPoint x: 241, startPoint y: 161, endPoint x: 236, endPoint y: 174, distance: 14.2
click at [258, 162] on tr "Property damage coverage amount * $50,000 min $100,000 - Approve Reject" at bounding box center [300, 150] width 625 height 31
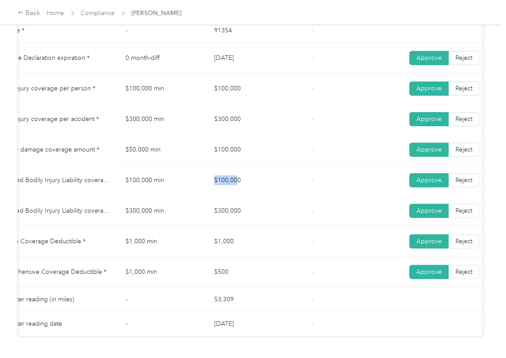
drag, startPoint x: 203, startPoint y: 188, endPoint x: 235, endPoint y: 197, distance: 33.6
click at [235, 196] on tr "Uninsured Bodily Injury Liability coverage per person * $100,000 min $100,000 -…" at bounding box center [300, 180] width 625 height 31
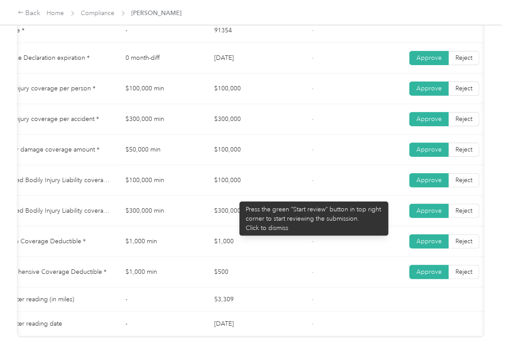
drag, startPoint x: 215, startPoint y: 213, endPoint x: 247, endPoint y: 219, distance: 32.4
click at [242, 217] on td "$300,000" at bounding box center [256, 211] width 98 height 31
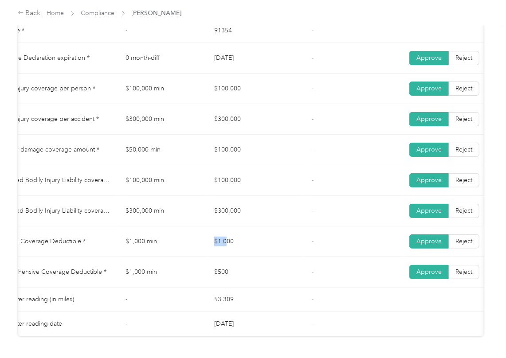
drag, startPoint x: 205, startPoint y: 247, endPoint x: 230, endPoint y: 261, distance: 28.6
click at [243, 248] on tr "Collision Coverage Deductible * $1,000 min $1,000 - Approve Reject" at bounding box center [300, 242] width 625 height 31
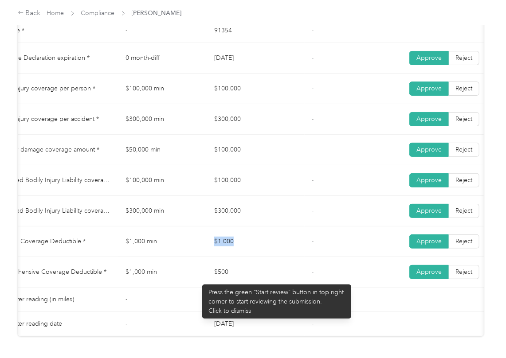
click at [245, 284] on tr "Comprehensive Coverage Deductible * $1,000 min $500 - Approve Reject" at bounding box center [300, 272] width 625 height 31
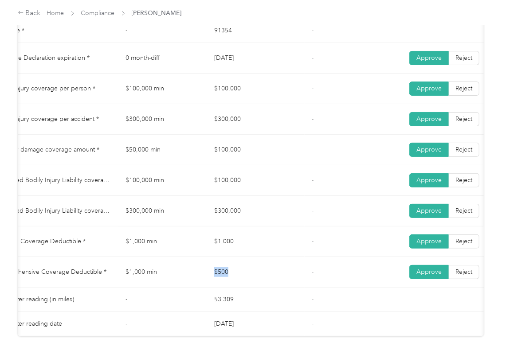
scroll to position [532, 0]
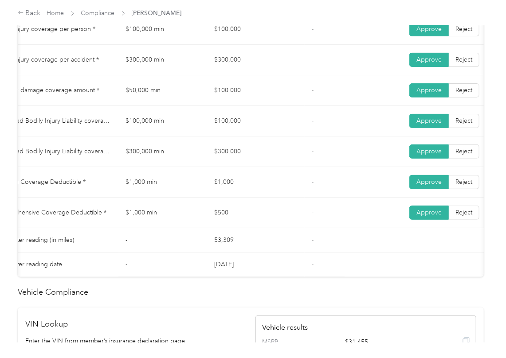
click at [295, 249] on td "53,309" at bounding box center [256, 240] width 98 height 24
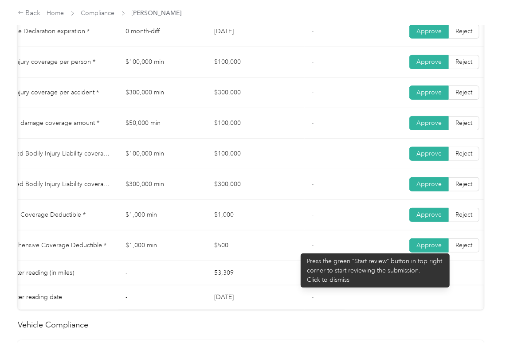
scroll to position [473, 0]
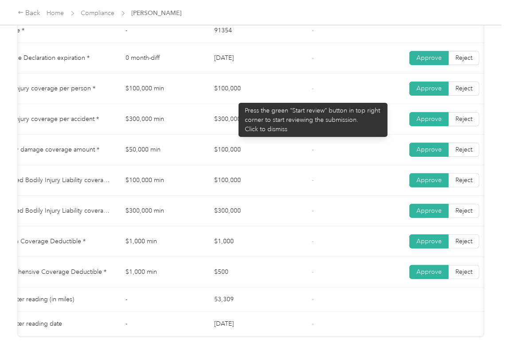
drag, startPoint x: 221, startPoint y: 99, endPoint x: 213, endPoint y: 121, distance: 23.6
click at [259, 101] on td "$100,000" at bounding box center [256, 89] width 98 height 31
click at [258, 129] on td "$300,000" at bounding box center [256, 119] width 98 height 31
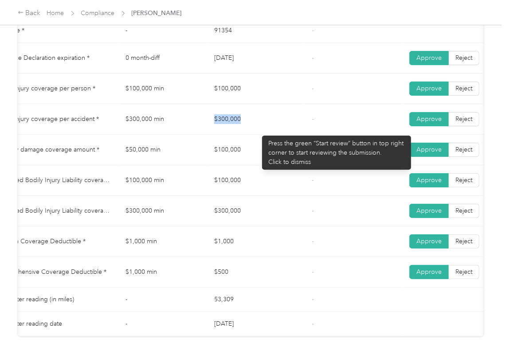
click at [274, 165] on td "$100,000" at bounding box center [256, 150] width 98 height 31
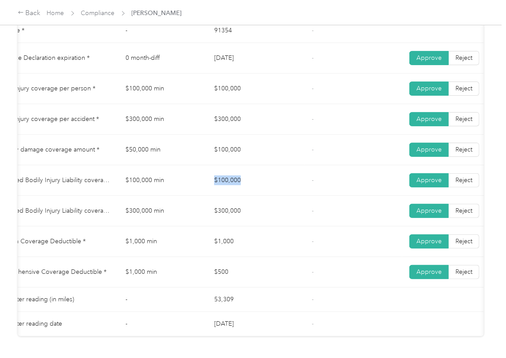
drag, startPoint x: 212, startPoint y: 187, endPoint x: 259, endPoint y: 190, distance: 47.1
click at [258, 189] on td "$100,000" at bounding box center [256, 180] width 98 height 31
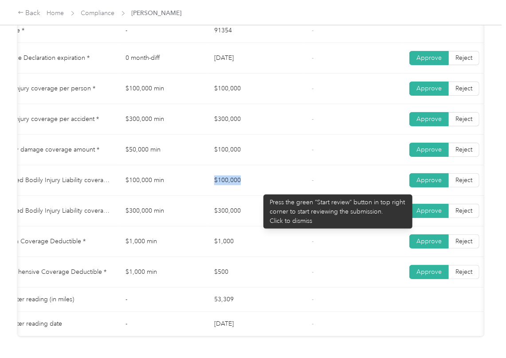
click at [256, 215] on tr "Uninsured Bodily Injury Liability coverage per accident * $300,000 min $300,000…" at bounding box center [300, 211] width 625 height 31
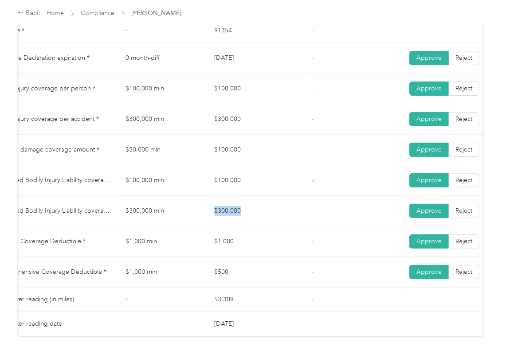
scroll to position [0, 0]
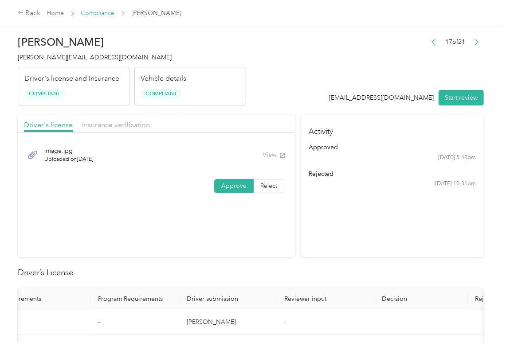
click at [105, 12] on link "Compliance" at bounding box center [98, 13] width 34 height 8
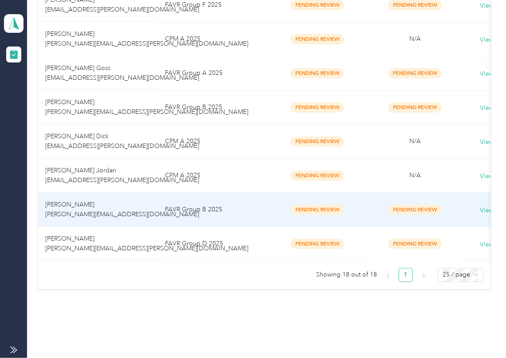
scroll to position [551, 0]
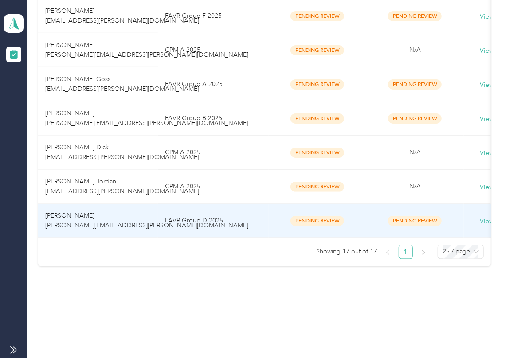
click at [67, 215] on span "[PERSON_NAME] [PERSON_NAME][EMAIL_ADDRESS][PERSON_NAME][DOMAIN_NAME]" at bounding box center [146, 220] width 203 height 17
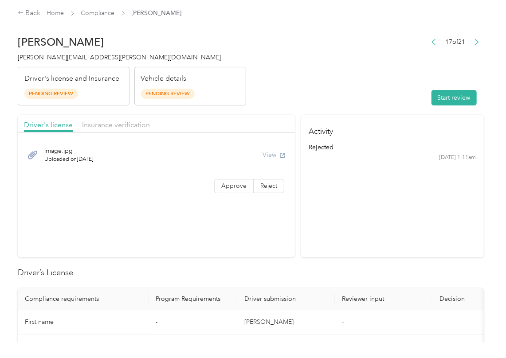
click at [259, 153] on div "image.jpg Uploaded on [DATE] View" at bounding box center [156, 155] width 265 height 30
click at [456, 102] on button "Start review" at bounding box center [453, 98] width 45 height 16
click at [348, 74] on header "[PERSON_NAME] [PERSON_NAME][EMAIL_ADDRESS][PERSON_NAME][DOMAIN_NAME] Driver's l…" at bounding box center [251, 68] width 466 height 74
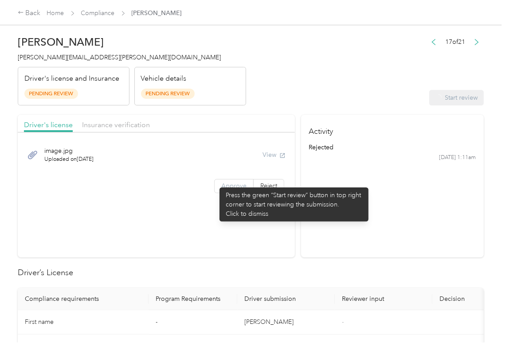
click at [215, 183] on label "Approve" at bounding box center [233, 186] width 39 height 14
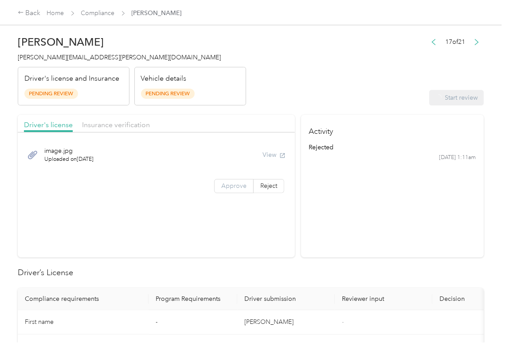
click at [231, 185] on span "Approve" at bounding box center [233, 186] width 25 height 8
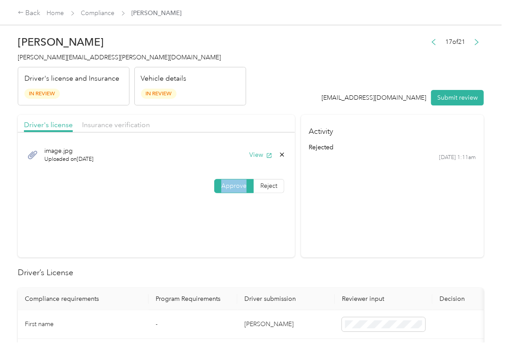
click at [231, 185] on span "Approve" at bounding box center [233, 186] width 25 height 8
drag, startPoint x: 231, startPoint y: 185, endPoint x: 259, endPoint y: 171, distance: 31.7
click at [231, 185] on span "Approve" at bounding box center [233, 186] width 25 height 8
click at [267, 158] on icon "button" at bounding box center [269, 155] width 5 height 5
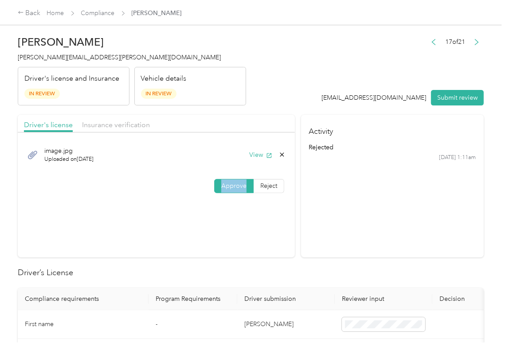
click at [119, 125] on span "Insurance verification" at bounding box center [116, 125] width 68 height 8
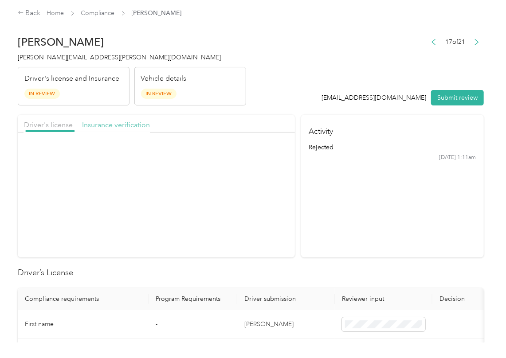
click at [132, 125] on span "Insurance verification" at bounding box center [116, 125] width 68 height 8
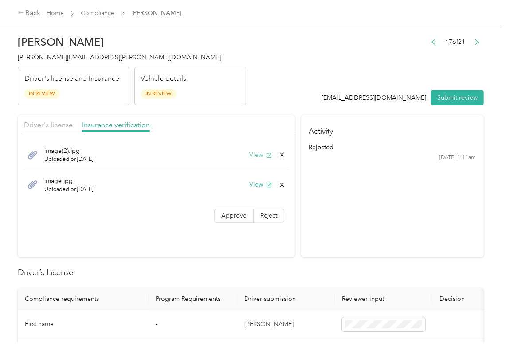
click at [266, 157] on icon "button" at bounding box center [269, 156] width 6 height 6
click at [251, 188] on button "View" at bounding box center [260, 184] width 23 height 9
drag, startPoint x: 221, startPoint y: 224, endPoint x: 171, endPoint y: 252, distance: 57.4
click at [221, 224] on div "image(2).jpg Uploaded on [DATE] View image.jpg Uploaded on [DATE] View Approve …" at bounding box center [156, 183] width 277 height 92
click at [223, 227] on div "image(2).jpg Uploaded on [DATE] View image.jpg Uploaded on [DATE] View Approve …" at bounding box center [156, 183] width 277 height 92
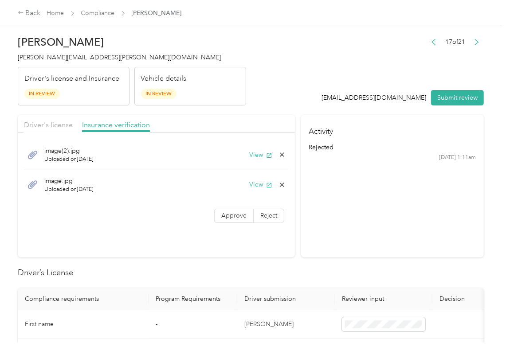
click at [246, 214] on label "Approve" at bounding box center [233, 216] width 39 height 14
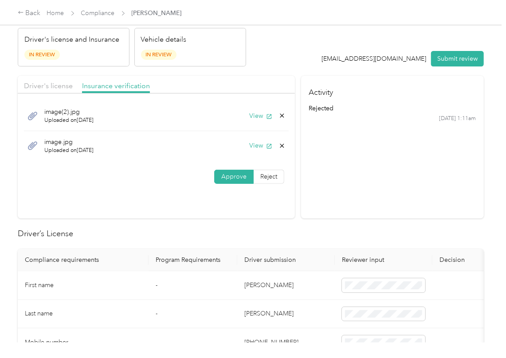
scroll to position [118, 0]
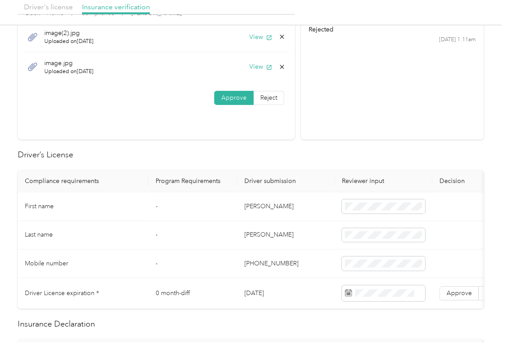
click at [253, 208] on td "[PERSON_NAME]" at bounding box center [286, 206] width 98 height 29
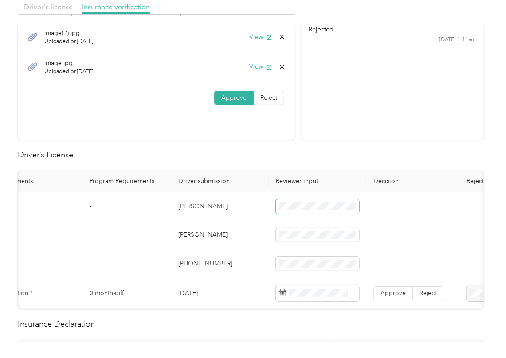
scroll to position [0, 78]
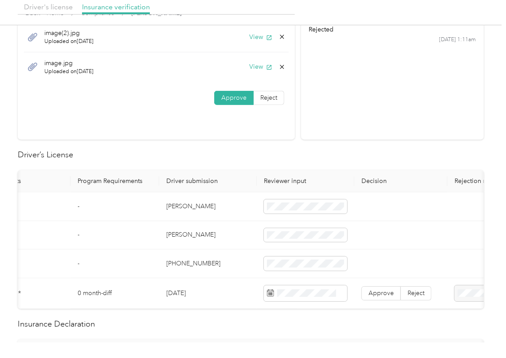
click at [180, 293] on td "[DATE]" at bounding box center [208, 293] width 98 height 31
click at [389, 298] on label "Approve" at bounding box center [380, 293] width 39 height 14
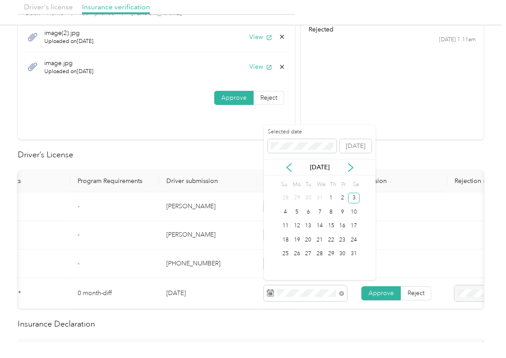
click at [165, 256] on td "[PHONE_NUMBER]" at bounding box center [208, 264] width 98 height 29
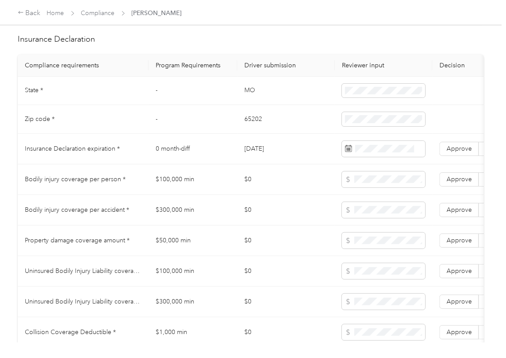
scroll to position [414, 0]
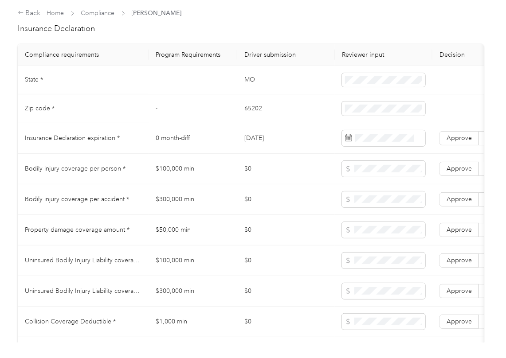
click at [252, 92] on td "MO" at bounding box center [286, 80] width 98 height 29
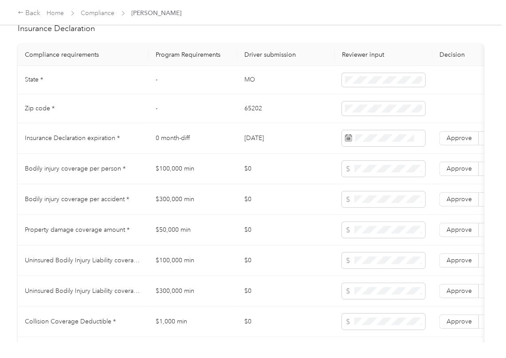
click at [258, 121] on td "65202" at bounding box center [286, 108] width 98 height 29
click at [275, 148] on td "[DATE]" at bounding box center [286, 138] width 98 height 31
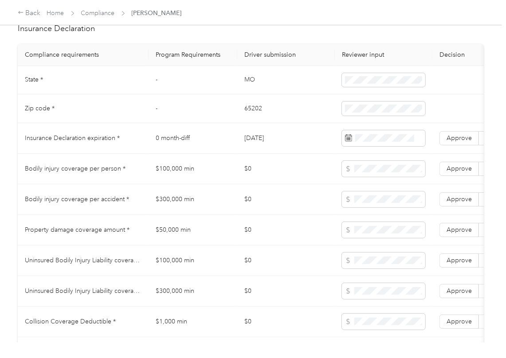
click at [275, 148] on td "[DATE]" at bounding box center [286, 138] width 98 height 31
click at [458, 142] on span "Approve" at bounding box center [458, 138] width 25 height 8
click at [258, 198] on td "$0" at bounding box center [286, 199] width 98 height 31
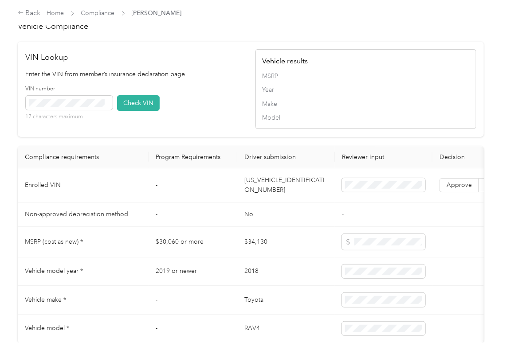
scroll to position [827, 0]
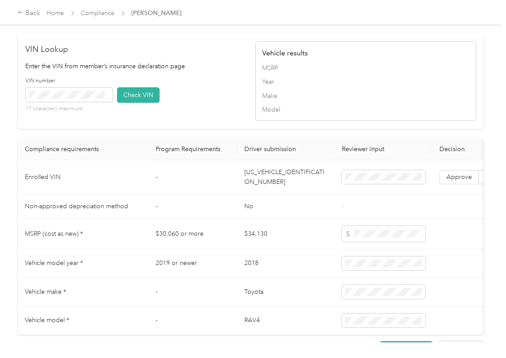
click at [286, 195] on td "[US_VEHICLE_IDENTIFICATION_NUMBER]" at bounding box center [286, 178] width 98 height 34
click at [139, 103] on button "Check VIN" at bounding box center [138, 95] width 43 height 16
click at [447, 181] on span "Approve" at bounding box center [458, 177] width 25 height 8
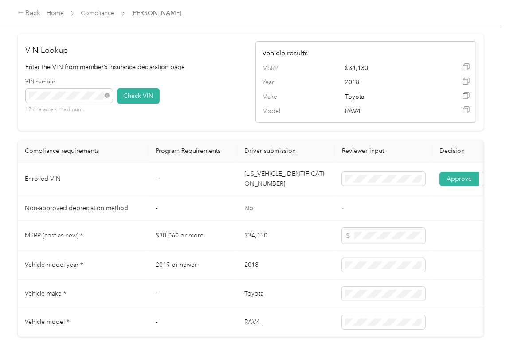
scroll to position [830, 0]
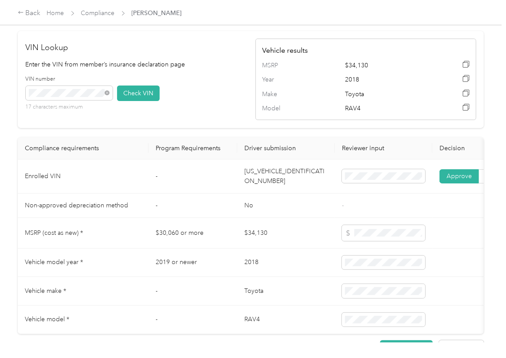
click at [203, 117] on div "VIN number 17 characters maximum Check VIN" at bounding box center [136, 96] width 221 height 42
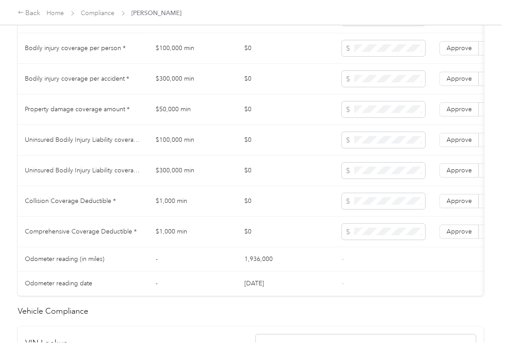
click at [180, 57] on td "$100,000 min" at bounding box center [193, 48] width 89 height 31
click at [180, 90] on td "$300,000 min" at bounding box center [193, 79] width 89 height 31
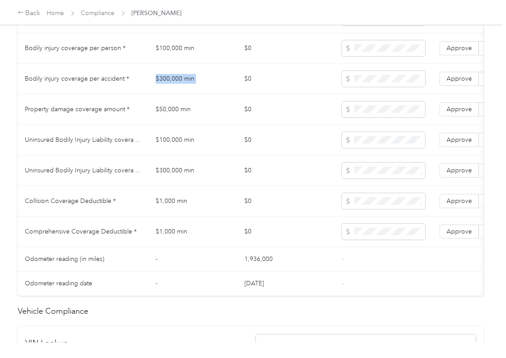
click at [180, 90] on td "$300,000 min" at bounding box center [193, 79] width 89 height 31
click at [160, 121] on td "$50,000 min" at bounding box center [193, 109] width 89 height 31
click at [353, 117] on span at bounding box center [383, 110] width 83 height 16
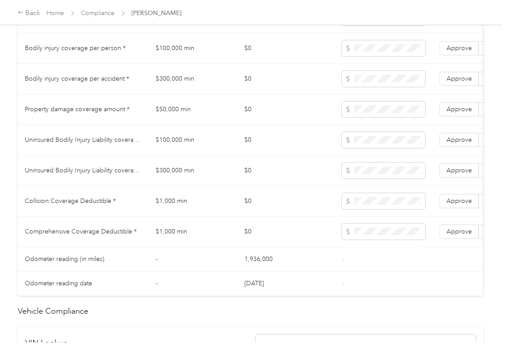
click at [306, 176] on td "$0" at bounding box center [286, 171] width 98 height 31
click at [449, 235] on span "Approve" at bounding box center [458, 232] width 25 height 8
click at [453, 208] on label "Approve" at bounding box center [458, 201] width 39 height 14
click at [456, 174] on span "Approve" at bounding box center [458, 171] width 25 height 8
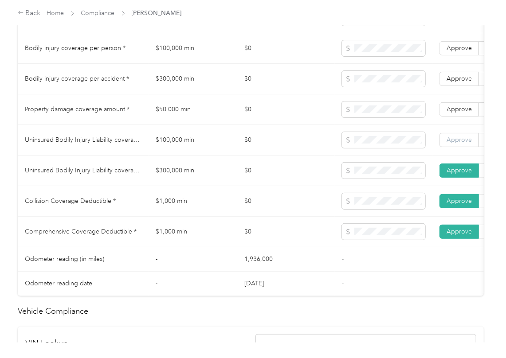
click at [456, 147] on label "Approve" at bounding box center [458, 140] width 39 height 14
click at [449, 117] on label "Approve" at bounding box center [458, 109] width 39 height 14
click at [449, 86] on label "Approve" at bounding box center [458, 79] width 39 height 14
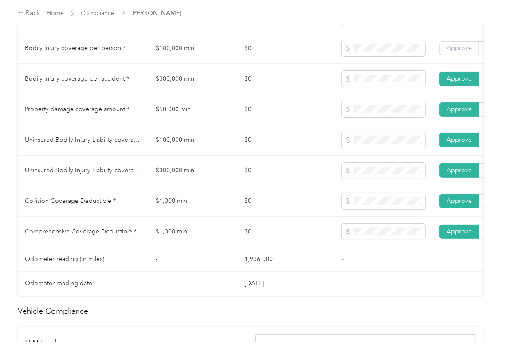
click at [456, 52] on span "Approve" at bounding box center [458, 48] width 25 height 8
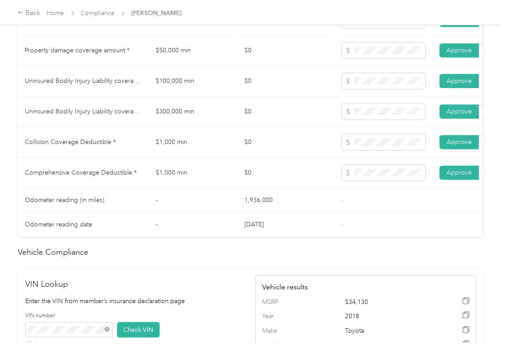
scroll to position [889, 0]
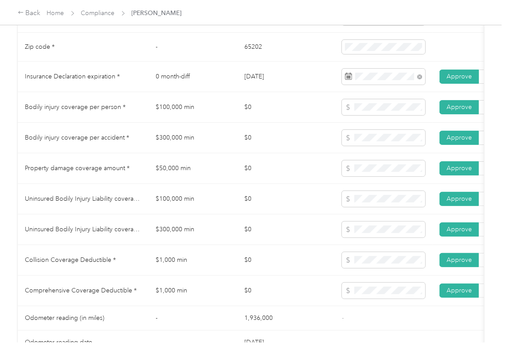
click at [298, 215] on td "$0" at bounding box center [286, 199] width 98 height 31
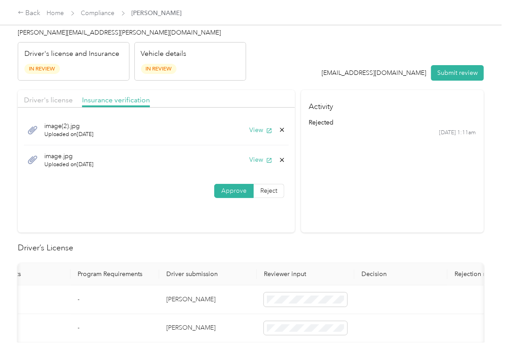
scroll to position [0, 0]
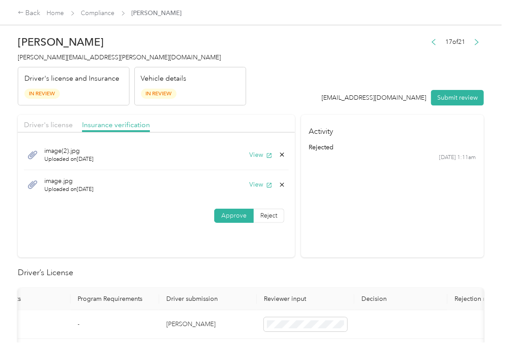
drag, startPoint x: 57, startPoint y: 125, endPoint x: 117, endPoint y: 142, distance: 62.6
click at [57, 125] on span "Driver's license" at bounding box center [48, 125] width 49 height 8
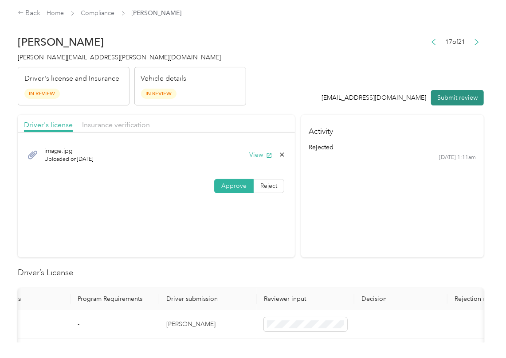
click at [449, 98] on button "Submit review" at bounding box center [457, 98] width 53 height 16
click at [86, 57] on span "[PERSON_NAME][EMAIL_ADDRESS][PERSON_NAME][DOMAIN_NAME]" at bounding box center [119, 58] width 203 height 8
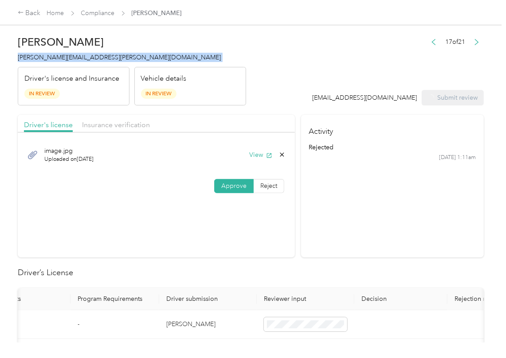
click at [86, 57] on span "[PERSON_NAME][EMAIL_ADDRESS][PERSON_NAME][DOMAIN_NAME]" at bounding box center [119, 58] width 203 height 8
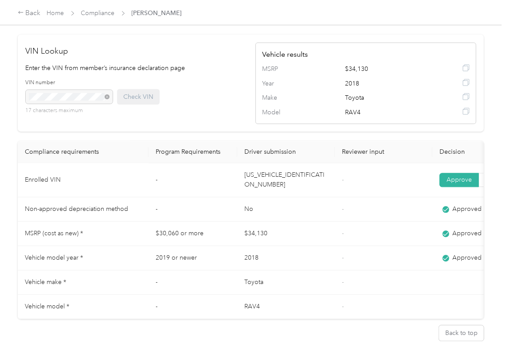
scroll to position [884, 0]
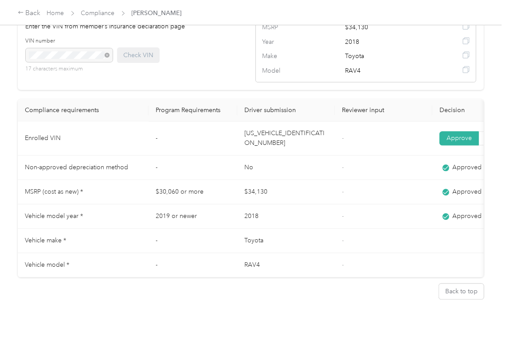
click at [279, 180] on td "$34,130" at bounding box center [286, 192] width 98 height 24
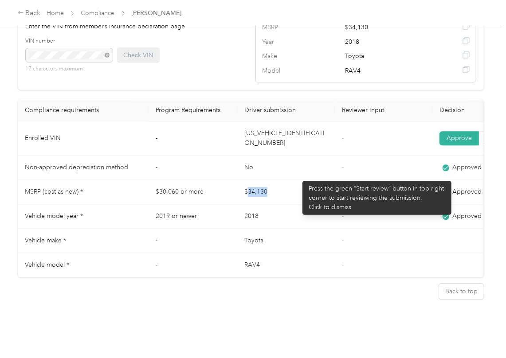
drag, startPoint x: 248, startPoint y: 169, endPoint x: 298, endPoint y: 176, distance: 50.2
click at [298, 180] on td "$34,130" at bounding box center [286, 192] width 98 height 24
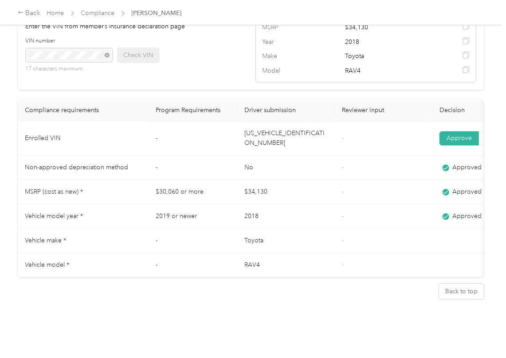
drag, startPoint x: 267, startPoint y: 196, endPoint x: 287, endPoint y: 199, distance: 20.6
click at [282, 204] on td "2018" at bounding box center [286, 216] width 98 height 24
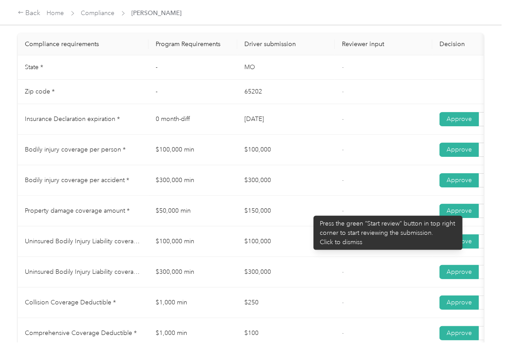
scroll to position [411, 0]
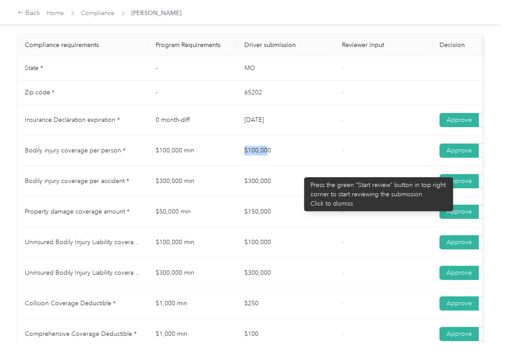
drag, startPoint x: 267, startPoint y: 165, endPoint x: 235, endPoint y: 187, distance: 38.6
click at [302, 166] on tr "Bodily injury coverage per person * $100,000 min $100,000 - Approve Reject" at bounding box center [330, 151] width 625 height 31
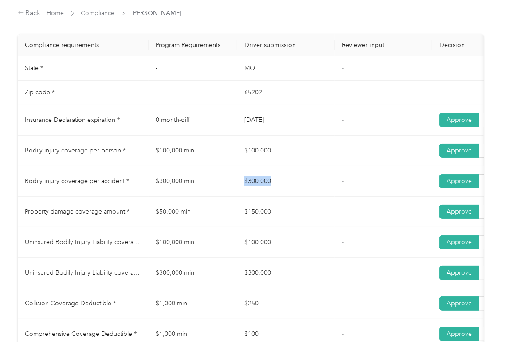
drag, startPoint x: 232, startPoint y: 196, endPoint x: 314, endPoint y: 197, distance: 81.6
click at [314, 197] on tr "Bodily injury coverage per accident * $300,000 min $300,000 - Approve Reject" at bounding box center [330, 181] width 625 height 31
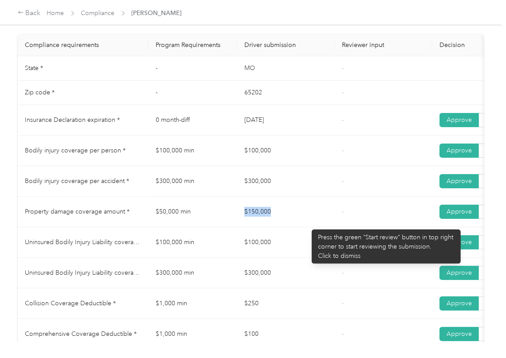
drag, startPoint x: 218, startPoint y: 225, endPoint x: 307, endPoint y: 225, distance: 89.1
click at [307, 225] on tr "Property damage coverage amount * $50,000 min $150,000 - Approve Reject" at bounding box center [330, 212] width 625 height 31
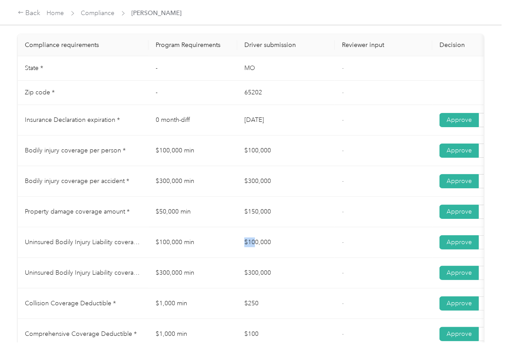
drag, startPoint x: 246, startPoint y: 252, endPoint x: 297, endPoint y: 255, distance: 51.0
click at [297, 255] on td "$100,000" at bounding box center [286, 242] width 98 height 31
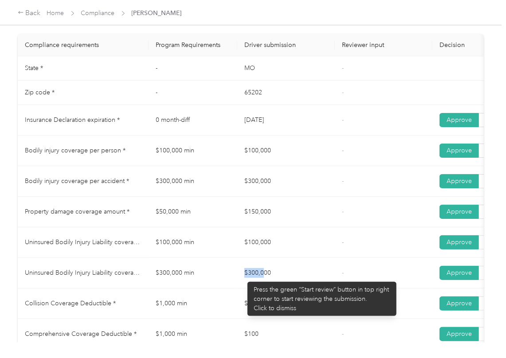
drag, startPoint x: 243, startPoint y: 278, endPoint x: 325, endPoint y: 240, distance: 89.9
click at [308, 277] on td "$300,000" at bounding box center [286, 273] width 98 height 31
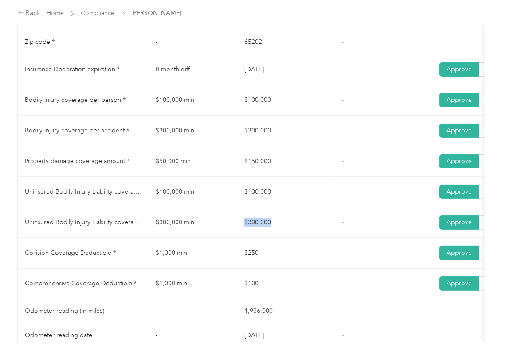
scroll to position [529, 0]
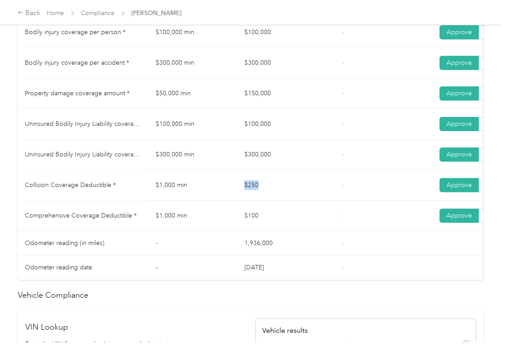
drag, startPoint x: 271, startPoint y: 197, endPoint x: 286, endPoint y: 197, distance: 15.1
click at [286, 197] on tr "Collision Coverage Deductible * $1,000 min $250 - Approve Reject" at bounding box center [330, 185] width 625 height 31
click at [87, 12] on link "Compliance" at bounding box center [98, 13] width 34 height 8
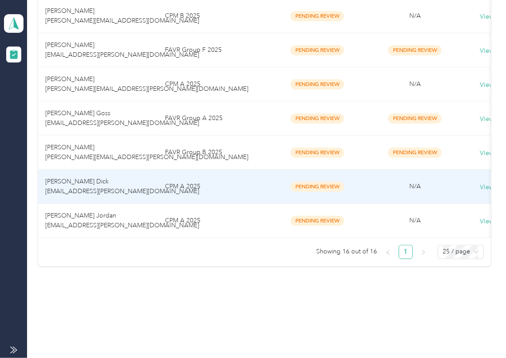
scroll to position [517, 0]
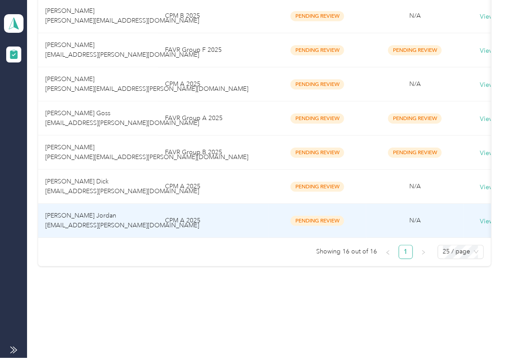
click at [100, 208] on td "[PERSON_NAME] Jordan [EMAIL_ADDRESS][PERSON_NAME][DOMAIN_NAME]" at bounding box center [98, 221] width 120 height 34
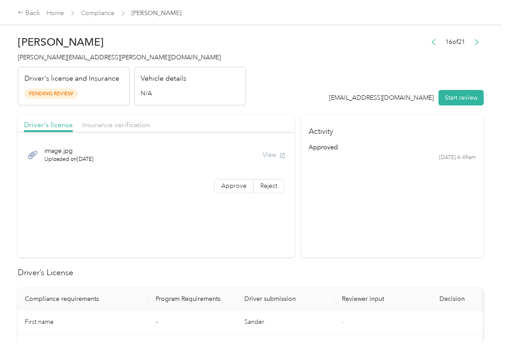
click at [305, 75] on header "[PERSON_NAME] Jordan [EMAIL_ADDRESS][PERSON_NAME][DOMAIN_NAME] Driver's license…" at bounding box center [251, 68] width 466 height 74
click at [458, 91] on button "Start review" at bounding box center [461, 98] width 45 height 16
click at [318, 46] on header "[PERSON_NAME] Jordan [EMAIL_ADDRESS][PERSON_NAME][DOMAIN_NAME] Driver's license…" at bounding box center [251, 68] width 466 height 74
click at [214, 187] on label "Approve" at bounding box center [233, 186] width 39 height 14
click at [224, 187] on span "Approve" at bounding box center [233, 186] width 25 height 8
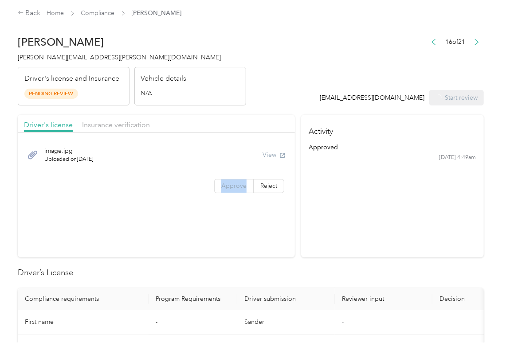
click at [224, 187] on span "Approve" at bounding box center [233, 186] width 25 height 8
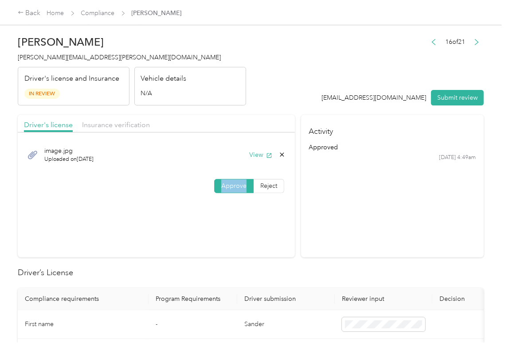
click at [224, 187] on span "Approve" at bounding box center [233, 186] width 25 height 8
click at [256, 154] on button "View" at bounding box center [260, 154] width 23 height 9
click at [279, 94] on header "[PERSON_NAME] Jordan [EMAIL_ADDRESS][PERSON_NAME][DOMAIN_NAME] Driver's license…" at bounding box center [251, 68] width 466 height 74
click at [125, 127] on span "Insurance verification" at bounding box center [116, 125] width 68 height 8
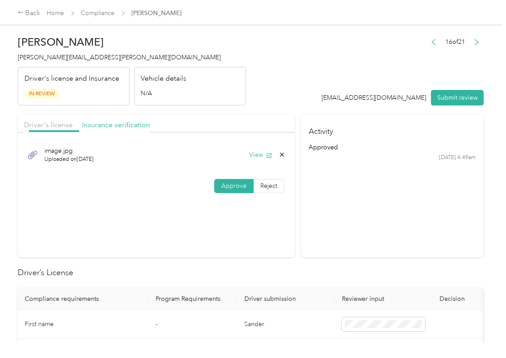
drag, startPoint x: 137, startPoint y: 126, endPoint x: 137, endPoint y: 131, distance: 4.9
click at [137, 126] on span "Insurance verification" at bounding box center [116, 125] width 68 height 8
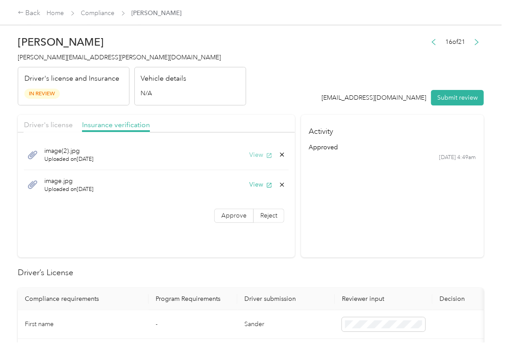
click at [259, 157] on button "View" at bounding box center [260, 154] width 23 height 9
click at [258, 187] on button "View" at bounding box center [260, 184] width 23 height 9
drag, startPoint x: 233, startPoint y: 215, endPoint x: 268, endPoint y: 157, distance: 68.0
click at [233, 215] on span "Approve" at bounding box center [233, 216] width 25 height 8
click at [286, 91] on header "[PERSON_NAME] Jordan [EMAIL_ADDRESS][PERSON_NAME][DOMAIN_NAME] Driver's license…" at bounding box center [251, 68] width 466 height 74
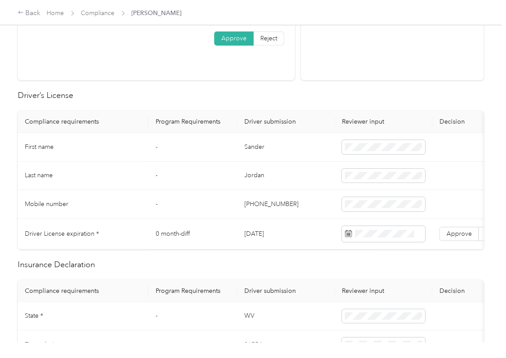
scroll to position [355, 0]
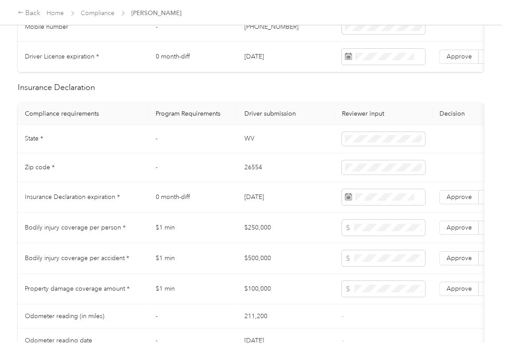
click at [364, 213] on td at bounding box center [384, 197] width 98 height 31
click at [114, 199] on td "Insurance Declaration expiration *" at bounding box center [83, 197] width 131 height 31
click at [458, 201] on span "Approve" at bounding box center [458, 197] width 25 height 8
click at [235, 197] on td "0 month-diff" at bounding box center [193, 197] width 89 height 31
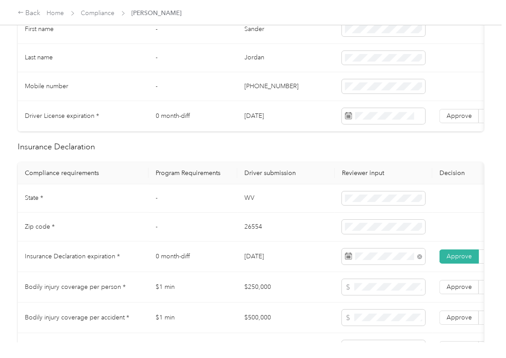
click at [242, 211] on td "WV" at bounding box center [286, 198] width 98 height 29
click at [252, 236] on td "26554" at bounding box center [286, 227] width 98 height 29
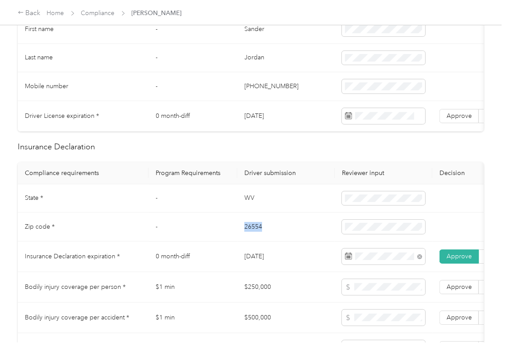
click at [252, 236] on td "26554" at bounding box center [286, 227] width 98 height 29
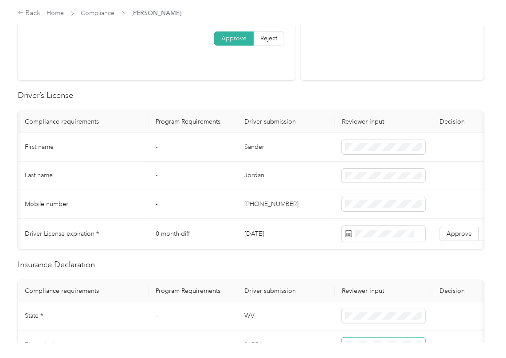
scroll to position [0, 94]
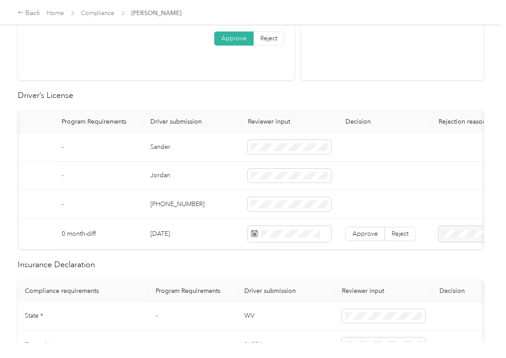
click at [172, 233] on td "[DATE]" at bounding box center [192, 234] width 98 height 31
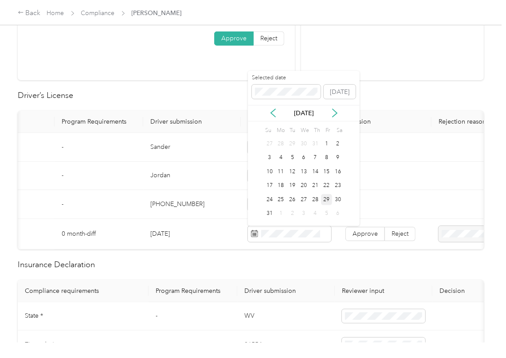
click at [194, 101] on h2 "Driver’s License" at bounding box center [251, 96] width 466 height 12
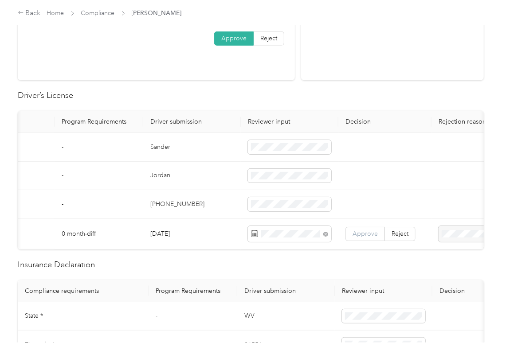
click at [357, 233] on span "Approve" at bounding box center [364, 234] width 25 height 8
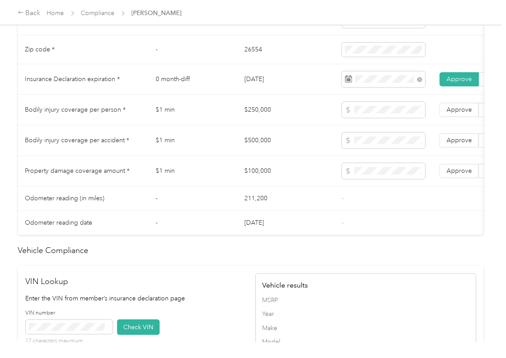
scroll to position [799, 0]
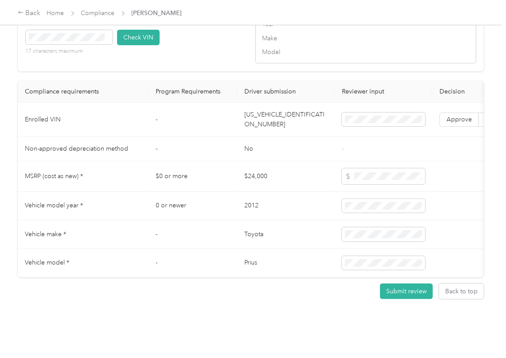
click at [268, 107] on td "[US_VEHICLE_IDENTIFICATION_NUMBER]" at bounding box center [286, 120] width 98 height 34
drag, startPoint x: 272, startPoint y: 141, endPoint x: 236, endPoint y: 160, distance: 41.1
click at [272, 141] on td "No" at bounding box center [286, 149] width 98 height 24
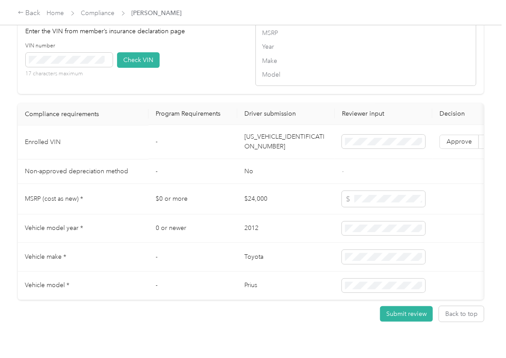
scroll to position [740, 0]
click at [103, 78] on div "17 characters maximum" at bounding box center [69, 65] width 87 height 25
click at [134, 68] on button "Check VIN" at bounding box center [138, 61] width 43 height 16
click at [454, 146] on span "Approve" at bounding box center [458, 143] width 25 height 8
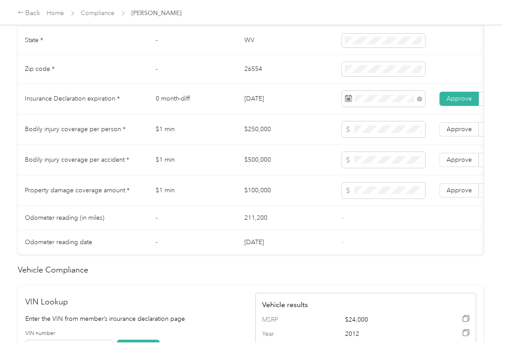
scroll to position [444, 0]
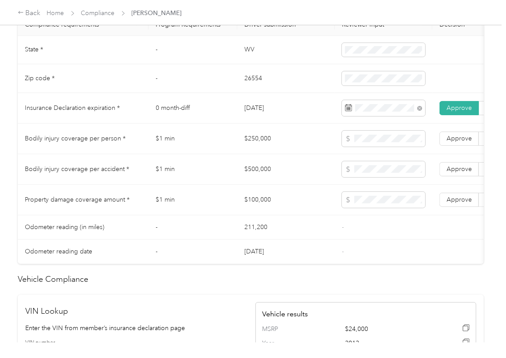
click at [262, 149] on td "$250,000" at bounding box center [286, 139] width 98 height 31
click at [251, 174] on td "$500,000" at bounding box center [286, 169] width 98 height 31
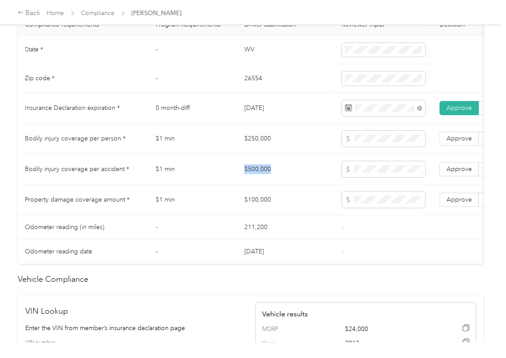
click at [251, 174] on td "$500,000" at bounding box center [286, 169] width 98 height 31
click at [261, 206] on td "$100,000" at bounding box center [286, 200] width 98 height 31
click at [458, 204] on span "Approve" at bounding box center [458, 200] width 25 height 8
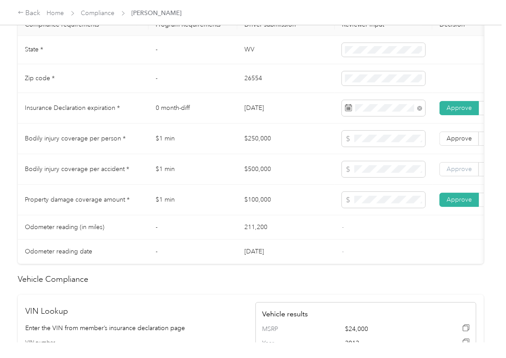
click at [458, 173] on span "Approve" at bounding box center [458, 169] width 25 height 8
click at [455, 142] on span "Approve" at bounding box center [458, 139] width 25 height 8
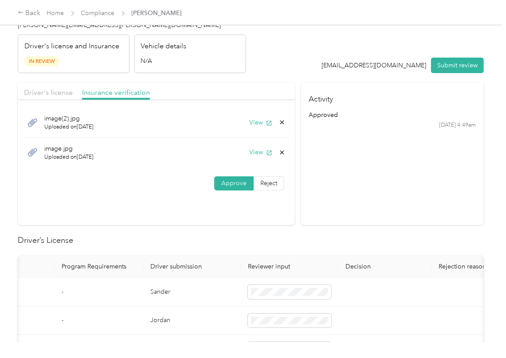
scroll to position [0, 0]
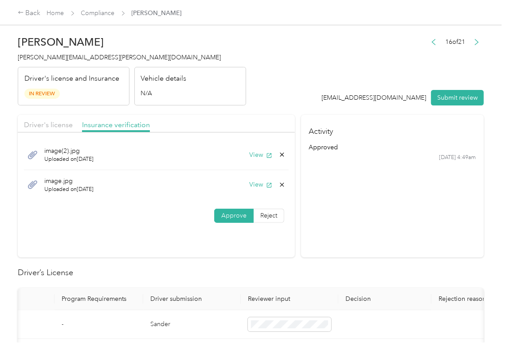
click at [445, 100] on button "Submit review" at bounding box center [457, 98] width 53 height 16
click at [30, 54] on span "[PERSON_NAME][EMAIL_ADDRESS][PERSON_NAME][DOMAIN_NAME]" at bounding box center [119, 58] width 203 height 8
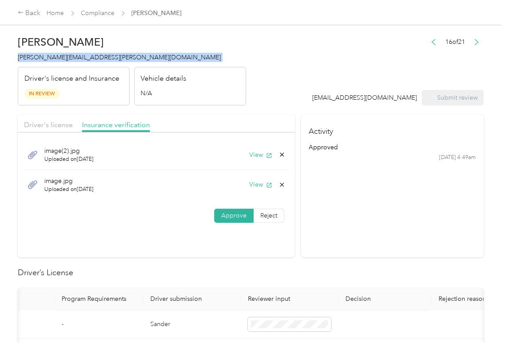
click at [30, 54] on span "[PERSON_NAME][EMAIL_ADDRESS][PERSON_NAME][DOMAIN_NAME]" at bounding box center [119, 58] width 203 height 8
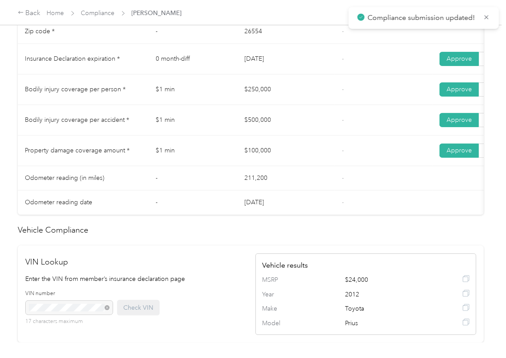
scroll to position [473, 0]
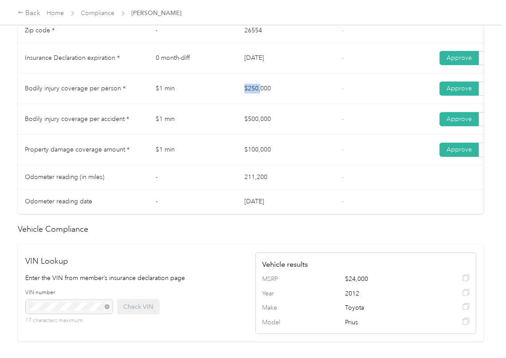
drag, startPoint x: 231, startPoint y: 100, endPoint x: 277, endPoint y: 100, distance: 45.2
click at [276, 95] on tr "Bodily injury coverage per person * $1 min $250,000 - Approve Reject" at bounding box center [330, 89] width 625 height 31
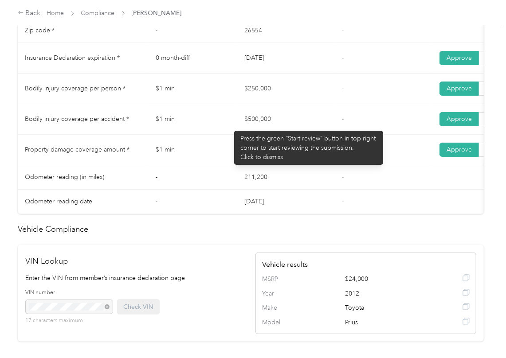
drag, startPoint x: 230, startPoint y: 126, endPoint x: 291, endPoint y: 132, distance: 61.5
click at [290, 132] on tr "Bodily injury coverage per accident * $1 min $500,000 - Approve Reject" at bounding box center [330, 119] width 625 height 31
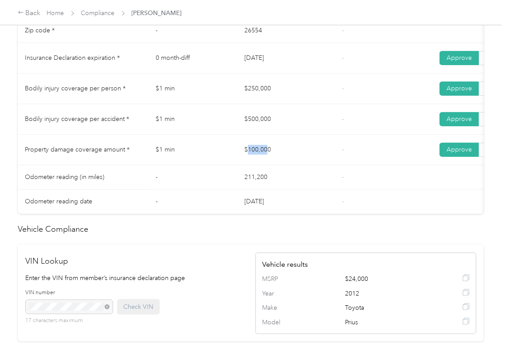
drag, startPoint x: 251, startPoint y: 157, endPoint x: 306, endPoint y: 160, distance: 55.5
click at [299, 158] on td "$100,000" at bounding box center [286, 150] width 98 height 31
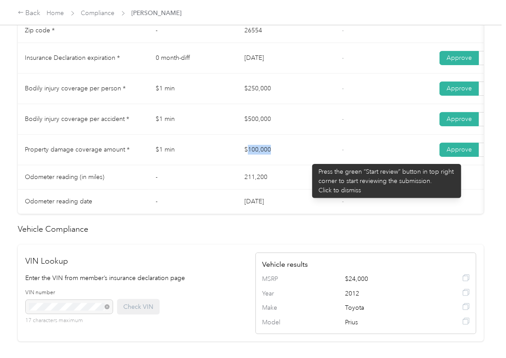
click at [310, 160] on td "$100,000" at bounding box center [286, 150] width 98 height 31
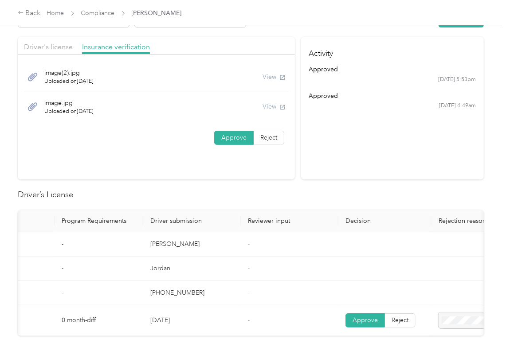
scroll to position [0, 0]
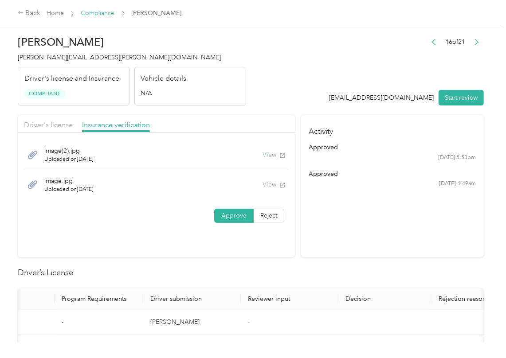
click at [98, 12] on link "Compliance" at bounding box center [98, 13] width 34 height 8
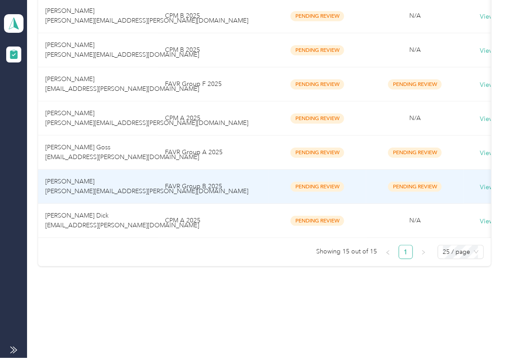
scroll to position [482, 0]
click at [99, 214] on span "[PERSON_NAME] Dick [EMAIL_ADDRESS][PERSON_NAME][DOMAIN_NAME]" at bounding box center [122, 220] width 154 height 17
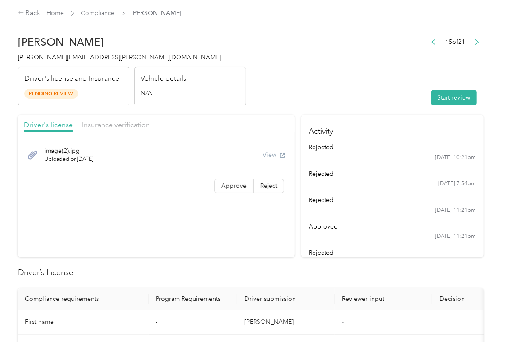
click at [282, 267] on h2 "Driver’s License" at bounding box center [251, 273] width 466 height 12
click at [446, 80] on div "15 of 21 Start review" at bounding box center [455, 71] width 57 height 70
click at [447, 96] on button "Start review" at bounding box center [453, 98] width 45 height 16
click at [332, 70] on header "[PERSON_NAME] Dick [EMAIL_ADDRESS][PERSON_NAME][DOMAIN_NAME] Driver's license a…" at bounding box center [251, 68] width 466 height 74
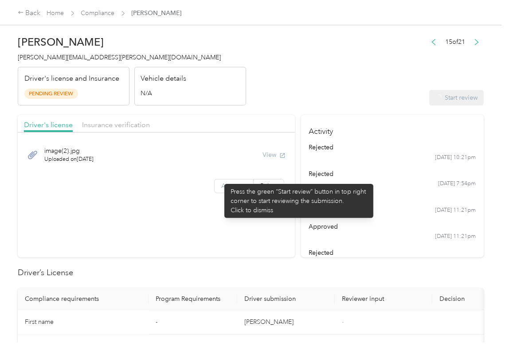
click at [220, 180] on label "Approve" at bounding box center [233, 186] width 39 height 14
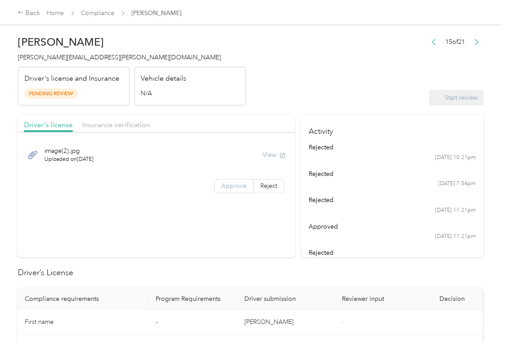
click at [222, 184] on span "Approve" at bounding box center [233, 186] width 25 height 8
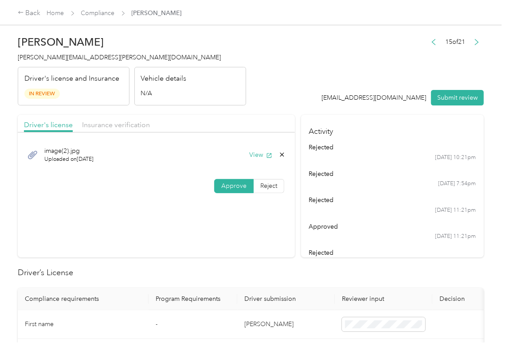
click at [222, 184] on span "Approve" at bounding box center [233, 186] width 25 height 8
click at [261, 157] on button "View" at bounding box center [260, 154] width 23 height 9
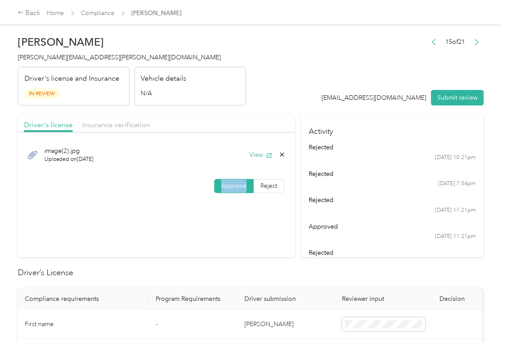
click at [270, 100] on header "[PERSON_NAME] Dick [EMAIL_ADDRESS][PERSON_NAME][DOMAIN_NAME] Driver's license a…" at bounding box center [251, 68] width 466 height 74
click at [129, 126] on span "Insurance verification" at bounding box center [116, 125] width 68 height 8
click at [136, 126] on span "Insurance verification" at bounding box center [116, 125] width 68 height 8
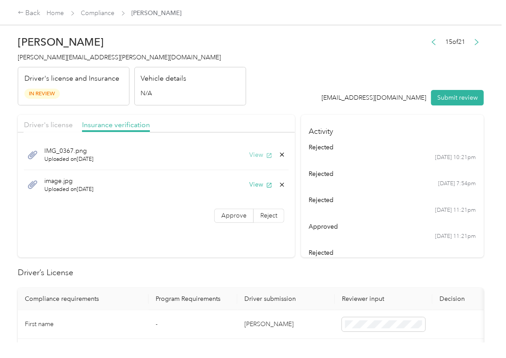
click at [266, 157] on icon "button" at bounding box center [269, 156] width 6 height 6
drag, startPoint x: 261, startPoint y: 188, endPoint x: 261, endPoint y: 195, distance: 6.7
click at [261, 188] on button "View" at bounding box center [260, 184] width 23 height 9
click at [236, 216] on span "Approve" at bounding box center [233, 216] width 25 height 8
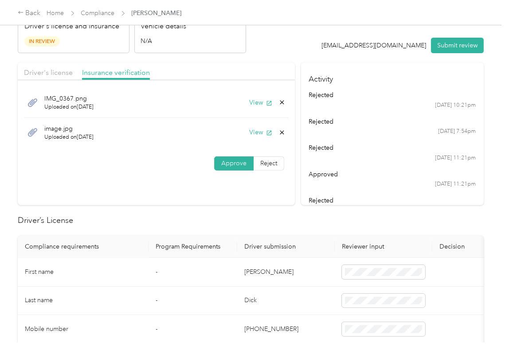
scroll to position [118, 0]
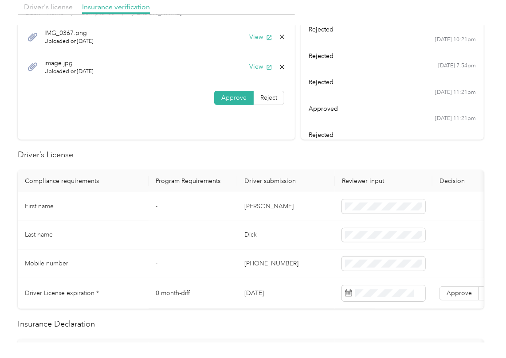
click at [267, 288] on td "[DATE]" at bounding box center [286, 293] width 98 height 31
click at [268, 288] on td "[DATE]" at bounding box center [286, 293] width 98 height 31
click at [376, 289] on span at bounding box center [383, 294] width 83 height 16
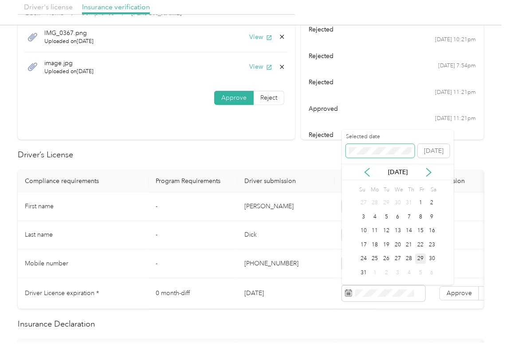
click at [380, 145] on span at bounding box center [380, 151] width 69 height 14
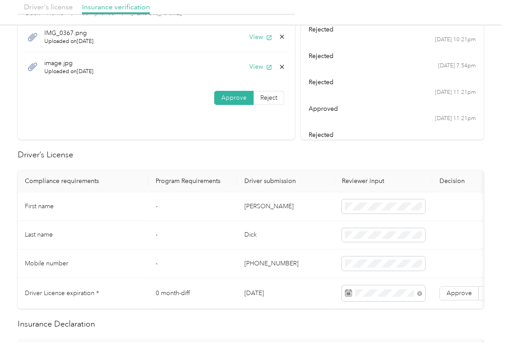
click at [466, 289] on label "Approve" at bounding box center [458, 293] width 39 height 14
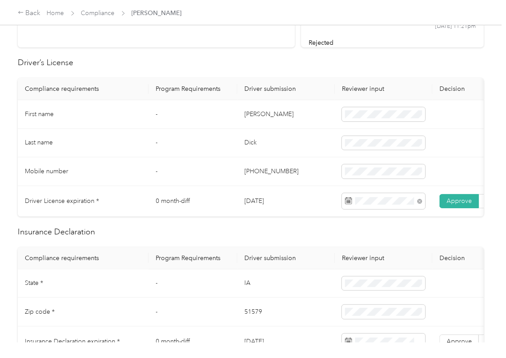
scroll to position [295, 0]
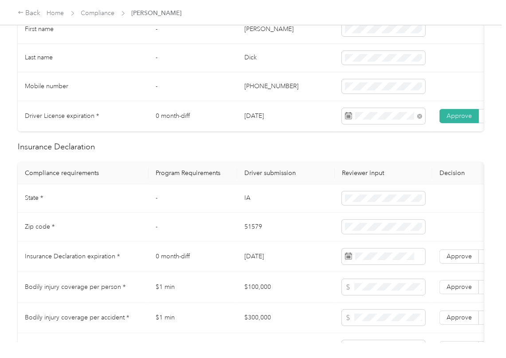
click at [164, 180] on th "Program Requirements" at bounding box center [193, 173] width 89 height 22
click at [183, 225] on td "-" at bounding box center [193, 227] width 89 height 29
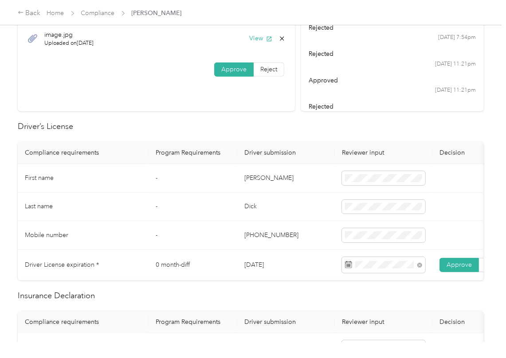
scroll to position [59, 0]
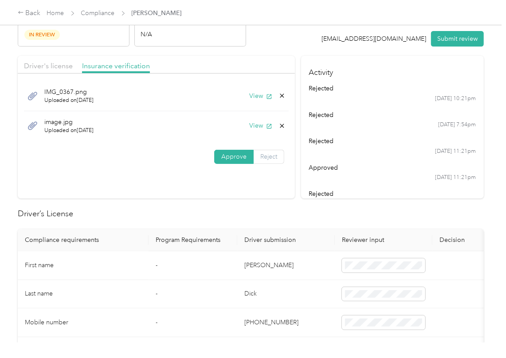
click at [271, 157] on span "Reject" at bounding box center [268, 157] width 17 height 8
click at [164, 222] on span "Incorrect insurance document upload" at bounding box center [163, 213] width 54 height 17
click at [465, 38] on button "Submit review" at bounding box center [457, 39] width 53 height 16
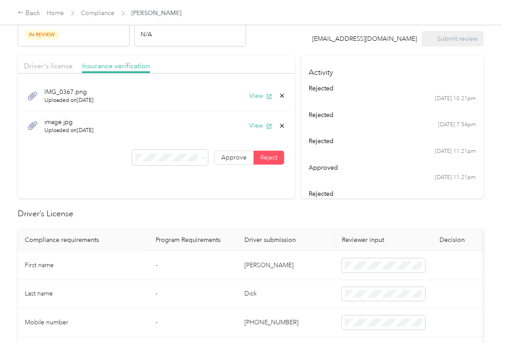
scroll to position [0, 0]
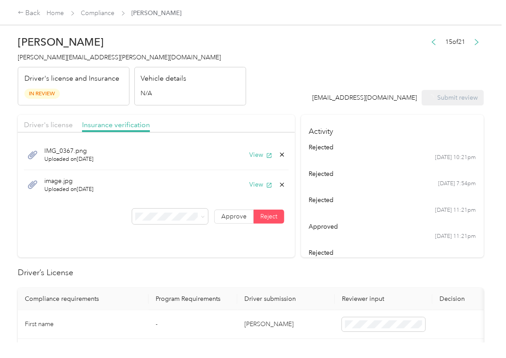
click at [63, 56] on span "[PERSON_NAME][EMAIL_ADDRESS][PERSON_NAME][DOMAIN_NAME]" at bounding box center [119, 58] width 203 height 8
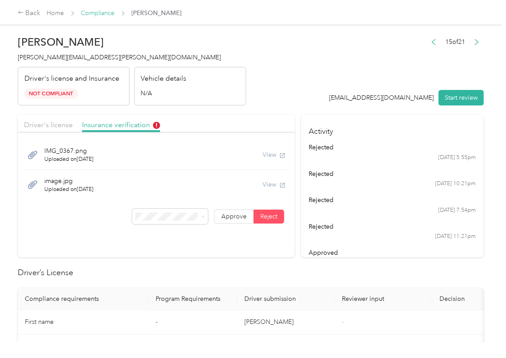
click at [109, 14] on link "Compliance" at bounding box center [98, 13] width 34 height 8
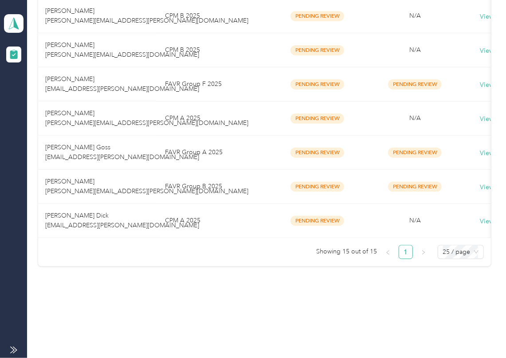
scroll to position [448, 0]
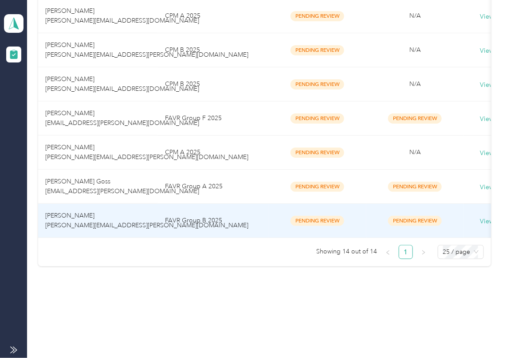
click at [86, 212] on span "[PERSON_NAME] [PERSON_NAME][EMAIL_ADDRESS][PERSON_NAME][DOMAIN_NAME]" at bounding box center [146, 220] width 203 height 17
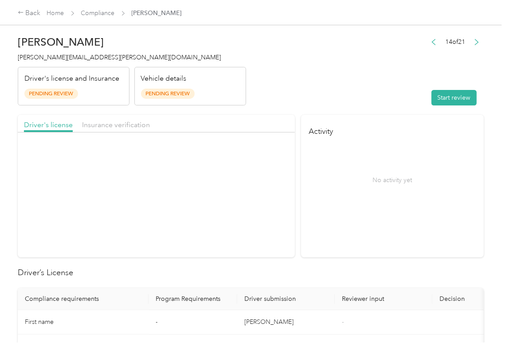
click at [277, 86] on header "[PERSON_NAME] [PERSON_NAME][EMAIL_ADDRESS][PERSON_NAME][DOMAIN_NAME] Driver's l…" at bounding box center [251, 68] width 466 height 74
click at [431, 104] on button "Start review" at bounding box center [453, 98] width 45 height 16
click at [388, 84] on header "[PERSON_NAME] [PERSON_NAME][EMAIL_ADDRESS][PERSON_NAME][DOMAIN_NAME] Driver's l…" at bounding box center [251, 68] width 466 height 74
click at [233, 185] on span "Approve" at bounding box center [233, 186] width 25 height 8
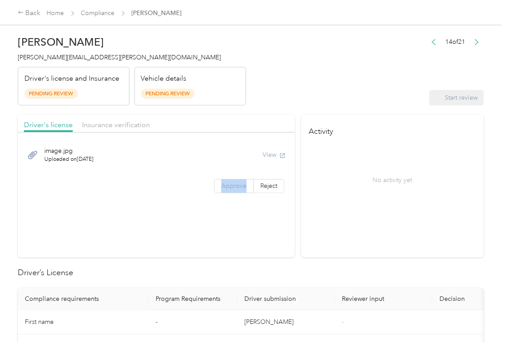
click at [233, 185] on span "Approve" at bounding box center [233, 186] width 25 height 8
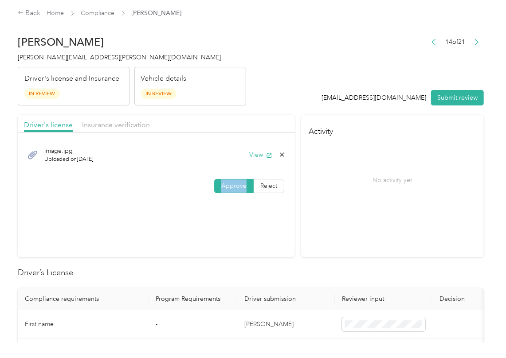
click at [233, 185] on span "Approve" at bounding box center [233, 186] width 25 height 8
click at [260, 157] on button "View" at bounding box center [260, 154] width 23 height 9
click at [263, 77] on header "[PERSON_NAME] [PERSON_NAME][EMAIL_ADDRESS][PERSON_NAME][DOMAIN_NAME] Driver's l…" at bounding box center [251, 68] width 466 height 74
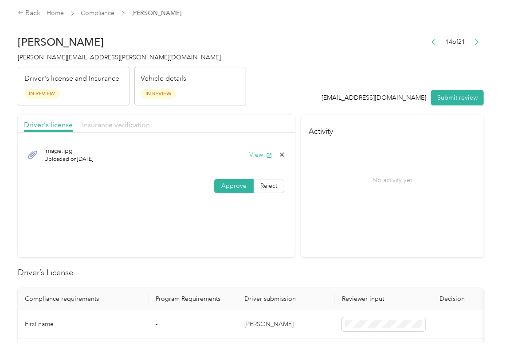
click at [96, 121] on span "Insurance verification" at bounding box center [116, 125] width 68 height 8
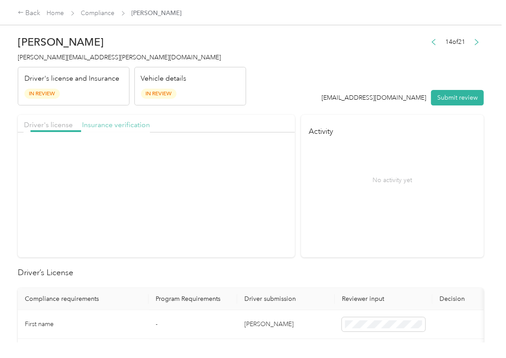
click at [121, 123] on span "Insurance verification" at bounding box center [116, 125] width 68 height 8
click at [258, 154] on button "View" at bounding box center [260, 154] width 23 height 9
drag, startPoint x: 237, startPoint y: 184, endPoint x: 7, endPoint y: 331, distance: 272.3
click at [237, 184] on span "Approve" at bounding box center [233, 186] width 25 height 8
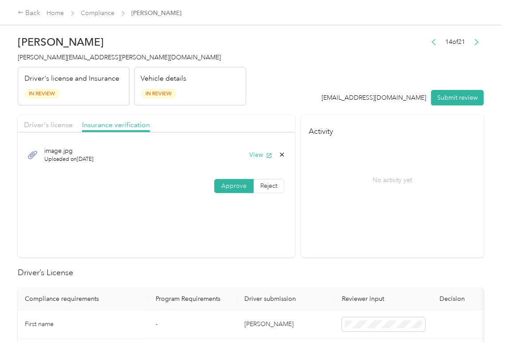
click at [274, 119] on div "Driver's license Insurance verification" at bounding box center [156, 124] width 277 height 18
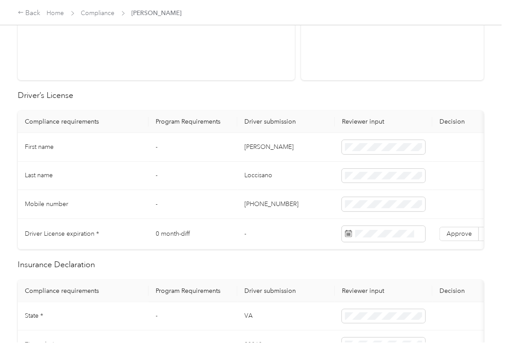
scroll to position [0, 78]
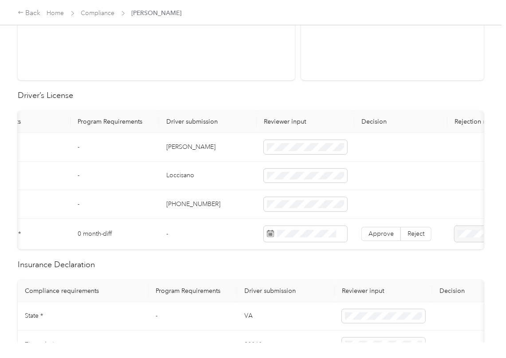
click at [169, 149] on td "[PERSON_NAME]" at bounding box center [208, 147] width 98 height 29
click at [127, 156] on td "-" at bounding box center [114, 147] width 89 height 29
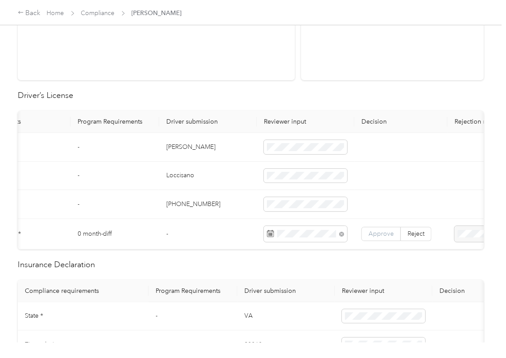
click at [387, 235] on span "Approve" at bounding box center [380, 234] width 25 height 8
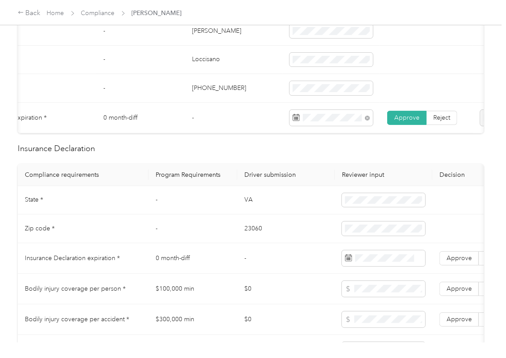
scroll to position [355, 0]
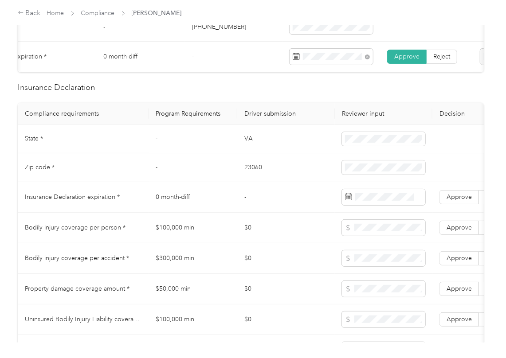
click at [247, 142] on td "VA" at bounding box center [286, 139] width 98 height 29
click at [260, 137] on td "VA" at bounding box center [286, 139] width 98 height 29
click at [249, 142] on td "VA" at bounding box center [286, 139] width 98 height 29
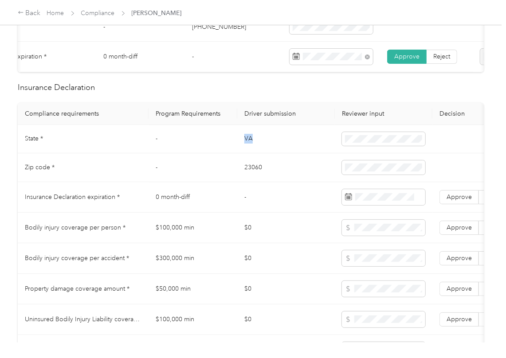
click at [249, 142] on td "VA" at bounding box center [286, 139] width 98 height 29
click at [252, 180] on td "23060" at bounding box center [286, 167] width 98 height 29
click at [251, 179] on td "23060" at bounding box center [286, 167] width 98 height 29
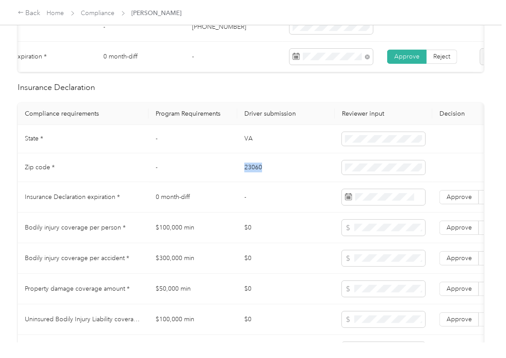
click at [251, 179] on td "23060" at bounding box center [286, 167] width 98 height 29
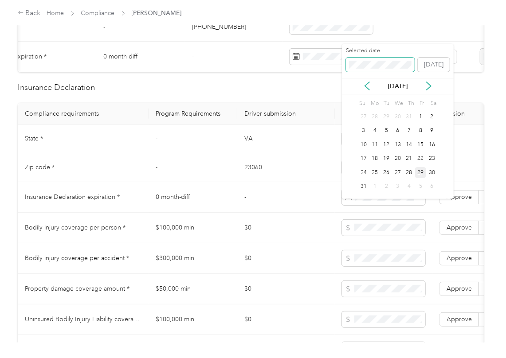
click at [368, 69] on span at bounding box center [380, 65] width 69 height 14
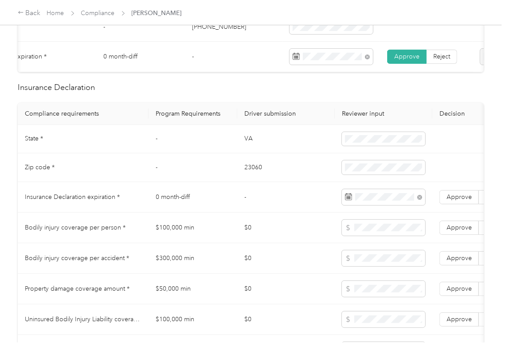
click at [297, 172] on td "23060" at bounding box center [286, 167] width 98 height 29
click at [450, 201] on span "Approve" at bounding box center [458, 197] width 25 height 8
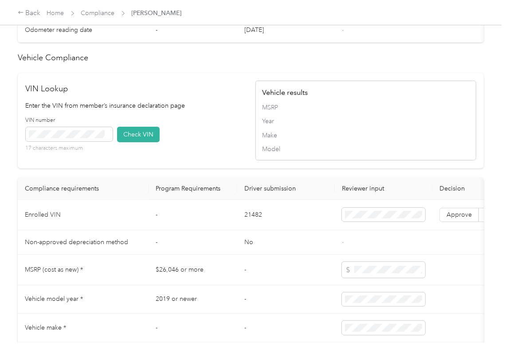
scroll to position [827, 0]
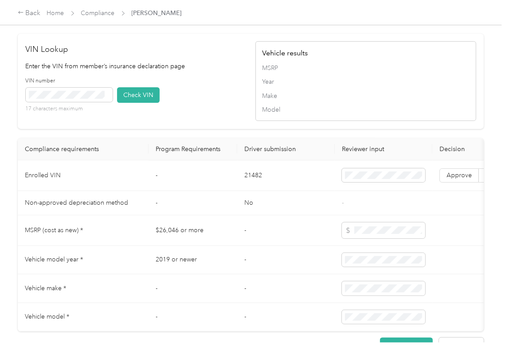
click at [255, 191] on td "21482" at bounding box center [286, 176] width 98 height 31
drag, startPoint x: 245, startPoint y: 96, endPoint x: 187, endPoint y: 121, distance: 63.0
click at [245, 96] on div "VIN Lookup Enter the VIN from member’s insurance declaration page VIN number 17…" at bounding box center [251, 81] width 466 height 95
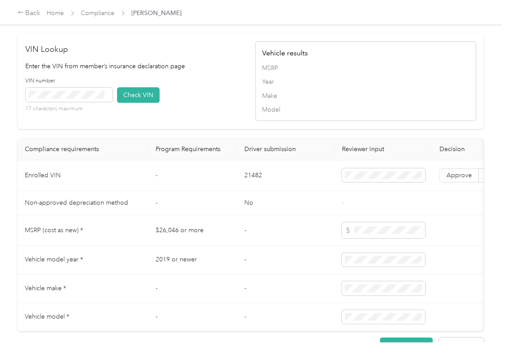
drag, startPoint x: 141, startPoint y: 114, endPoint x: 147, endPoint y: 129, distance: 17.1
click at [141, 103] on button "Check VIN" at bounding box center [138, 95] width 43 height 16
click at [443, 183] on label "Approve" at bounding box center [458, 175] width 39 height 14
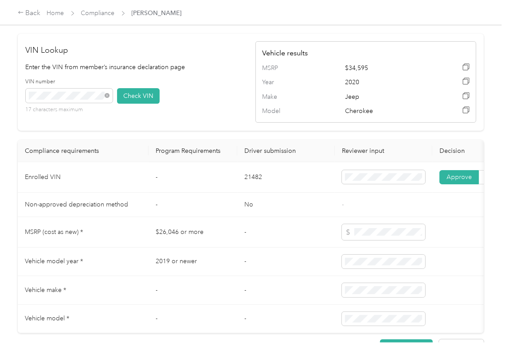
click at [443, 184] on span at bounding box center [459, 177] width 39 height 13
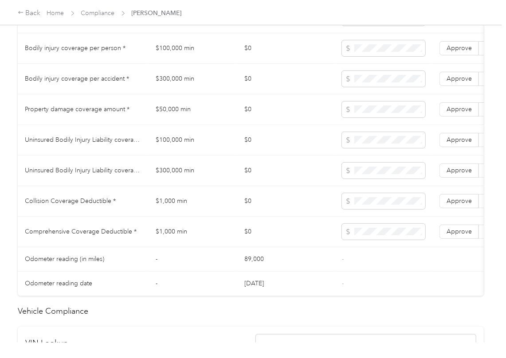
scroll to position [532, 0]
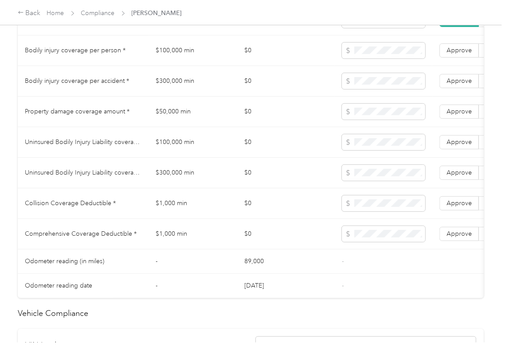
click at [178, 59] on td "$100,000 min" at bounding box center [193, 50] width 89 height 31
click at [176, 91] on td "$300,000 min" at bounding box center [193, 81] width 89 height 31
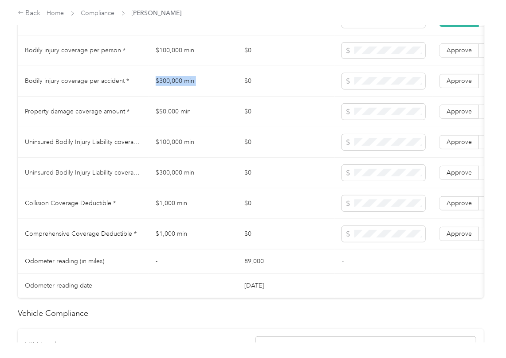
click at [176, 91] on td "$300,000 min" at bounding box center [193, 81] width 89 height 31
click at [170, 116] on td "$50,000 min" at bounding box center [193, 112] width 89 height 31
click at [411, 120] on span at bounding box center [383, 112] width 83 height 16
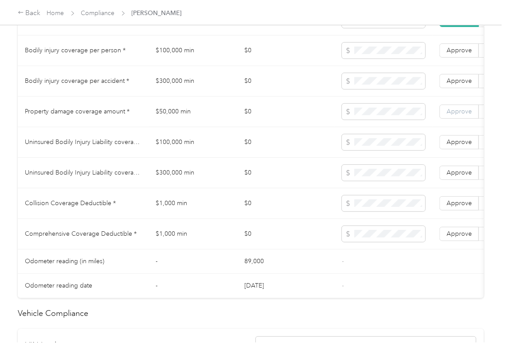
click at [448, 115] on span "Approve" at bounding box center [458, 112] width 25 height 8
click at [454, 88] on label "Approve" at bounding box center [458, 81] width 39 height 14
click at [454, 54] on span "Approve" at bounding box center [458, 51] width 25 height 8
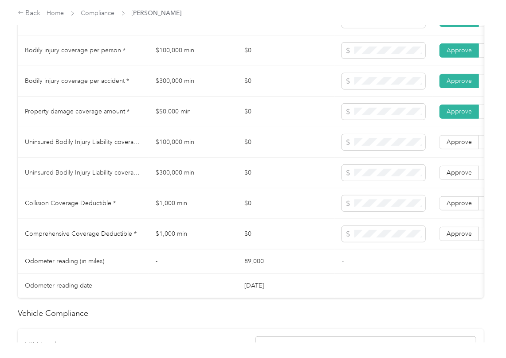
click at [176, 155] on td "$100,000 min" at bounding box center [193, 142] width 89 height 31
click at [163, 180] on td "$300,000 min" at bounding box center [193, 173] width 89 height 31
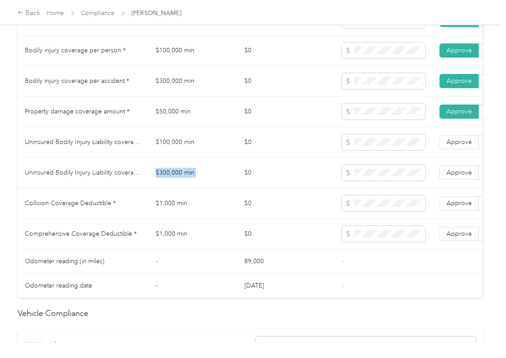
click at [163, 180] on td "$300,000 min" at bounding box center [193, 173] width 89 height 31
click at [460, 176] on span "Approve" at bounding box center [458, 173] width 25 height 8
click at [458, 146] on span "Approve" at bounding box center [458, 142] width 25 height 8
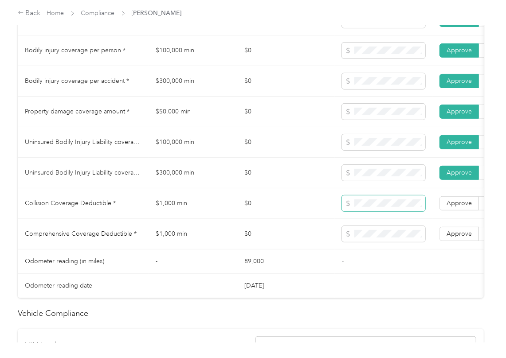
drag, startPoint x: 313, startPoint y: 202, endPoint x: 372, endPoint y: 210, distance: 60.3
click at [313, 202] on td "$0" at bounding box center [286, 203] width 98 height 31
click at [380, 209] on span at bounding box center [383, 204] width 83 height 16
click at [447, 238] on span "Approve" at bounding box center [458, 234] width 25 height 8
click at [460, 207] on span "Approve" at bounding box center [458, 204] width 25 height 8
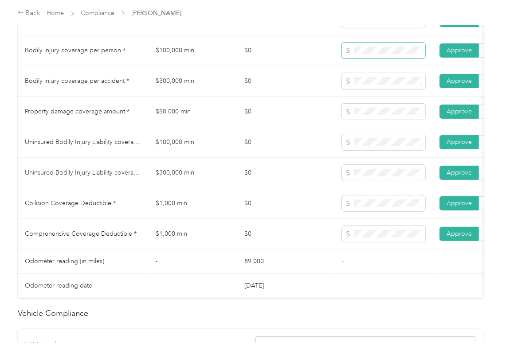
click at [382, 59] on span at bounding box center [383, 51] width 83 height 16
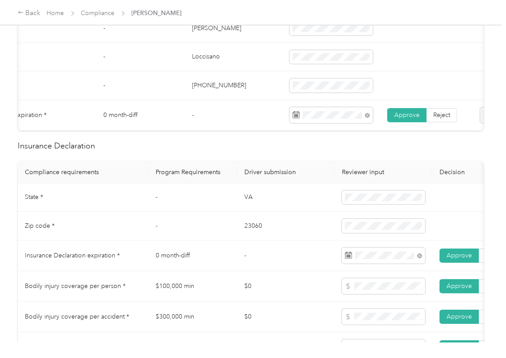
scroll to position [295, 0]
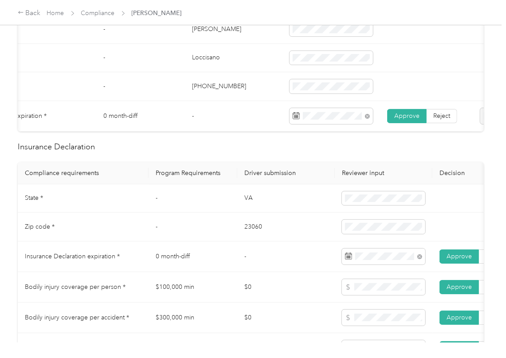
click at [238, 206] on td "VA" at bounding box center [286, 198] width 98 height 29
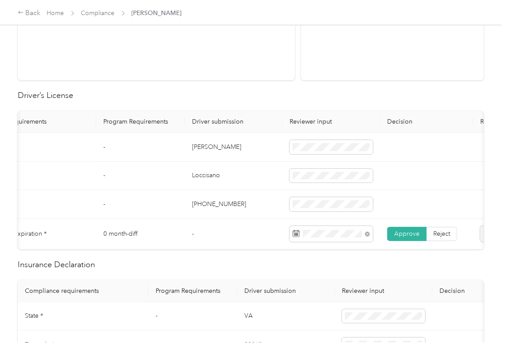
scroll to position [0, 0]
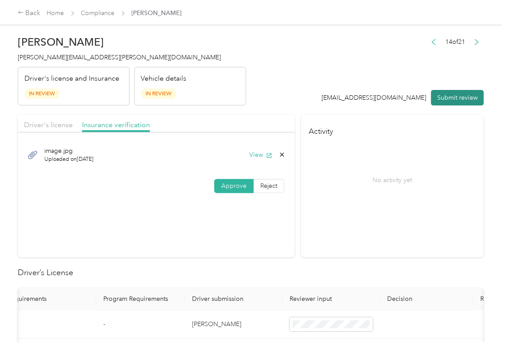
click at [467, 91] on button "Submit review" at bounding box center [457, 98] width 53 height 16
click at [91, 59] on span "[PERSON_NAME][EMAIL_ADDRESS][PERSON_NAME][DOMAIN_NAME]" at bounding box center [119, 58] width 203 height 8
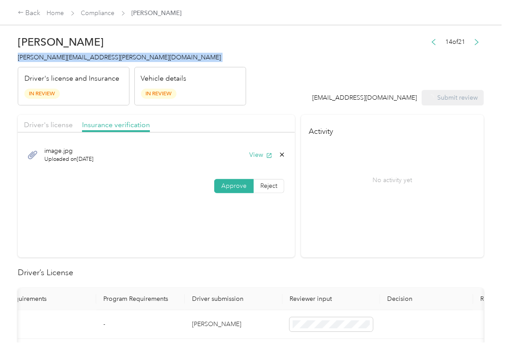
click at [91, 59] on span "[PERSON_NAME][EMAIL_ADDRESS][PERSON_NAME][DOMAIN_NAME]" at bounding box center [119, 58] width 203 height 8
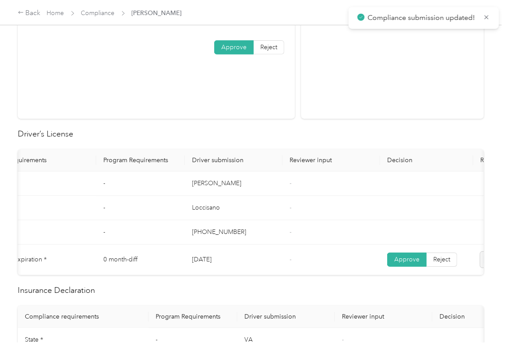
scroll to position [355, 0]
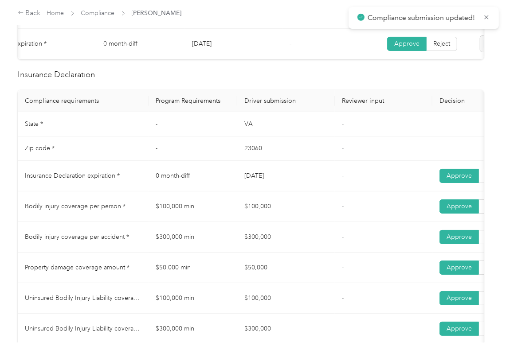
drag, startPoint x: 259, startPoint y: 192, endPoint x: 305, endPoint y: 201, distance: 47.4
click at [305, 192] on td "[DATE]" at bounding box center [286, 176] width 98 height 31
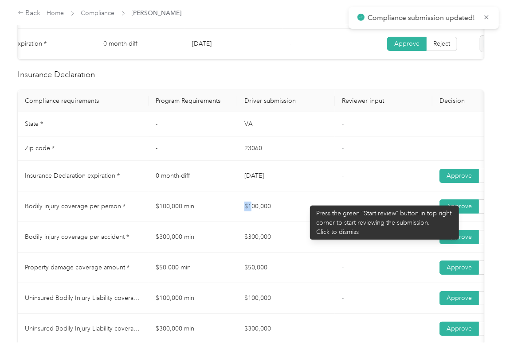
click at [275, 222] on tr "Bodily injury coverage per person * $100,000 min $100,000 - Approve Reject" at bounding box center [330, 207] width 625 height 31
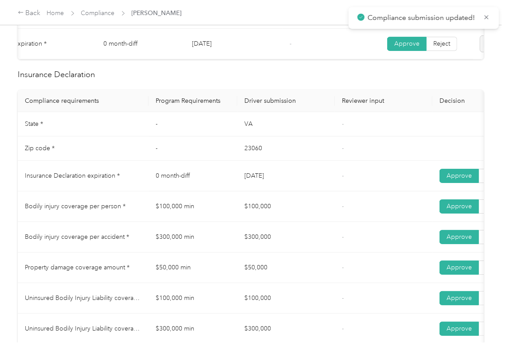
drag, startPoint x: 267, startPoint y: 251, endPoint x: 283, endPoint y: 252, distance: 16.0
click at [280, 252] on td "$300,000" at bounding box center [286, 237] width 98 height 31
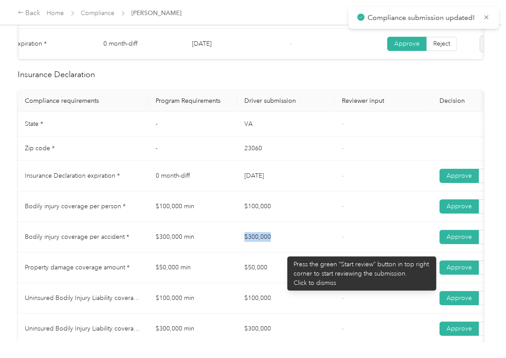
click at [283, 252] on td "$300,000" at bounding box center [286, 237] width 98 height 31
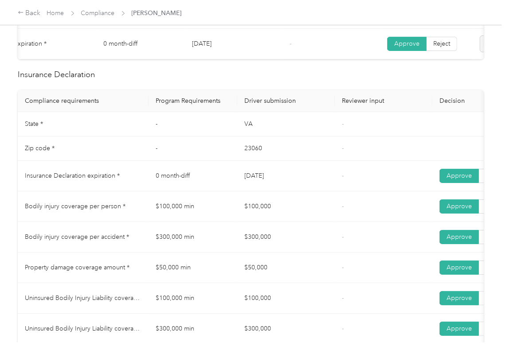
scroll to position [414, 0]
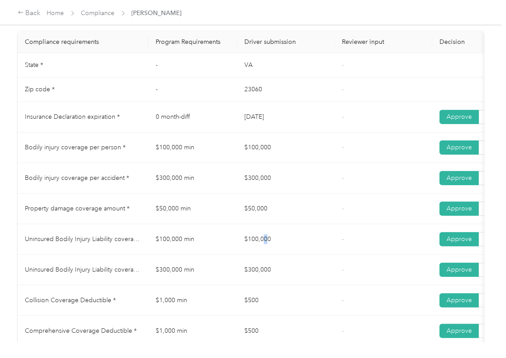
drag, startPoint x: 263, startPoint y: 250, endPoint x: 241, endPoint y: 273, distance: 32.0
click at [281, 250] on td "$100,000" at bounding box center [286, 239] width 98 height 31
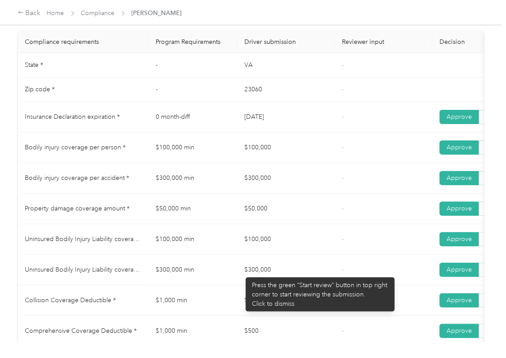
click at [292, 284] on td "$300,000" at bounding box center [286, 270] width 98 height 31
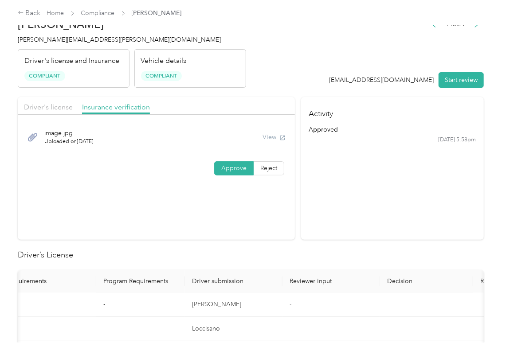
scroll to position [0, 0]
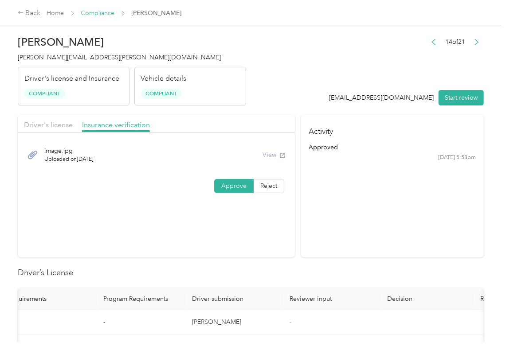
click at [98, 16] on link "Compliance" at bounding box center [98, 13] width 34 height 8
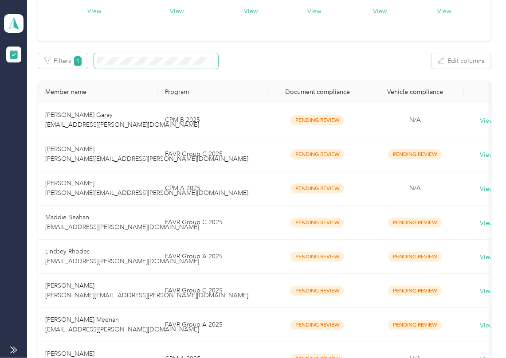
scroll to position [414, 0]
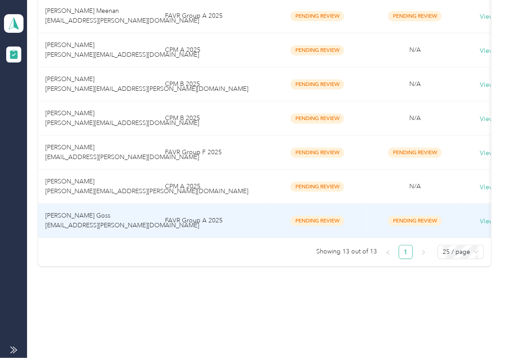
click at [70, 212] on span "[PERSON_NAME] Goss [EMAIL_ADDRESS][PERSON_NAME][DOMAIN_NAME]" at bounding box center [122, 220] width 154 height 17
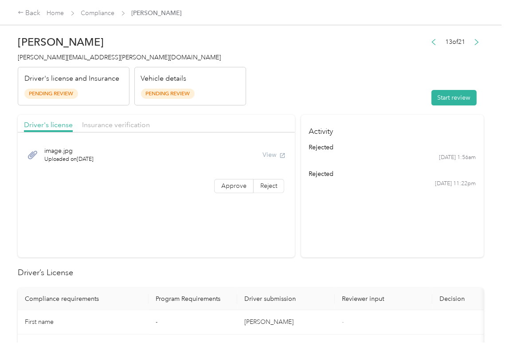
click at [348, 77] on header "[PERSON_NAME] Goss [EMAIL_ADDRESS][PERSON_NAME][DOMAIN_NAME] Driver's license a…" at bounding box center [251, 68] width 466 height 74
click at [431, 91] on button "Start review" at bounding box center [453, 98] width 45 height 16
drag, startPoint x: 338, startPoint y: 70, endPoint x: 229, endPoint y: 162, distance: 142.8
click at [336, 70] on header "[PERSON_NAME] Goss [EMAIL_ADDRESS][PERSON_NAME][DOMAIN_NAME] Driver's license a…" at bounding box center [251, 68] width 466 height 74
click at [215, 188] on label "Approve" at bounding box center [233, 186] width 39 height 14
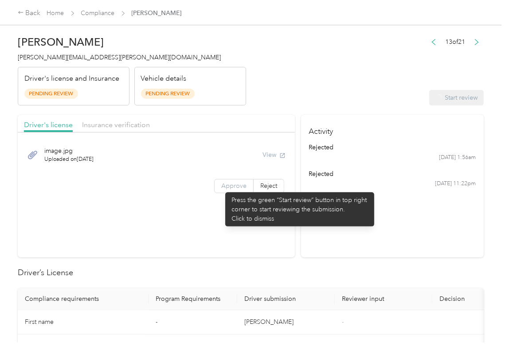
click at [221, 188] on span "Approve" at bounding box center [233, 186] width 25 height 8
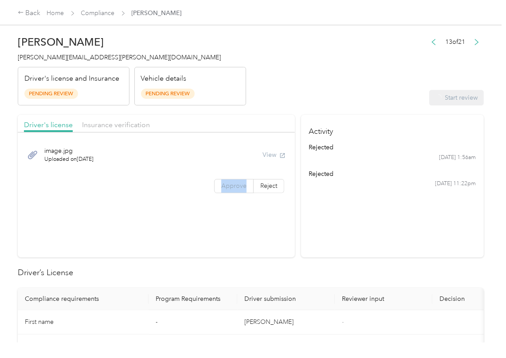
click at [221, 188] on span "Approve" at bounding box center [233, 186] width 25 height 8
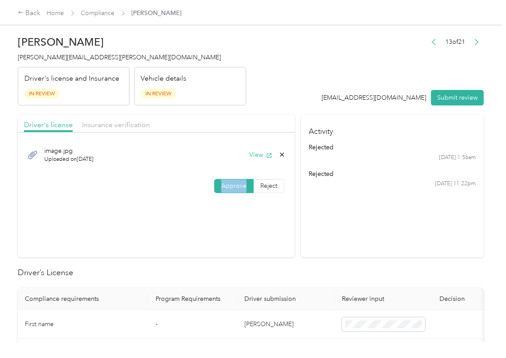
click at [221, 188] on span "Approve" at bounding box center [233, 186] width 25 height 8
click at [260, 155] on button "View" at bounding box center [260, 154] width 23 height 9
click at [280, 98] on header "[PERSON_NAME] Goss [EMAIL_ADDRESS][PERSON_NAME][DOMAIN_NAME] Driver's license a…" at bounding box center [251, 68] width 466 height 74
click at [126, 123] on span "Insurance verification" at bounding box center [116, 125] width 68 height 8
click at [130, 125] on span "Insurance verification" at bounding box center [116, 125] width 68 height 8
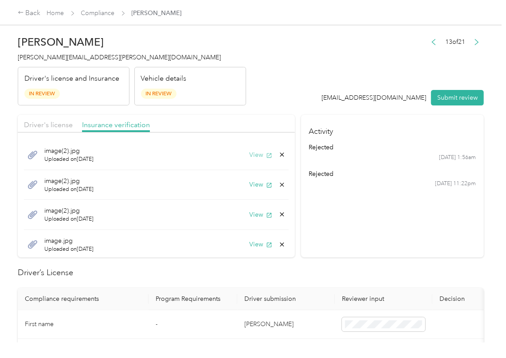
click at [266, 153] on icon "button" at bounding box center [269, 156] width 6 height 6
click at [249, 186] on button "View" at bounding box center [260, 184] width 23 height 9
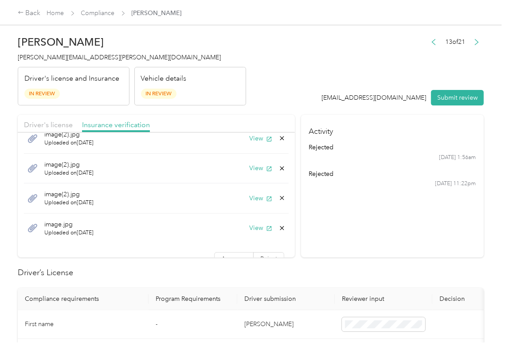
scroll to position [31, 0]
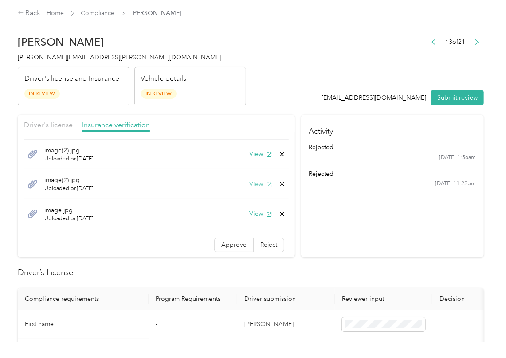
click at [249, 183] on button "View" at bounding box center [260, 184] width 23 height 9
drag, startPoint x: 245, startPoint y: 211, endPoint x: 245, endPoint y: 220, distance: 8.9
click at [249, 212] on button "View" at bounding box center [260, 213] width 23 height 9
click at [221, 246] on span "Approve" at bounding box center [233, 245] width 25 height 8
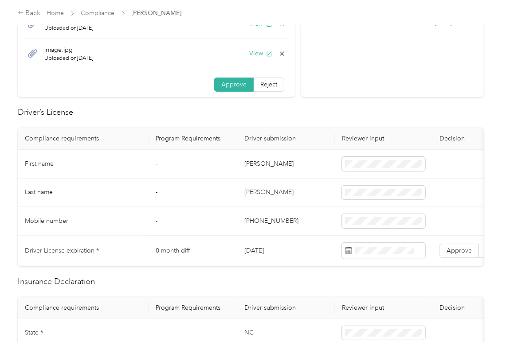
scroll to position [177, 0]
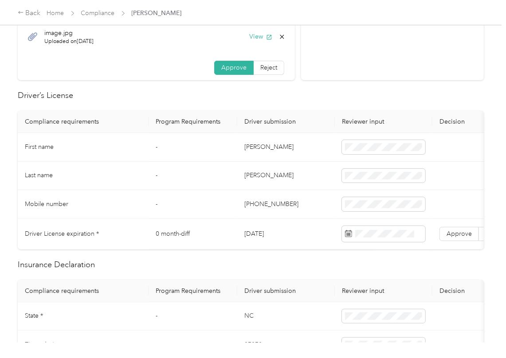
click at [262, 237] on td "[DATE]" at bounding box center [286, 234] width 98 height 31
click
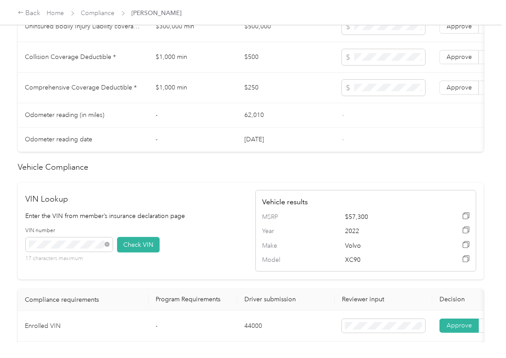
scroll to position [567, 0]
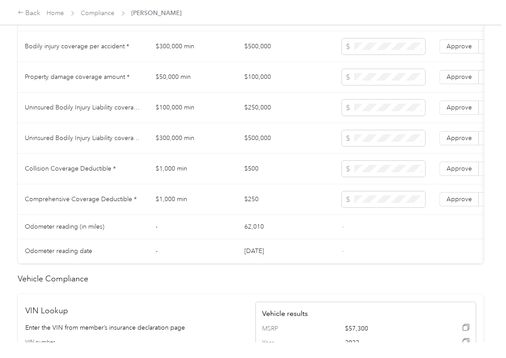
drag, startPoint x: 223, startPoint y: 211, endPoint x: 151, endPoint y: 210, distance: 72.7
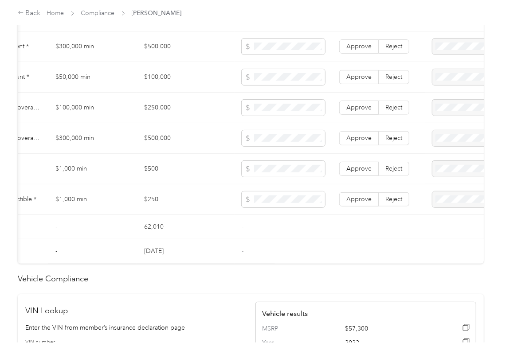
scroll to position [0, 164]
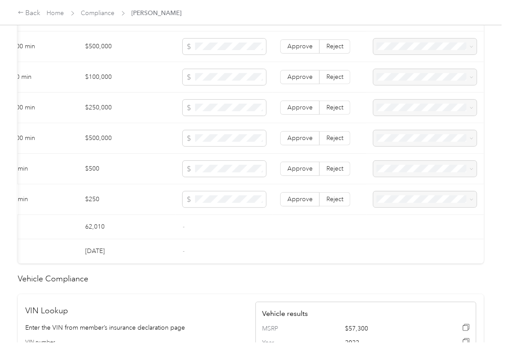
drag, startPoint x: 319, startPoint y: 212, endPoint x: 325, endPoint y: 189, distance: 23.8
drag, startPoint x: 329, startPoint y: 174, endPoint x: 333, endPoint y: 168, distance: 7.2
drag, startPoint x: 337, startPoint y: 116, endPoint x: 337, endPoint y: 168, distance: 52.3
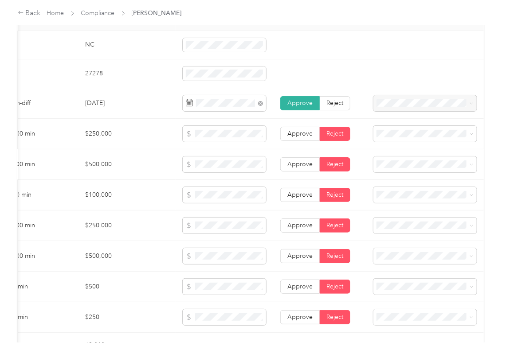
scroll to position [567, 0]
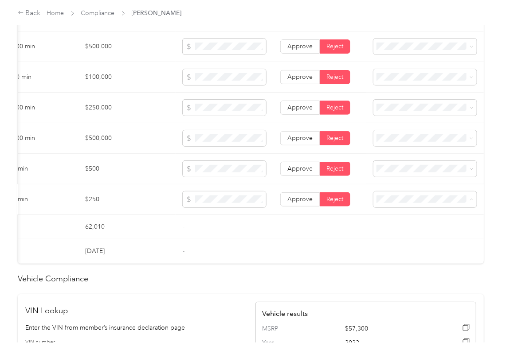
drag, startPoint x: 396, startPoint y: 229, endPoint x: 374, endPoint y: 268, distance: 44.5
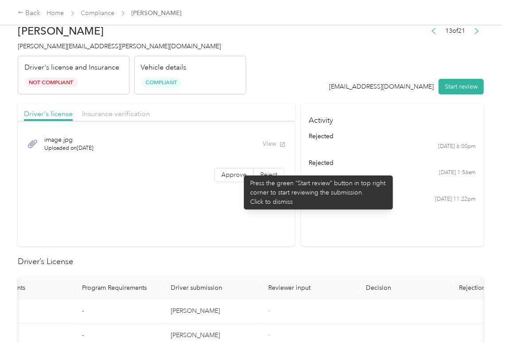
scroll to position [0, 0]
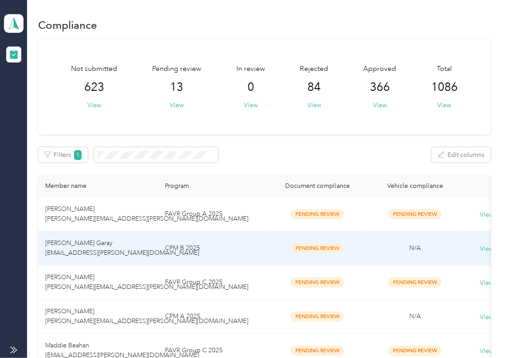
scroll to position [414, 0]
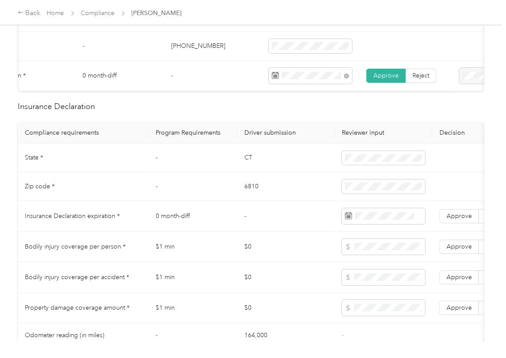
scroll to position [355, 0]
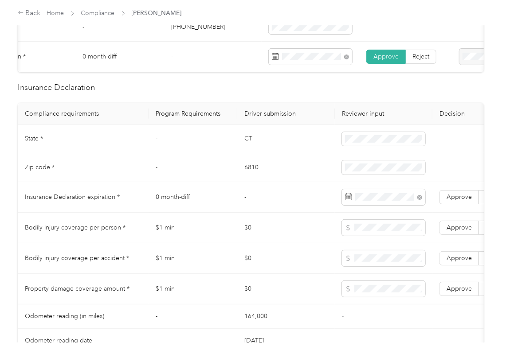
drag, startPoint x: 242, startPoint y: 150, endPoint x: 243, endPoint y: 158, distance: 8.2
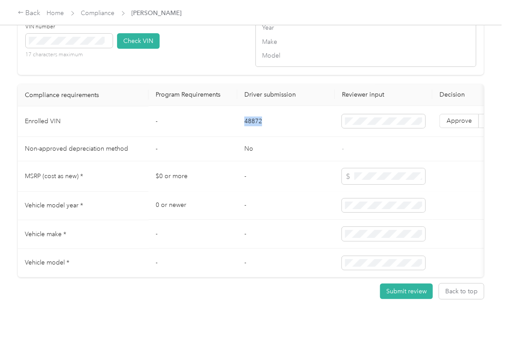
drag, startPoint x: 219, startPoint y: 197, endPoint x: 215, endPoint y: 203, distance: 7.0
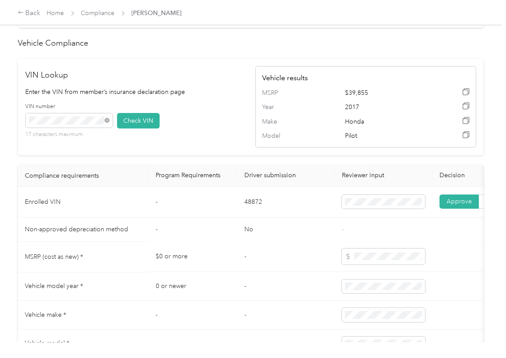
scroll to position [503, 0]
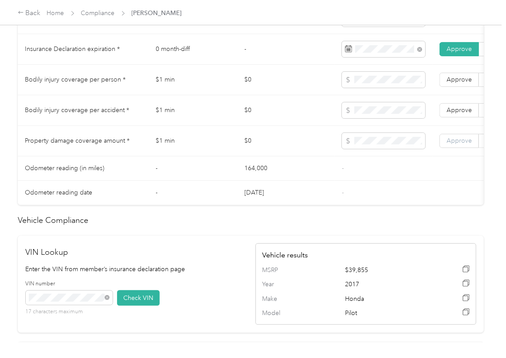
drag, startPoint x: 454, startPoint y: 151, endPoint x: 458, endPoint y: 117, distance: 33.5
drag, startPoint x: 458, startPoint y: 117, endPoint x: 458, endPoint y: 107, distance: 10.6
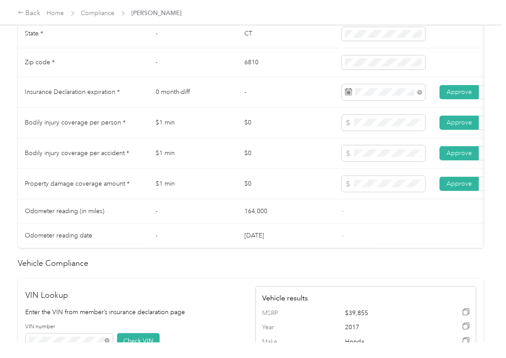
scroll to position [444, 0]
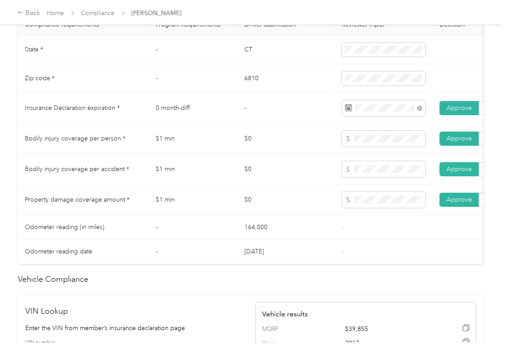
drag, startPoint x: 222, startPoint y: 152, endPoint x: 224, endPoint y: 158, distance: 7.2
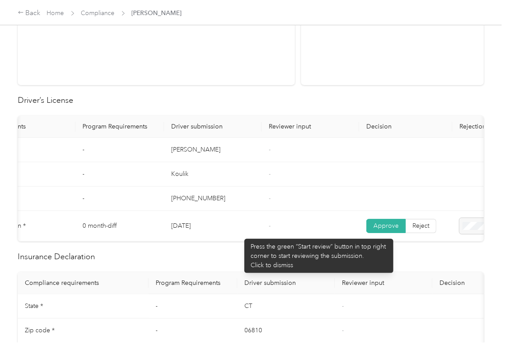
scroll to position [355, 0]
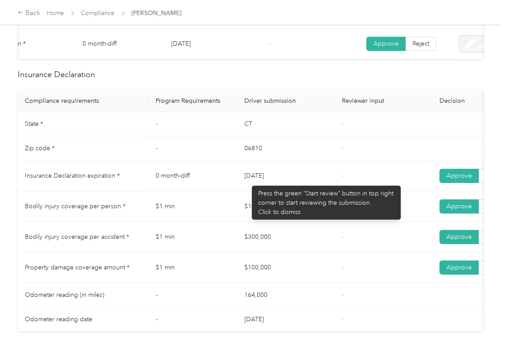
drag, startPoint x: 247, startPoint y: 181, endPoint x: 294, endPoint y: 185, distance: 47.2
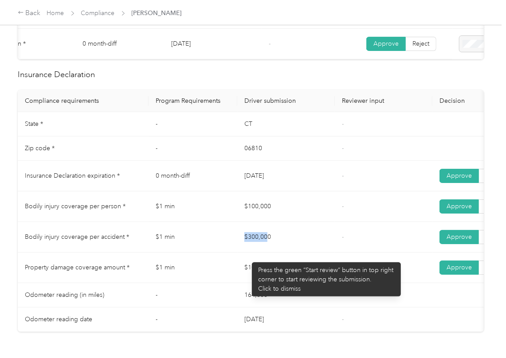
drag, startPoint x: 247, startPoint y: 258, endPoint x: 279, endPoint y: 263, distance: 31.9
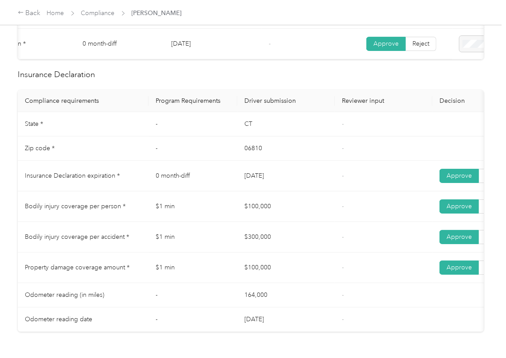
drag, startPoint x: 258, startPoint y: 270, endPoint x: 299, endPoint y: 277, distance: 41.3
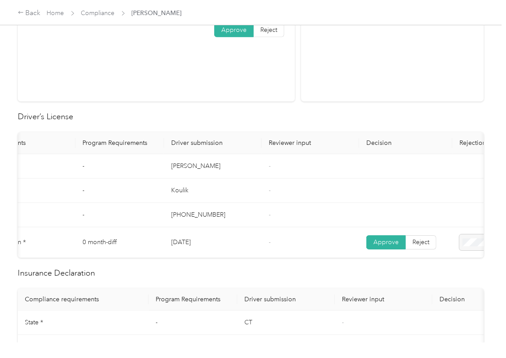
scroll to position [0, 0]
